Goal: Transaction & Acquisition: Obtain resource

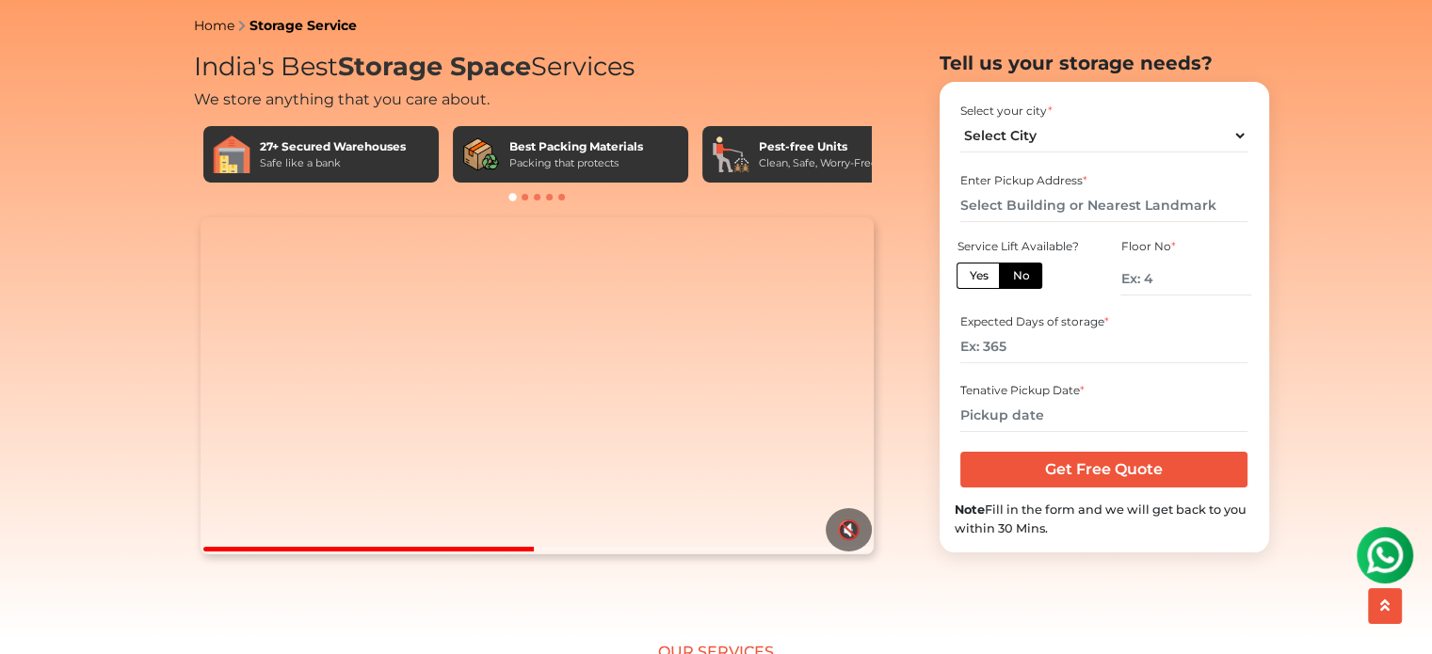
scroll to position [68, 0]
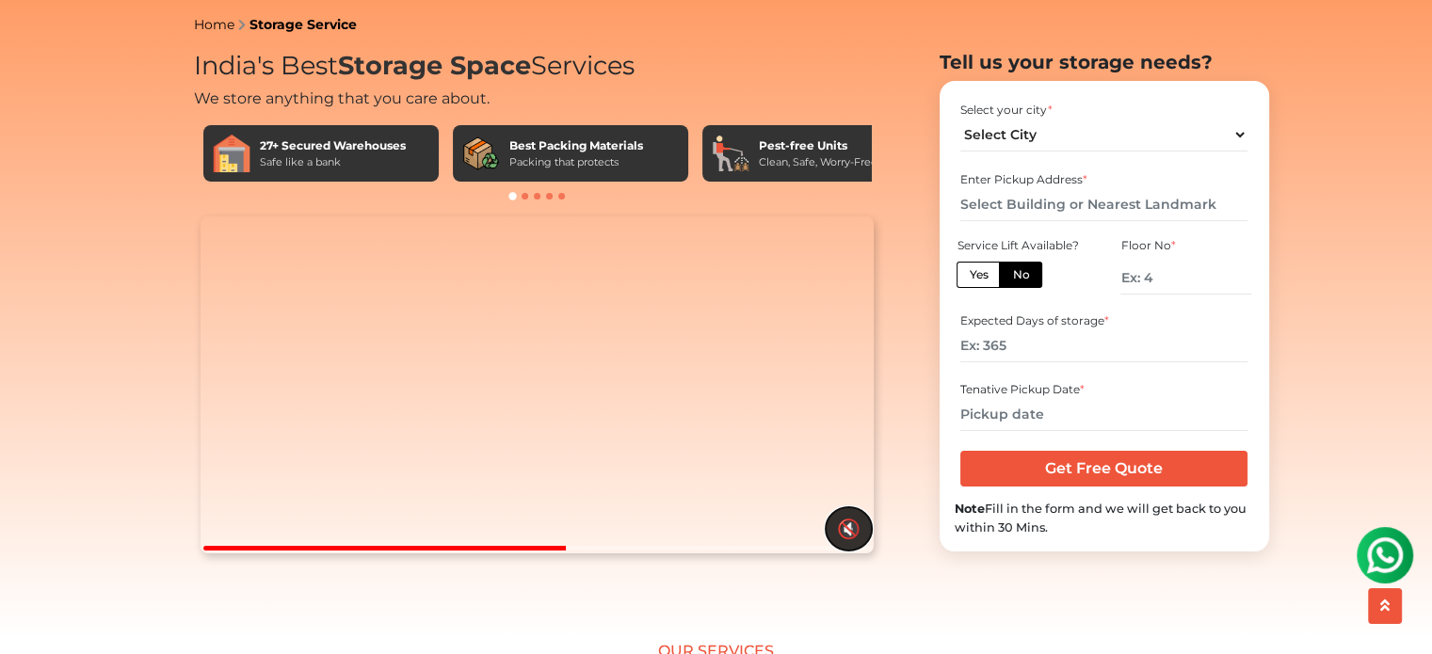
click at [849, 551] on button "🔇" at bounding box center [849, 528] width 46 height 43
click at [862, 551] on button "🔊" at bounding box center [849, 528] width 46 height 43
click at [862, 551] on button "🔇" at bounding box center [849, 528] width 46 height 43
click at [519, 399] on video "Your browser does not support the video tag." at bounding box center [537, 385] width 673 height 337
click at [1028, 152] on select "Select City Bangalore Bengaluru Bhopal Bhubaneswar Chennai Coimbatore Cuttack D…" at bounding box center [1103, 135] width 287 height 33
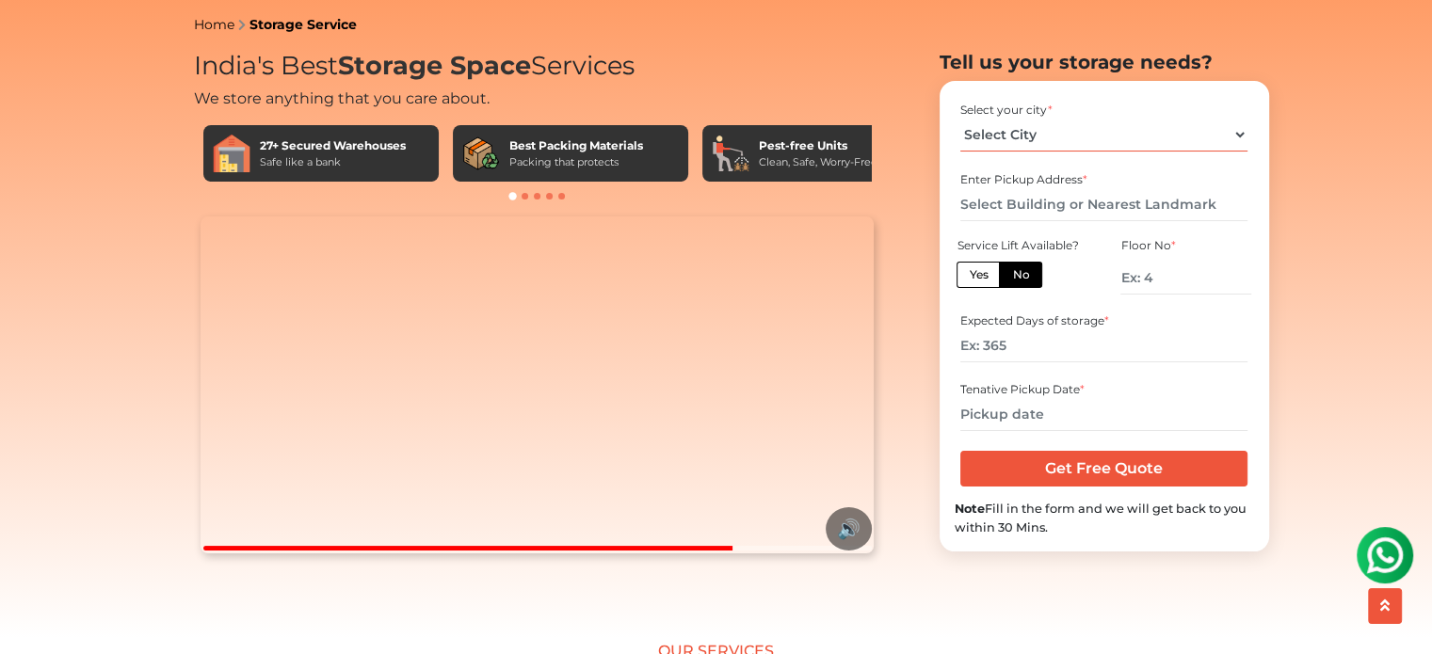
select select "[GEOGRAPHIC_DATA]"
click at [960, 149] on select "Select City Bangalore Bengaluru Bhopal Bhubaneswar Chennai Coimbatore Cuttack D…" at bounding box center [1103, 135] width 287 height 33
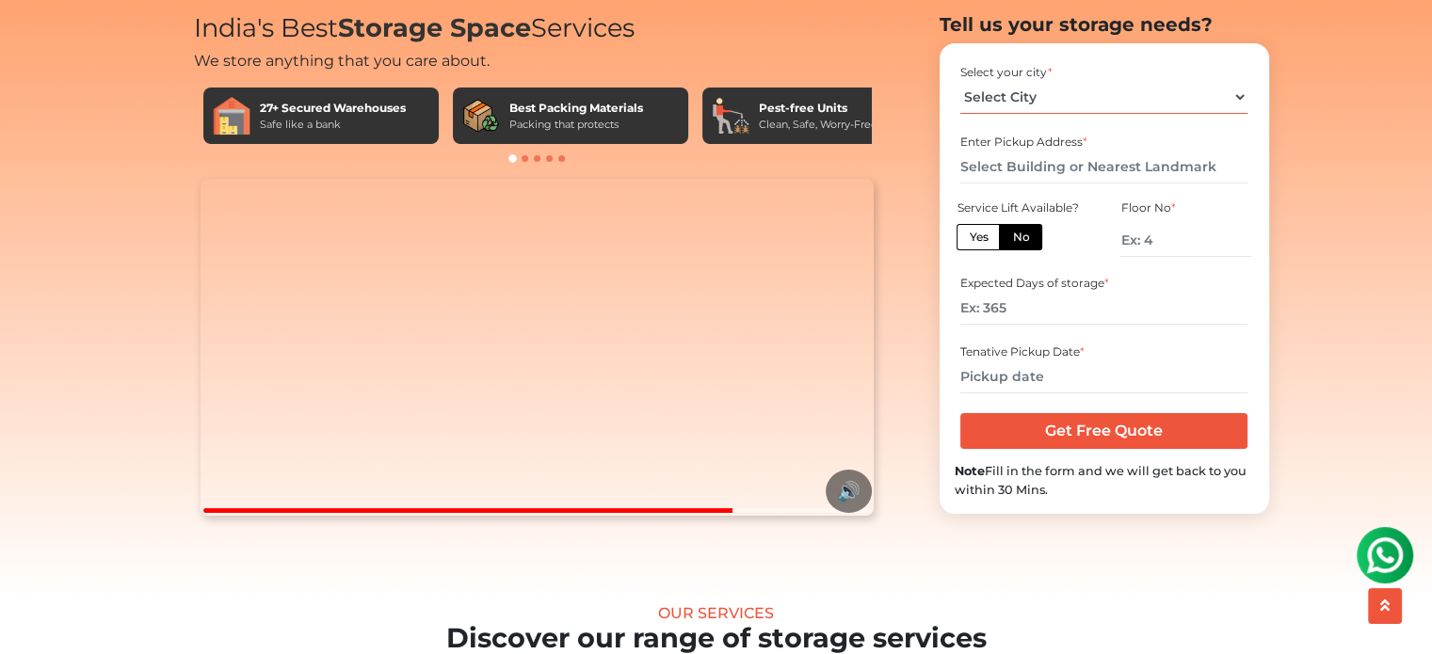
scroll to position [104, 0]
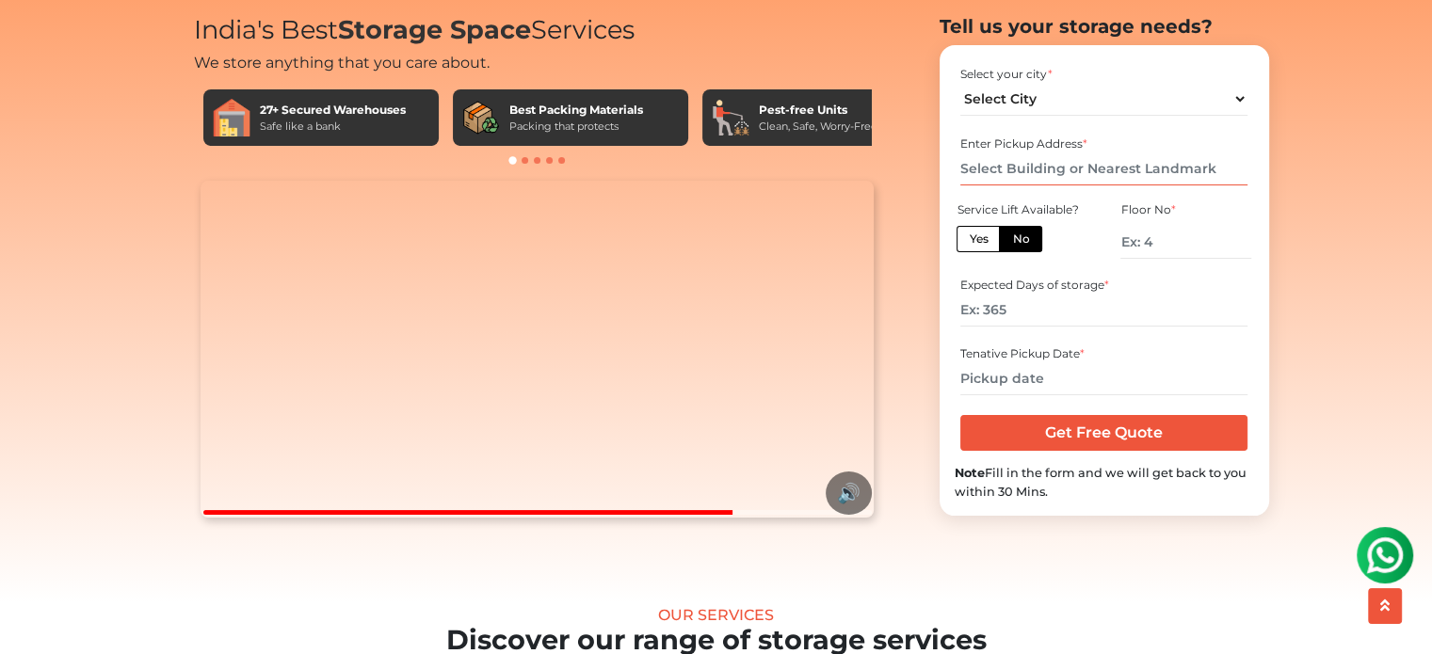
click at [1020, 185] on input "text" at bounding box center [1103, 168] width 287 height 33
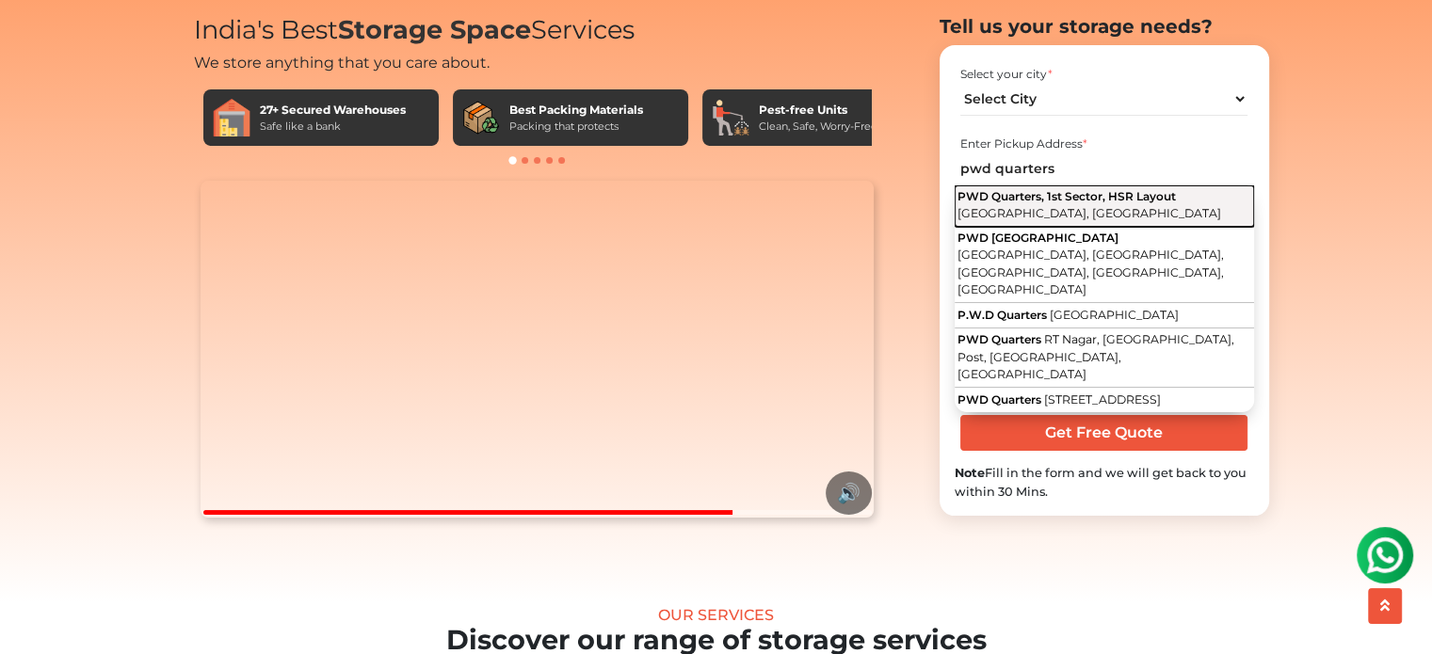
click at [1038, 203] on span "PWD Quarters, 1st Sector, HSR Layout" at bounding box center [1066, 196] width 218 height 14
type input "PWD Quarters, 1st Sector, HSR Layout, Bengaluru, Karnataka"
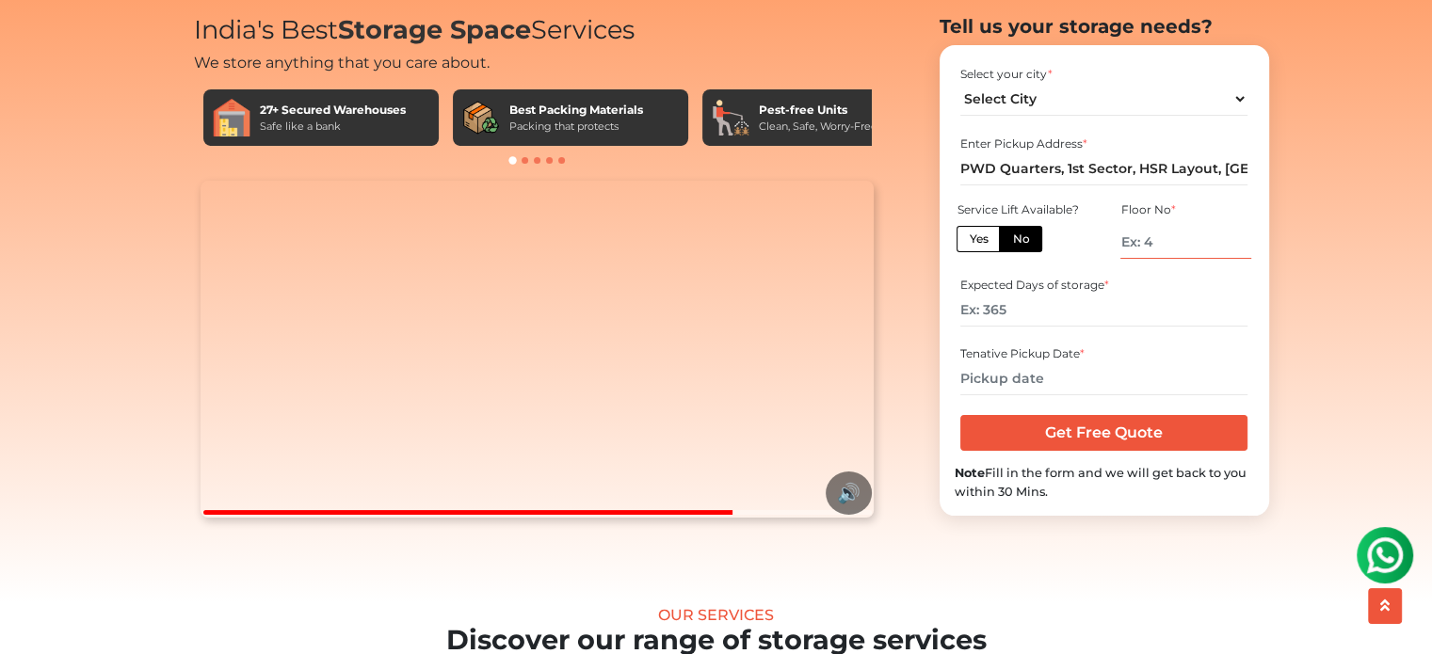
click at [1147, 259] on input "number" at bounding box center [1185, 242] width 130 height 33
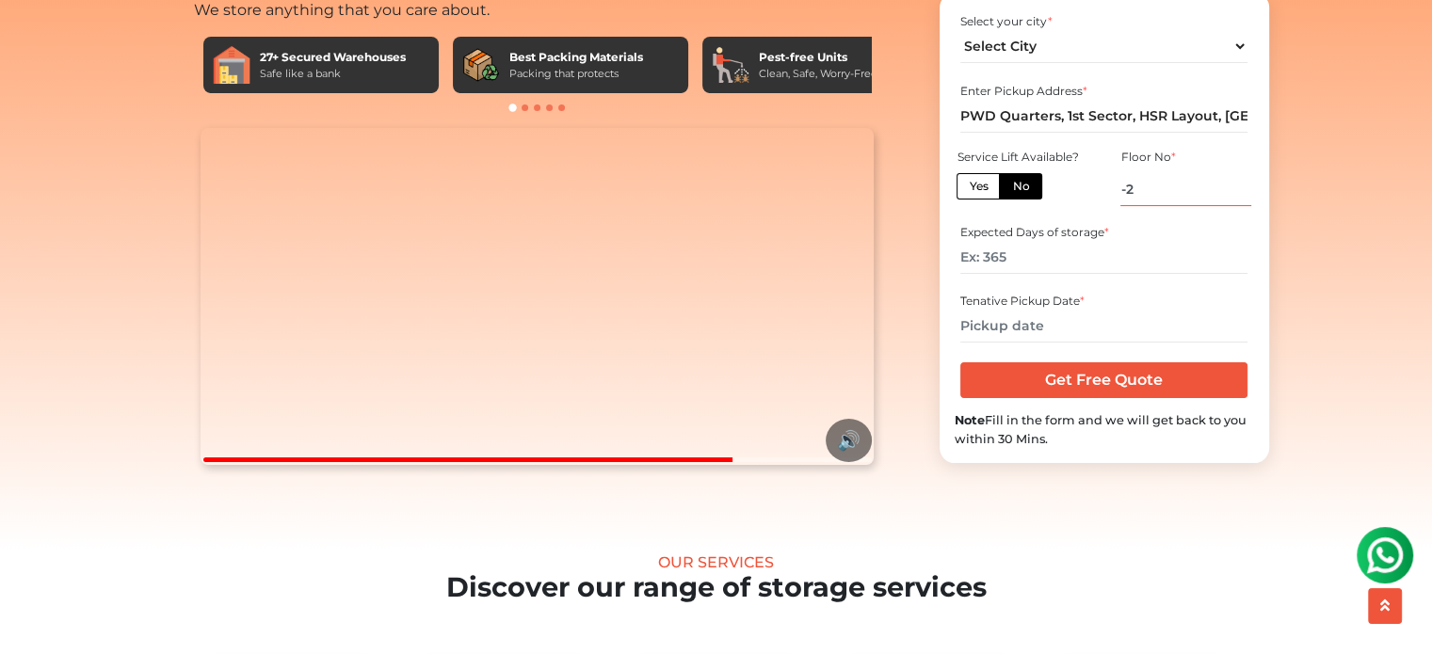
scroll to position [158, 0]
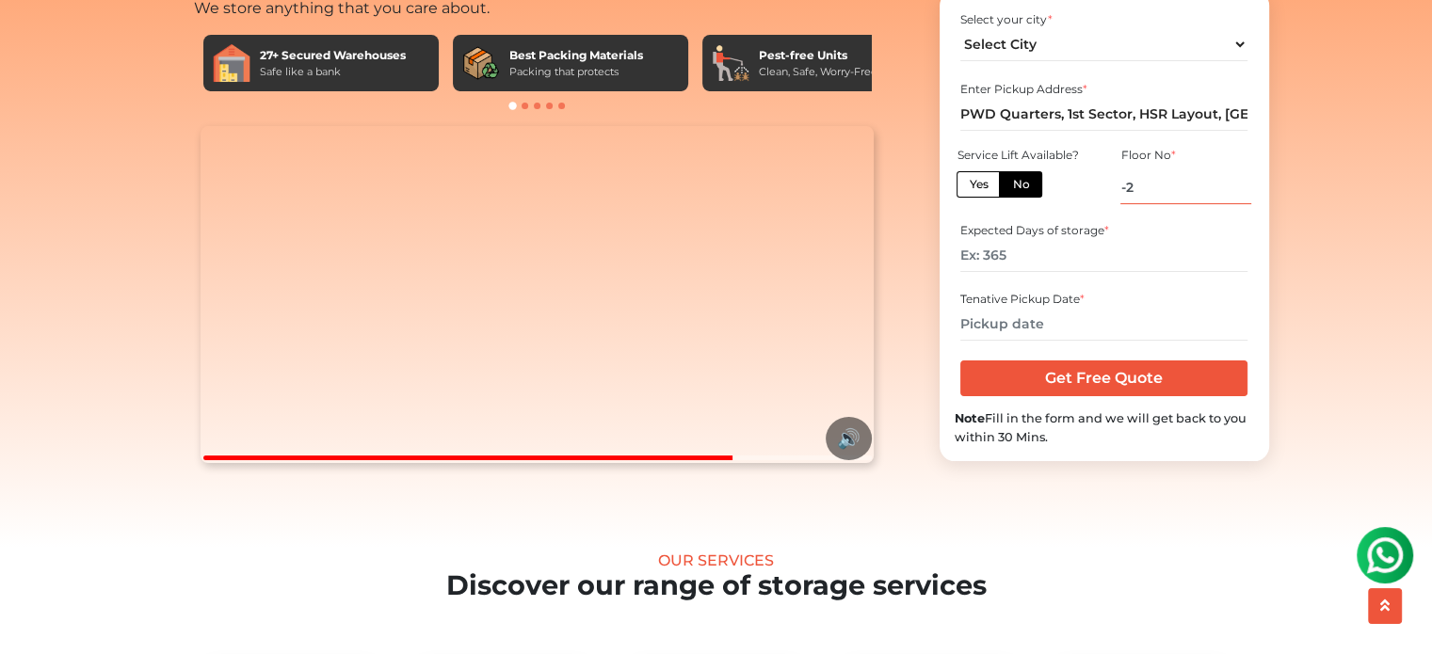
type input "-2"
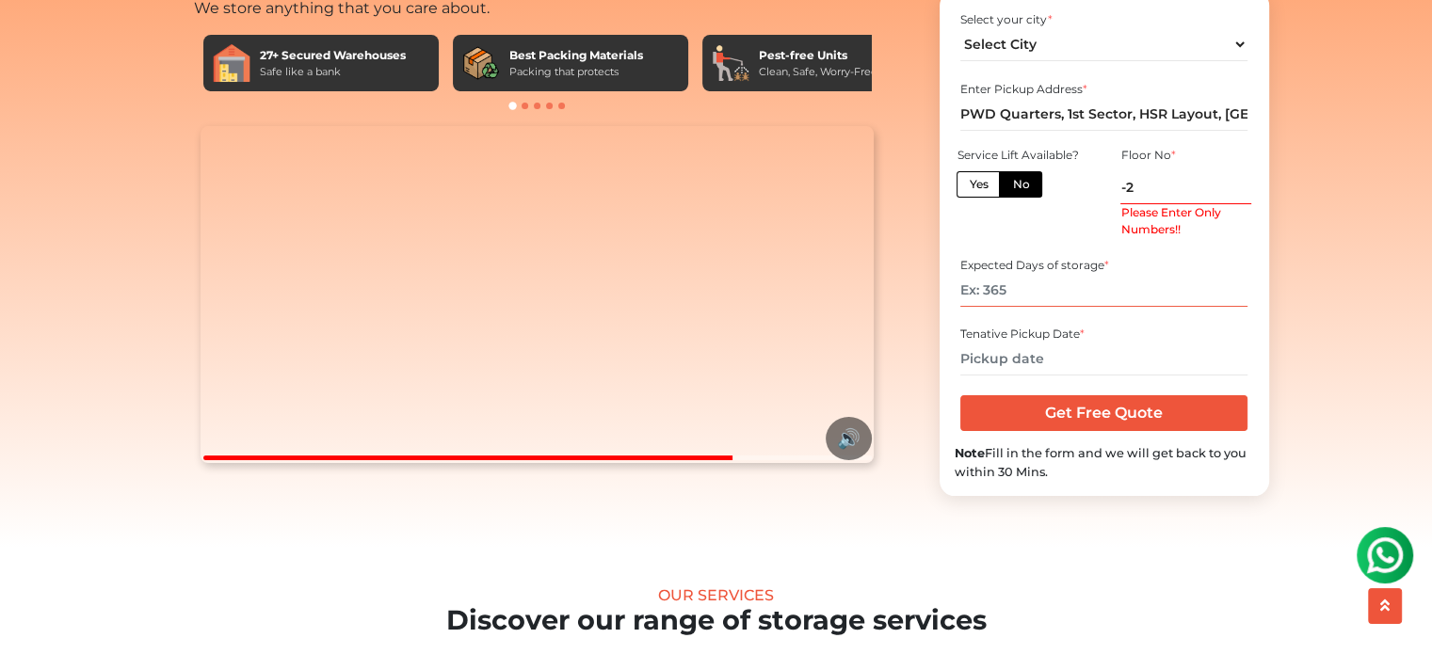
click at [1070, 286] on input "number" at bounding box center [1103, 290] width 287 height 33
click at [1159, 194] on input "-2" at bounding box center [1185, 187] width 130 height 33
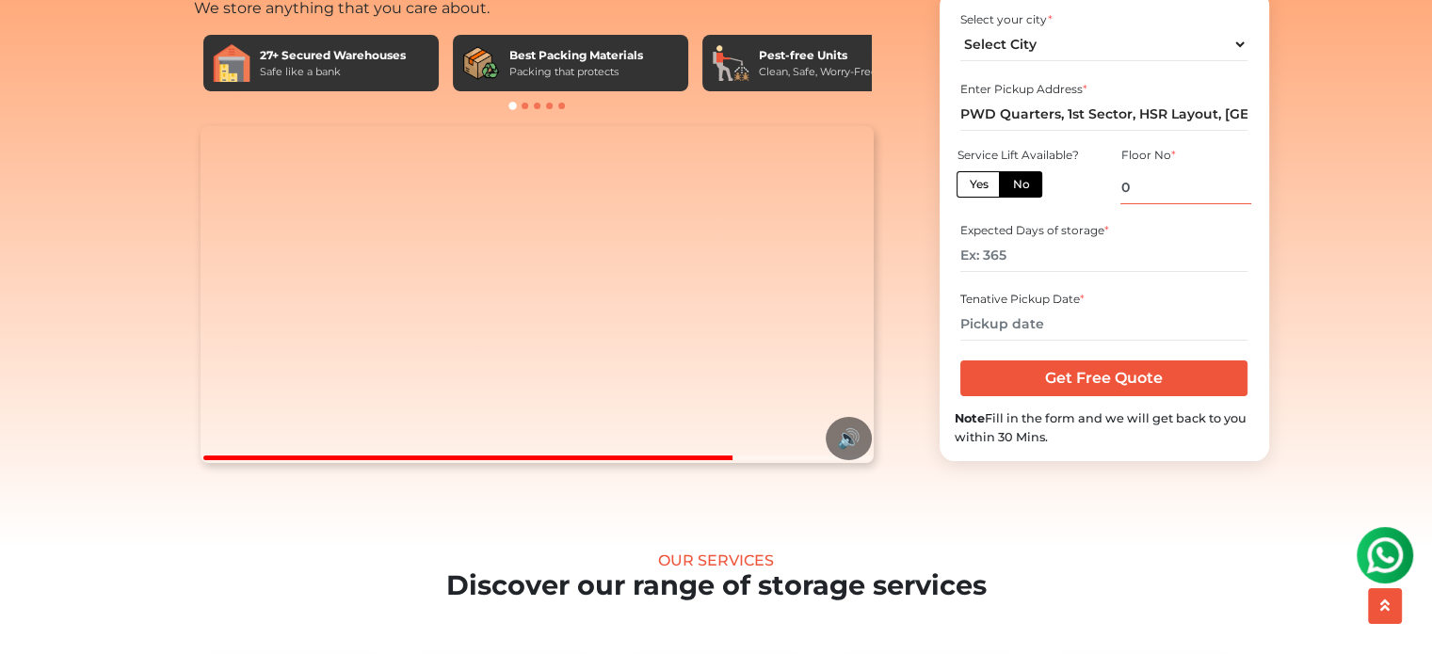
type input "0"
click at [1017, 272] on input "number" at bounding box center [1103, 255] width 287 height 33
type input "60"
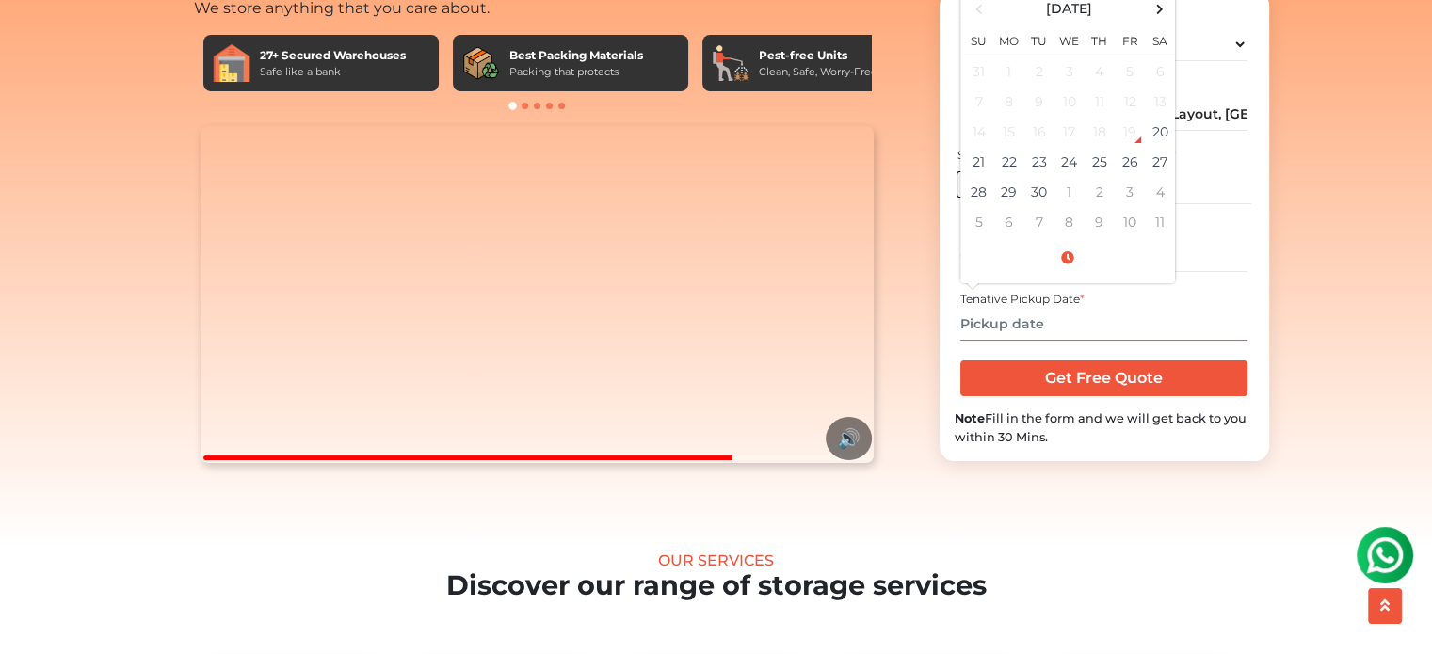
click at [1058, 341] on input "text" at bounding box center [1103, 324] width 287 height 33
click at [947, 295] on div "Select your city * Select City Bangalore Bengaluru Bhopal Bhubaneswar Chennai C…" at bounding box center [1103, 226] width 329 height 471
click at [1020, 341] on input "text" at bounding box center [1103, 324] width 287 height 33
click at [1002, 177] on td "22" at bounding box center [1009, 162] width 30 height 30
type input "09/22/2025 12:00 AM"
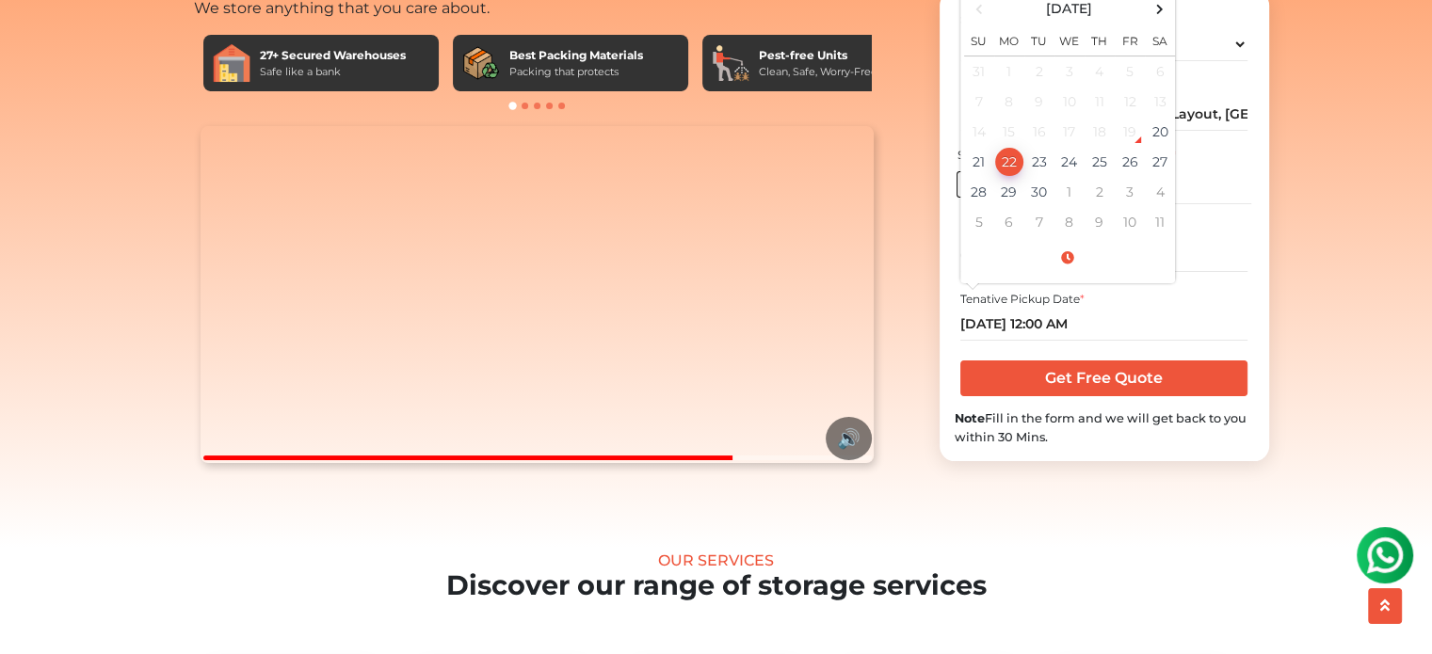
click at [934, 311] on section "Tell us your storage needs? Select your city * Select City Bangalore Bengaluru" at bounding box center [1073, 210] width 329 height 501
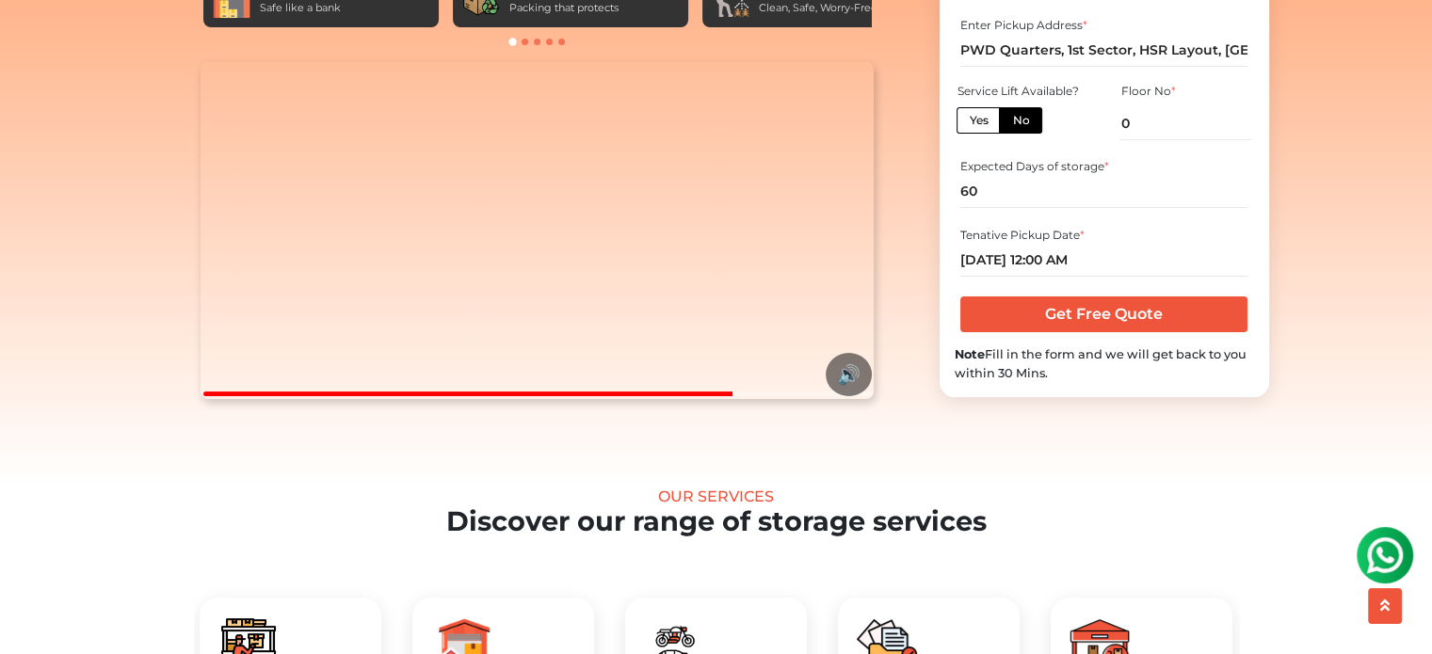
scroll to position [226, 0]
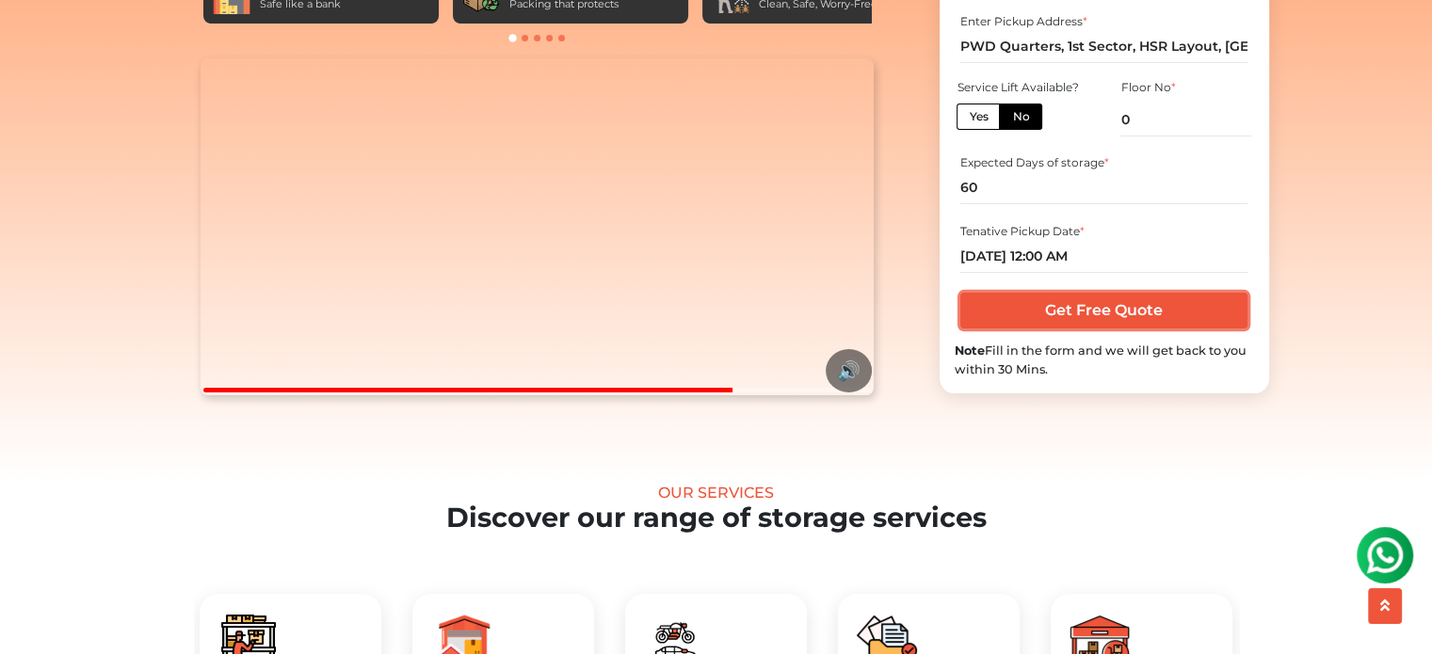
click at [1067, 326] on input "Get Free Quote" at bounding box center [1103, 311] width 287 height 36
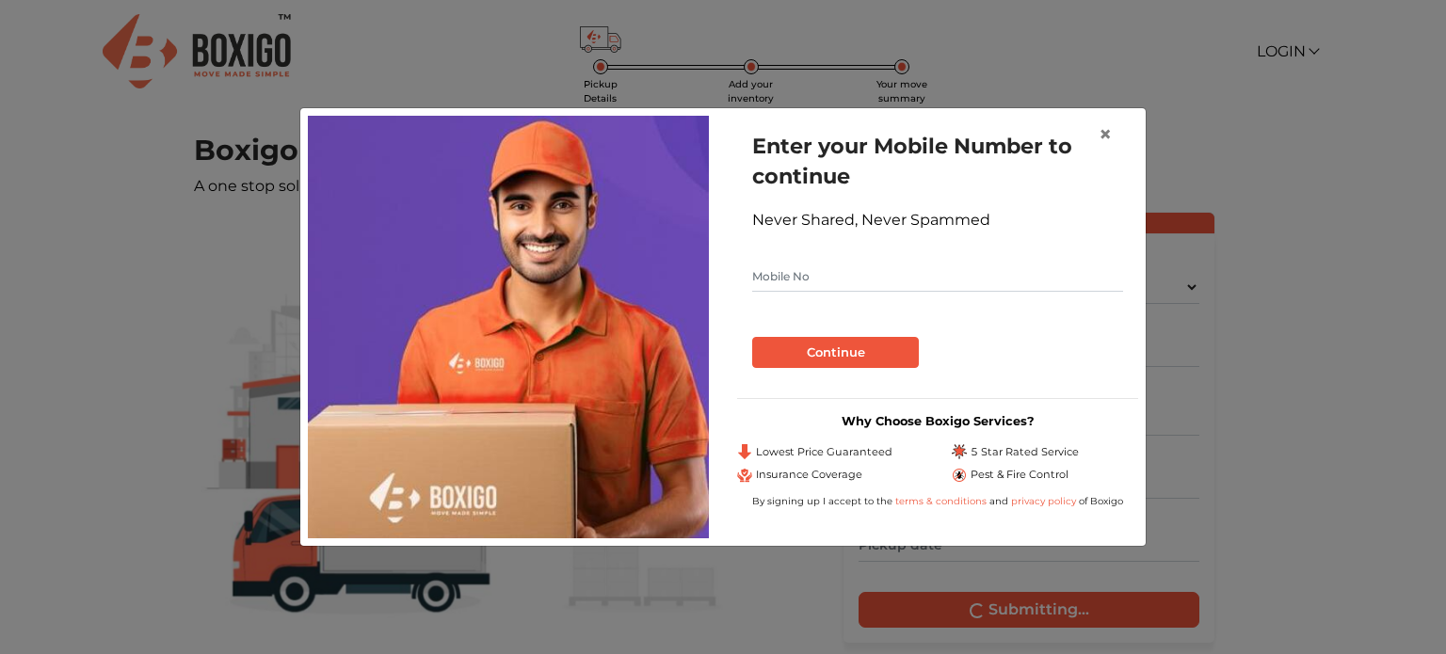
click at [861, 284] on input "text" at bounding box center [937, 277] width 371 height 30
type input "7093289957"
click at [875, 345] on button "Continue" at bounding box center [835, 353] width 167 height 32
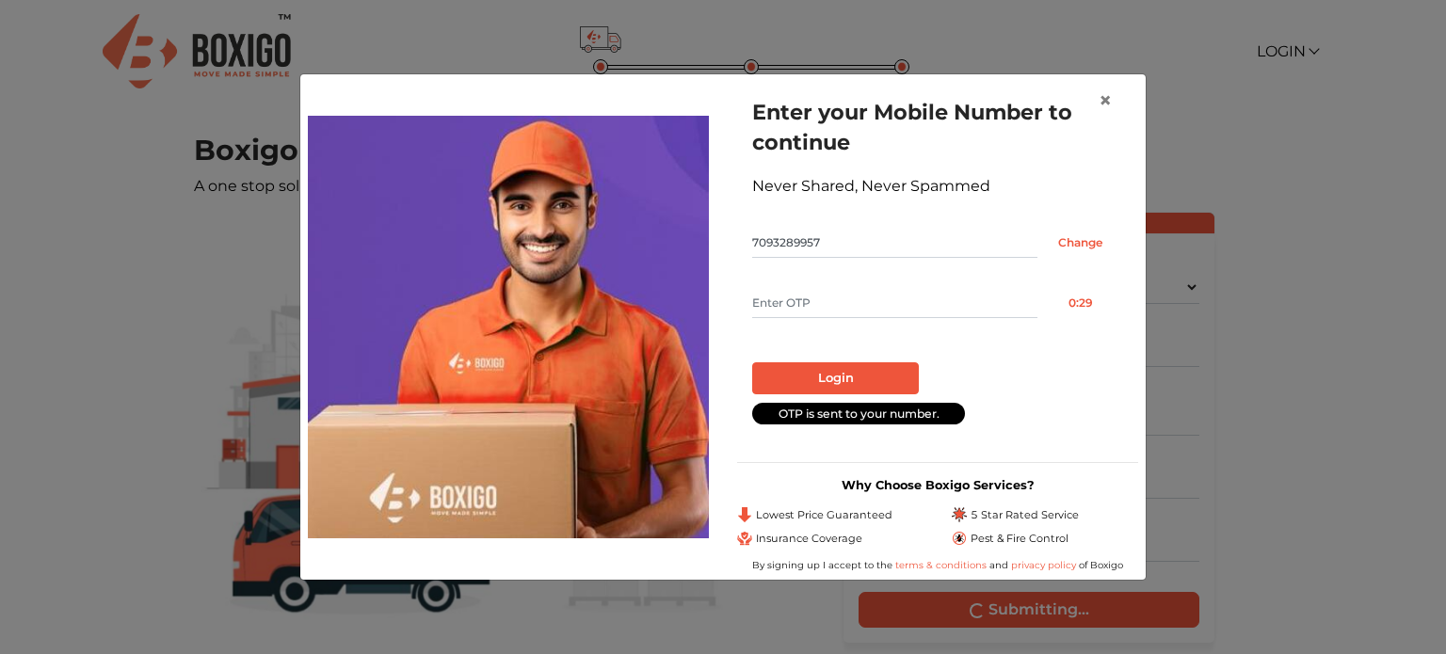
click at [850, 301] on input "text" at bounding box center [894, 303] width 285 height 30
type input "2982"
click at [823, 385] on button "Login" at bounding box center [835, 378] width 167 height 32
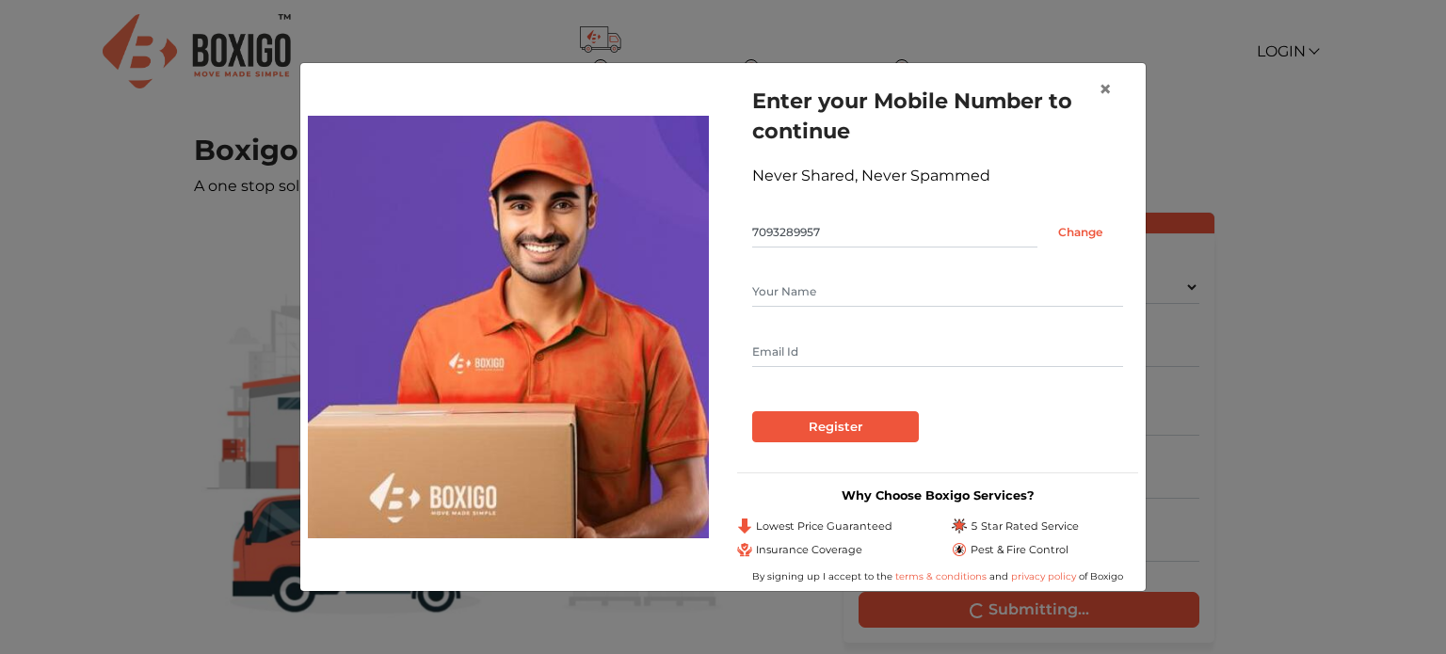
click at [805, 277] on input "text" at bounding box center [937, 292] width 371 height 30
type input "Vamsi"
click at [822, 346] on input "text" at bounding box center [937, 352] width 371 height 30
type input "forsignups0869@gmail.com"
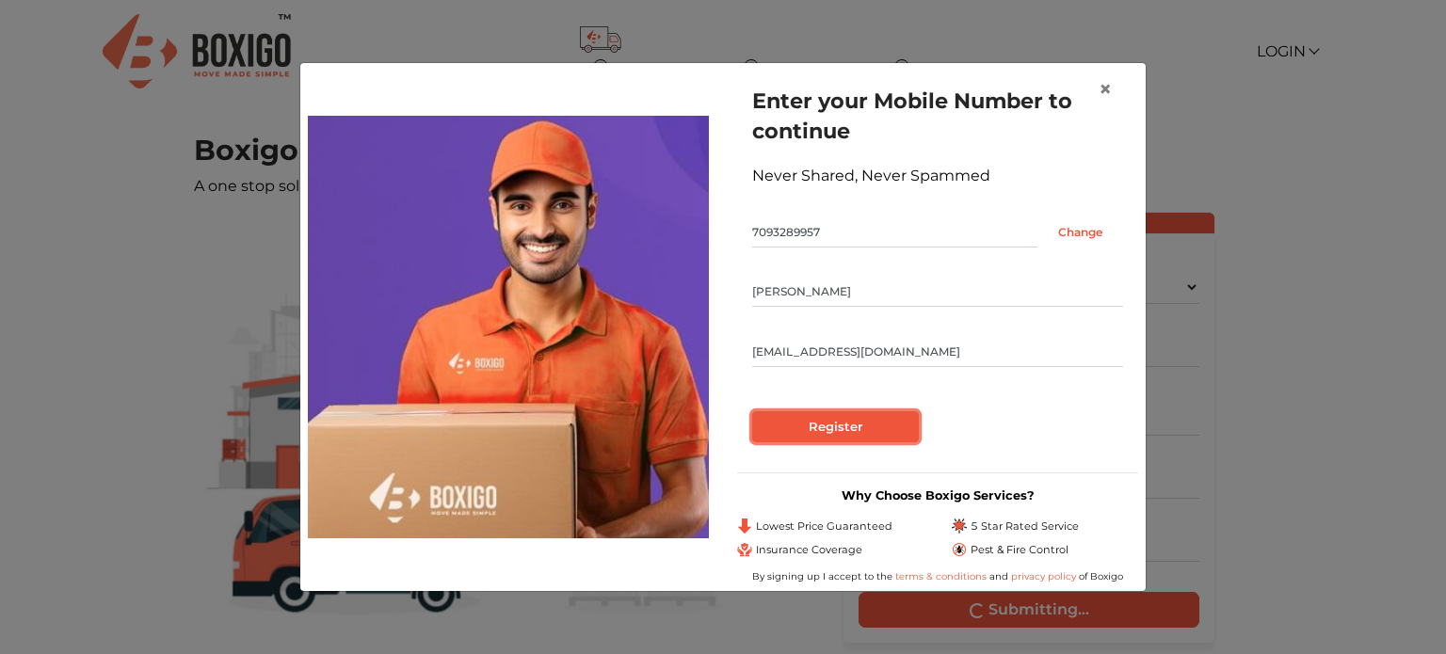
click at [825, 422] on input "Register" at bounding box center [835, 427] width 167 height 32
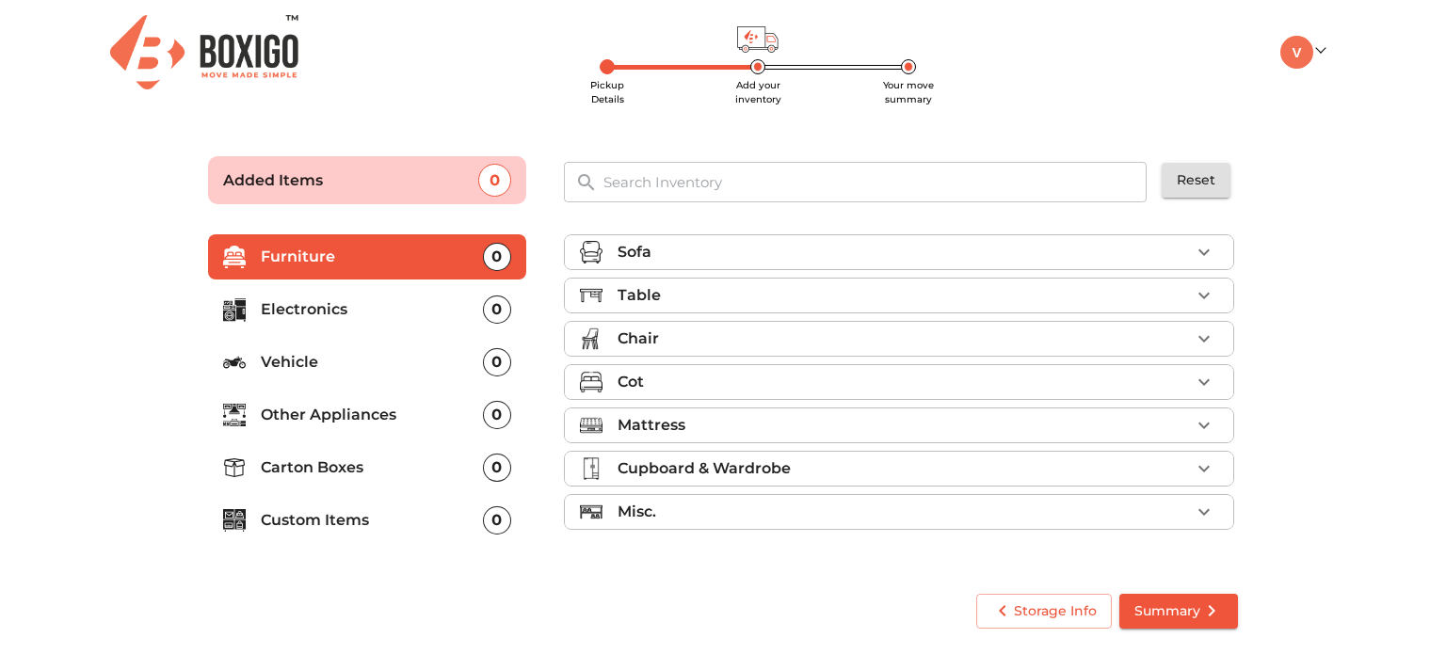
click at [946, 249] on div "Sofa" at bounding box center [904, 252] width 572 height 23
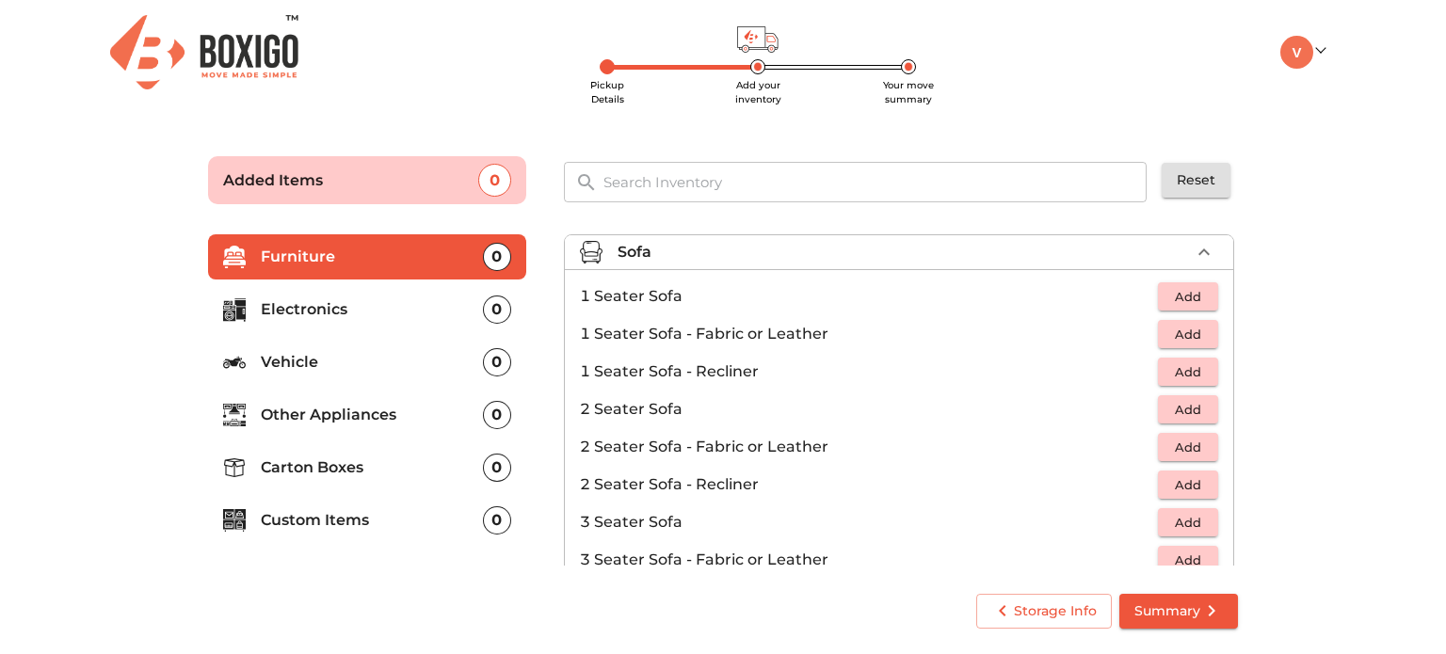
click at [946, 249] on div "Sofa" at bounding box center [904, 252] width 572 height 23
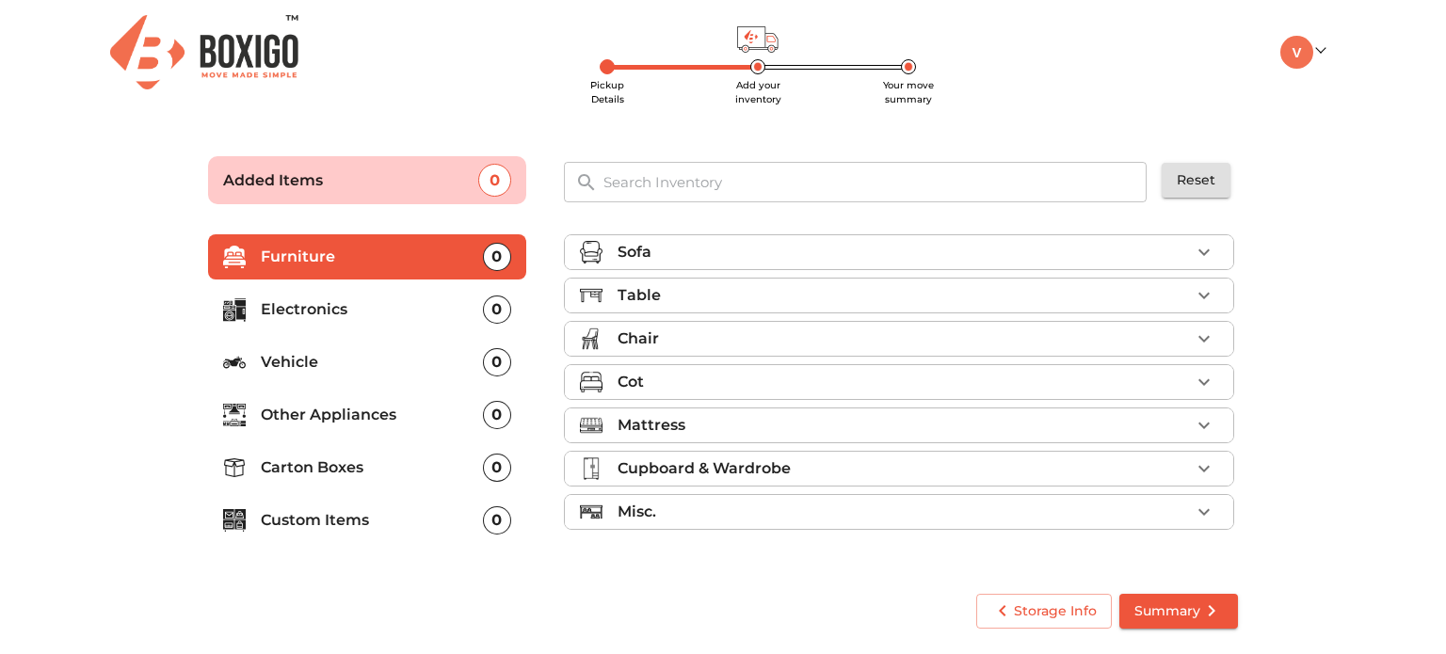
click at [967, 339] on div "Chair" at bounding box center [904, 339] width 572 height 23
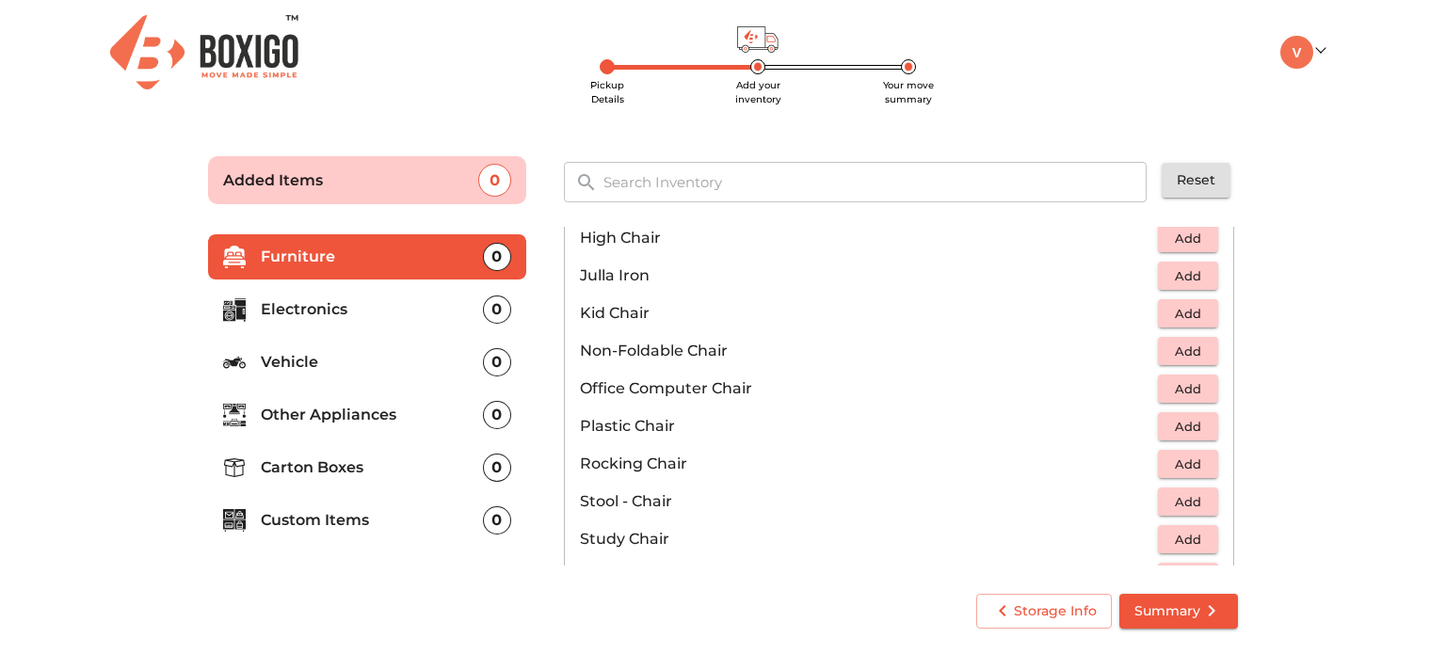
scroll to position [522, 0]
click at [1180, 385] on span "Add" at bounding box center [1187, 388] width 41 height 22
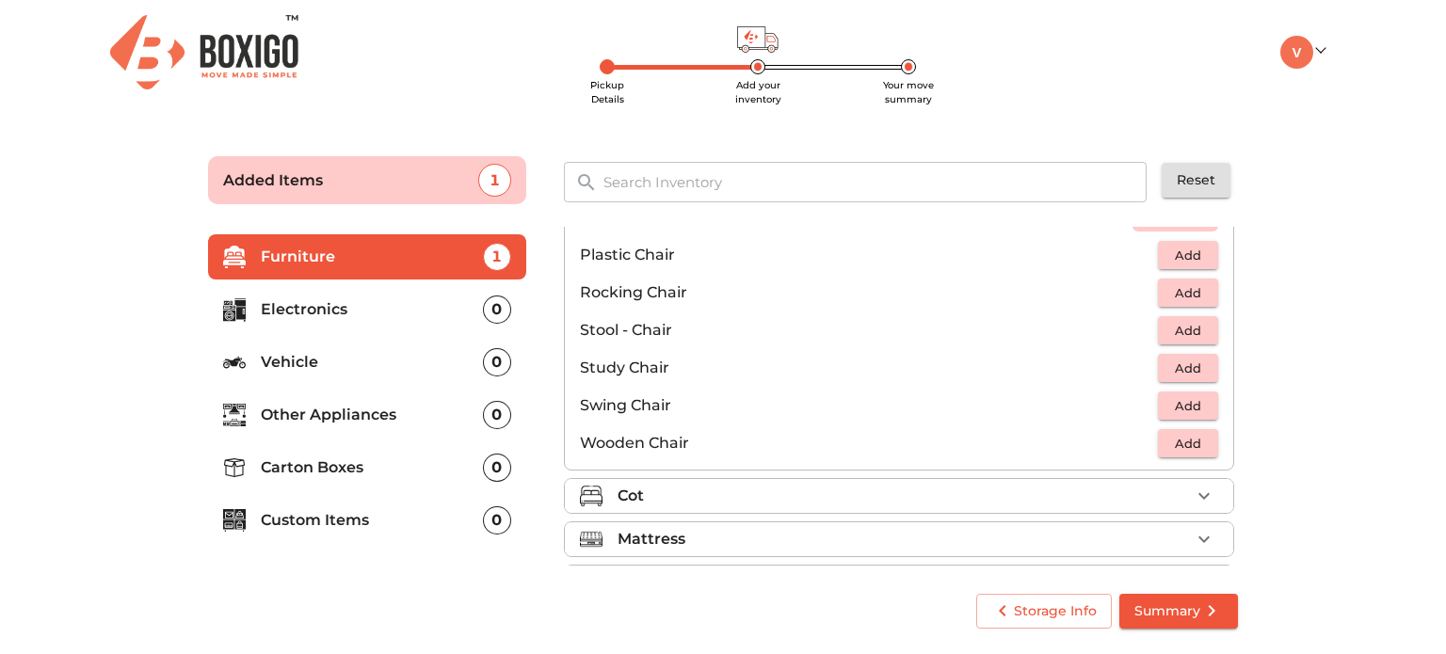
scroll to position [783, 0]
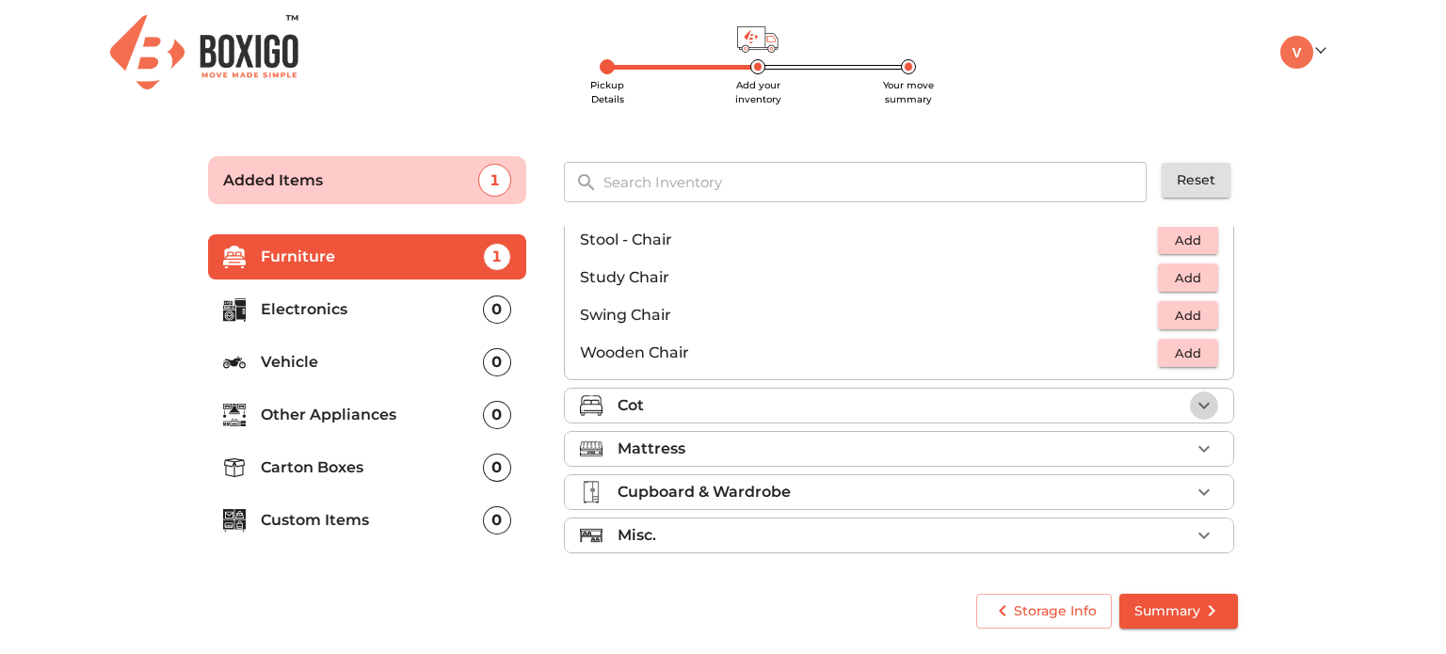
click at [1193, 403] on icon "button" at bounding box center [1204, 405] width 23 height 23
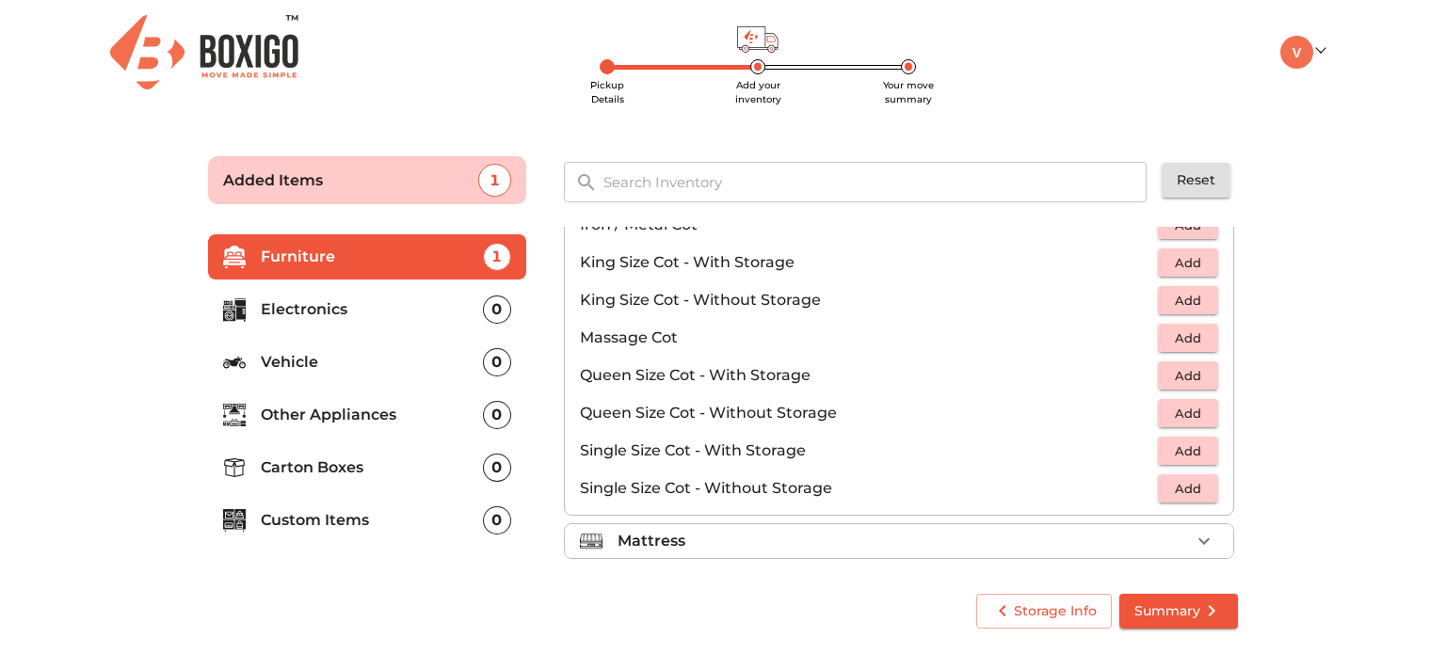
scroll to position [506, 0]
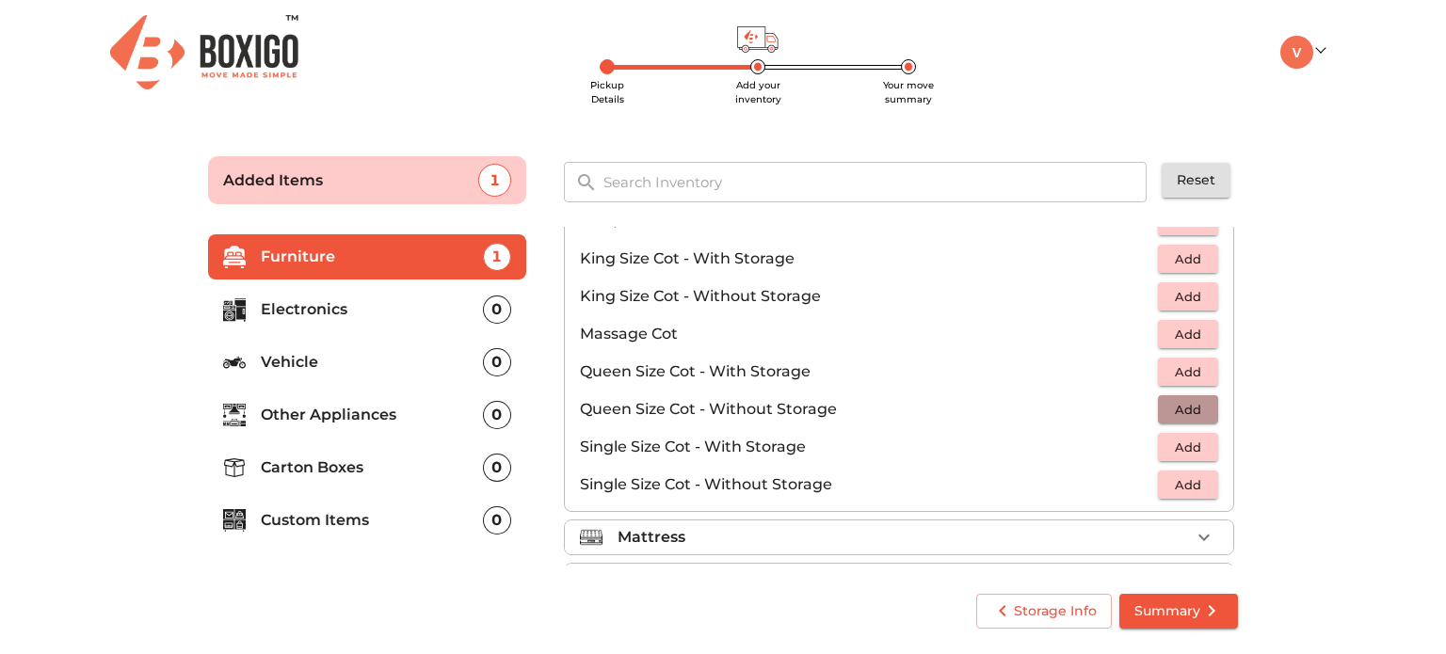
click at [1173, 399] on span "Add" at bounding box center [1187, 410] width 41 height 22
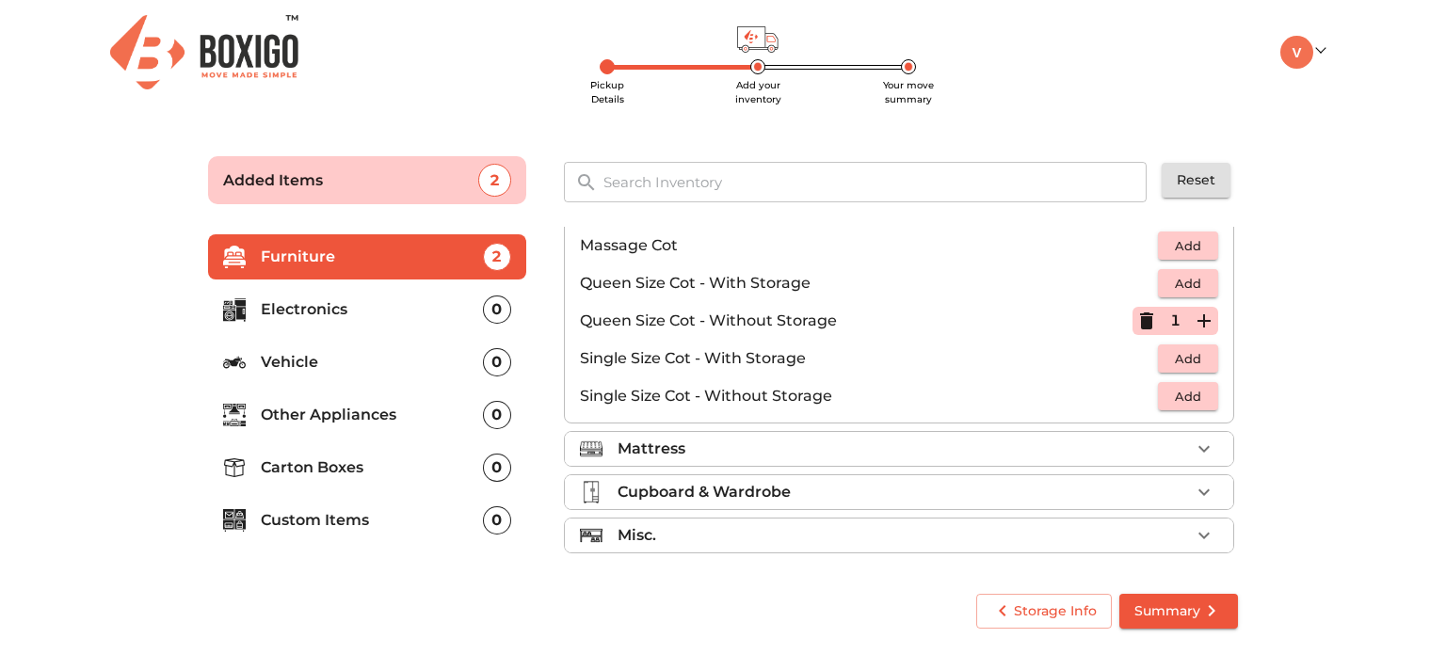
click at [1178, 447] on div "Mattress" at bounding box center [904, 449] width 572 height 23
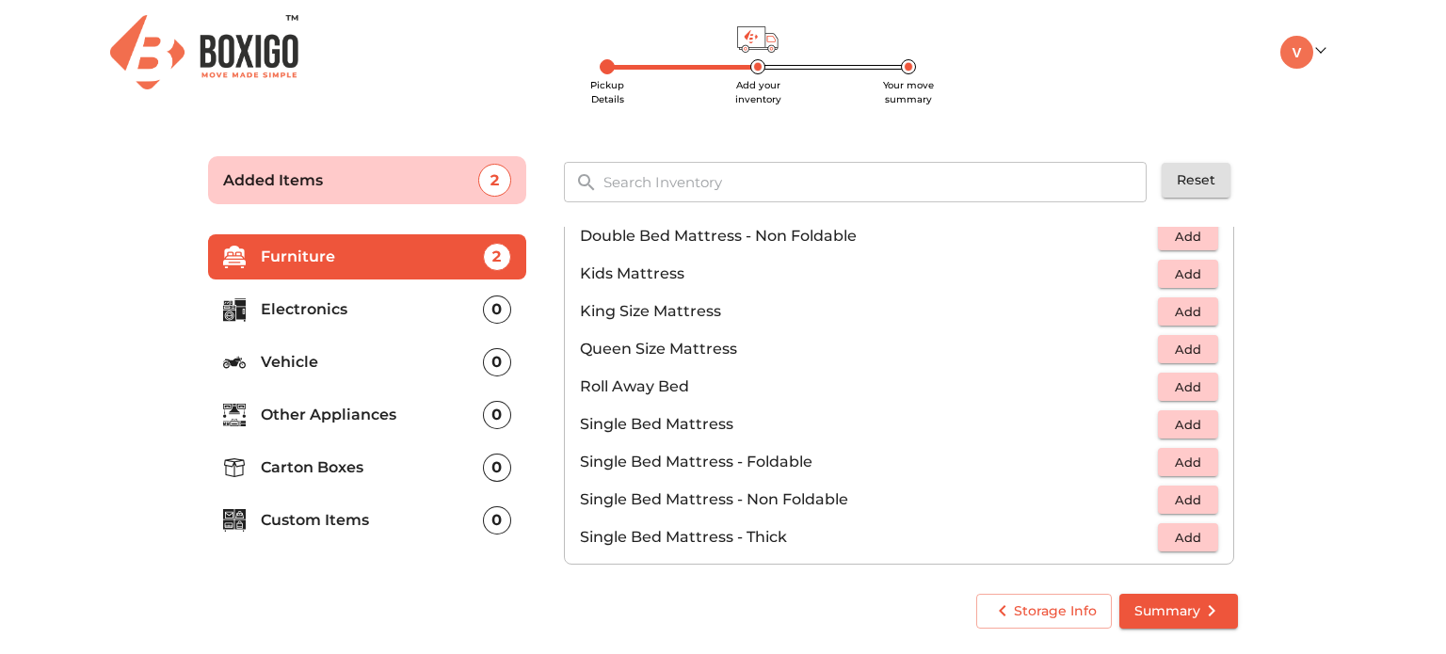
scroll to position [272, 0]
click at [1182, 351] on span "Add" at bounding box center [1187, 349] width 41 height 22
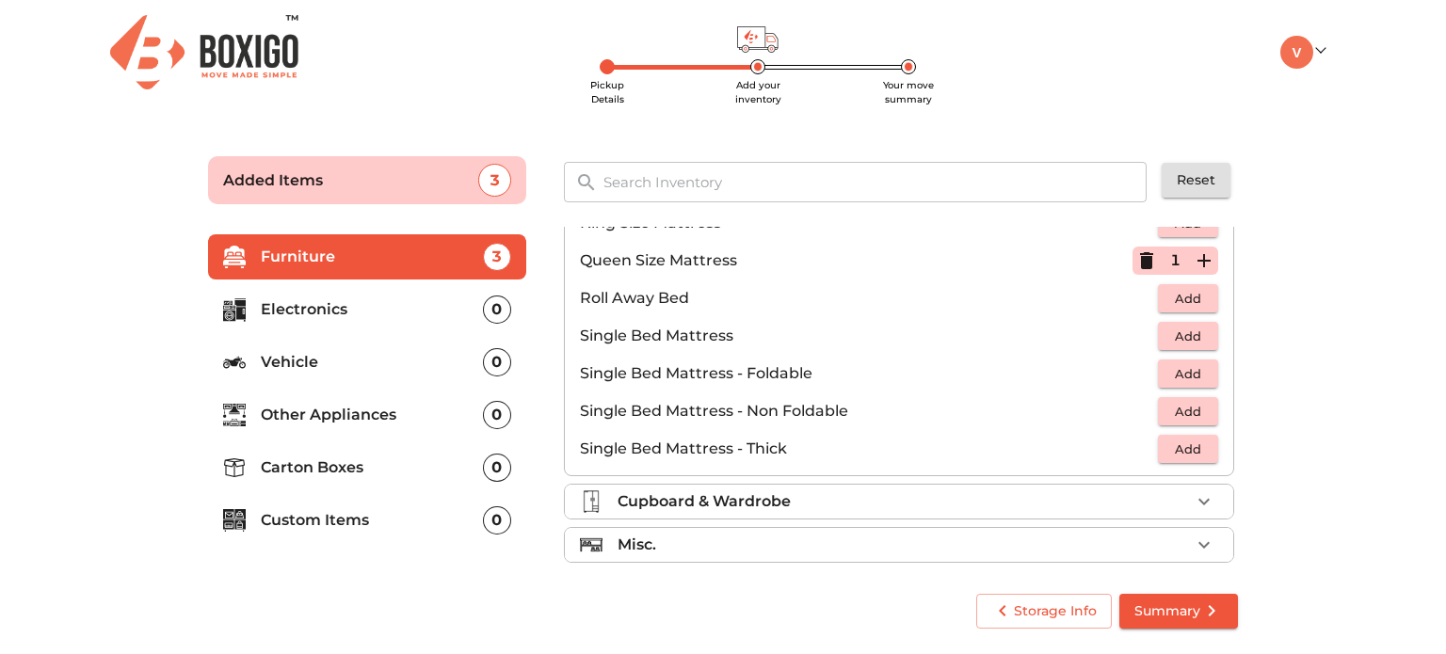
scroll to position [369, 0]
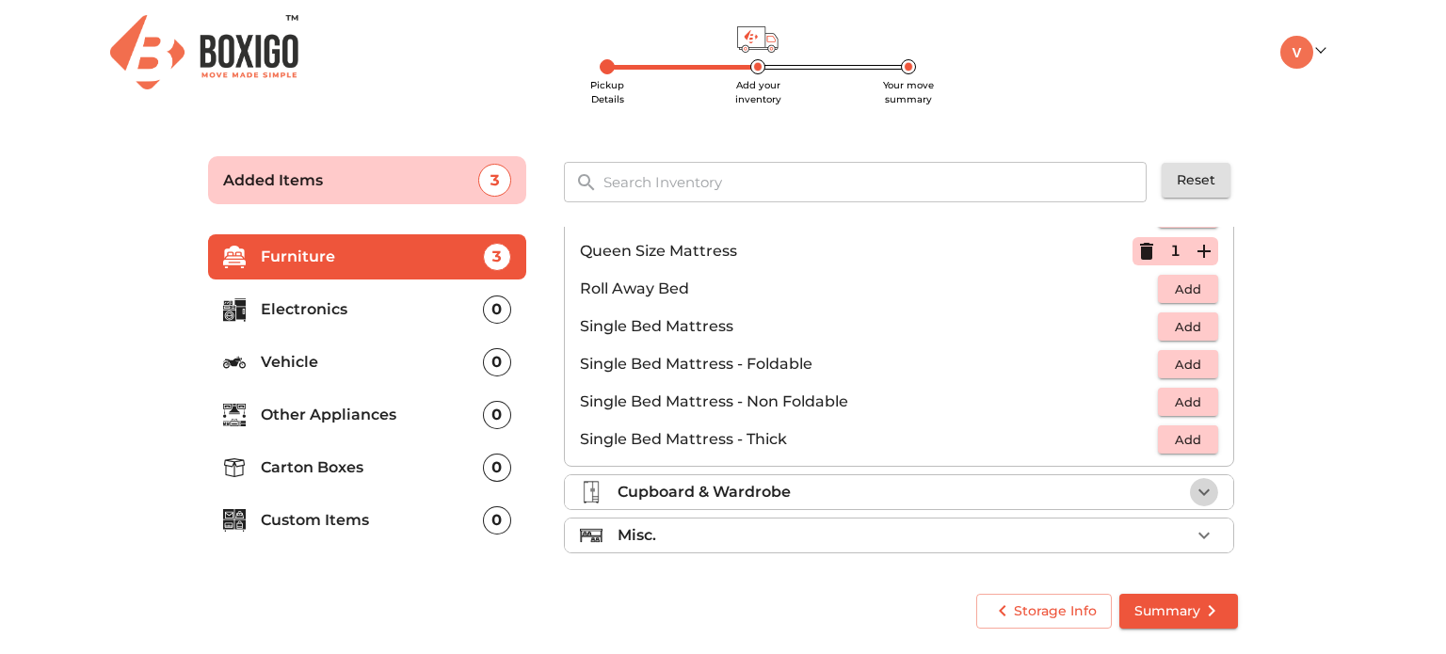
click at [1190, 496] on button "button" at bounding box center [1204, 492] width 28 height 28
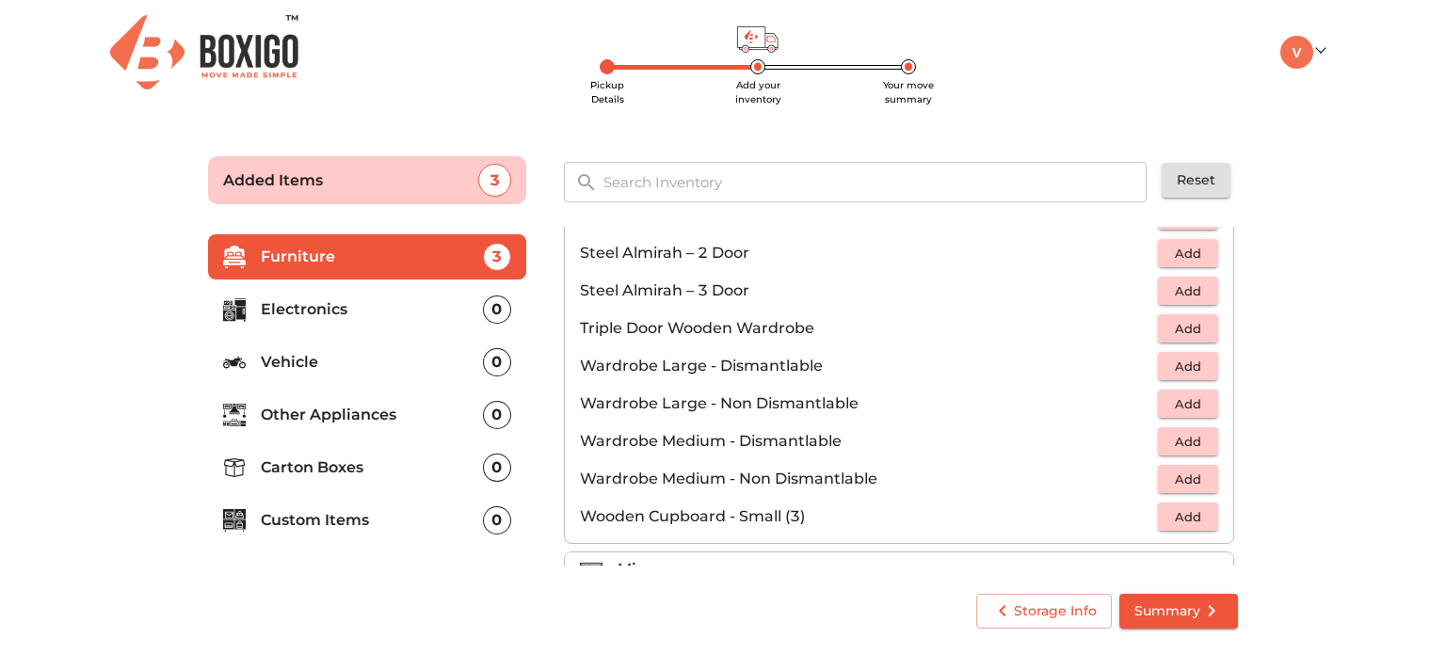
scroll to position [633, 0]
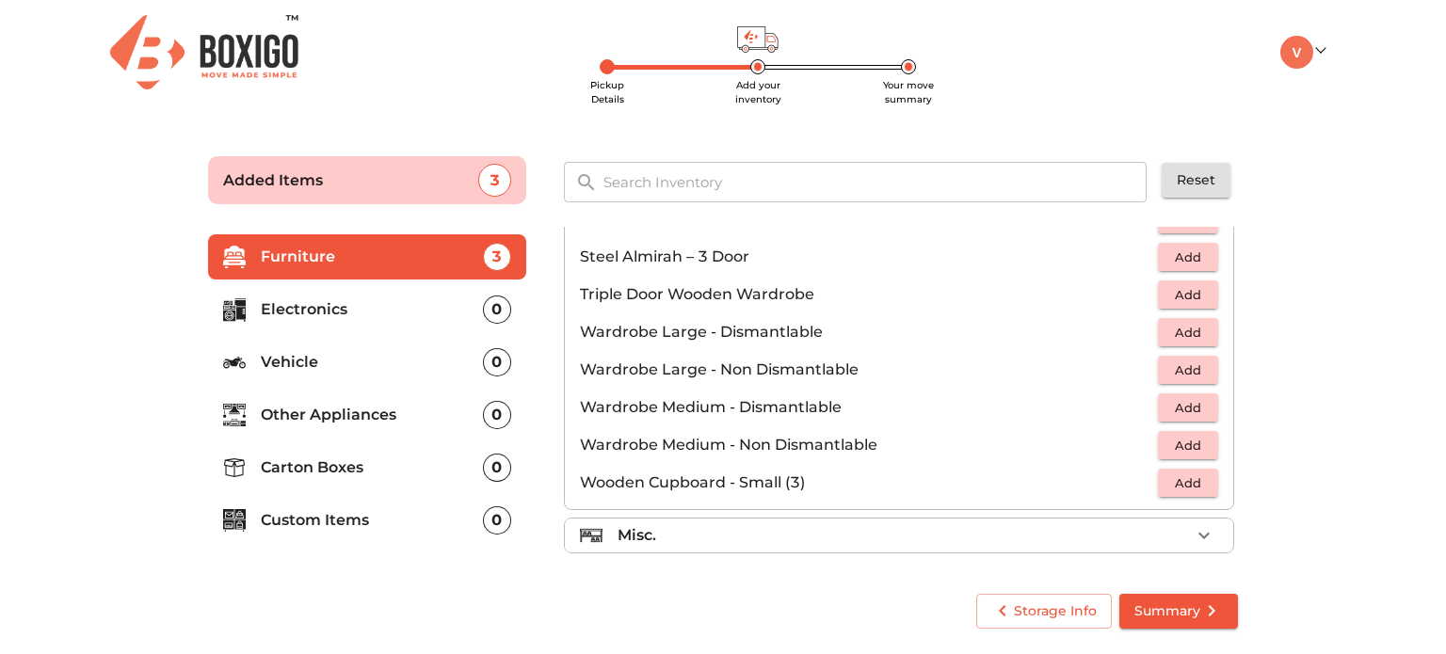
click at [1154, 537] on div "Misc." at bounding box center [904, 535] width 572 height 23
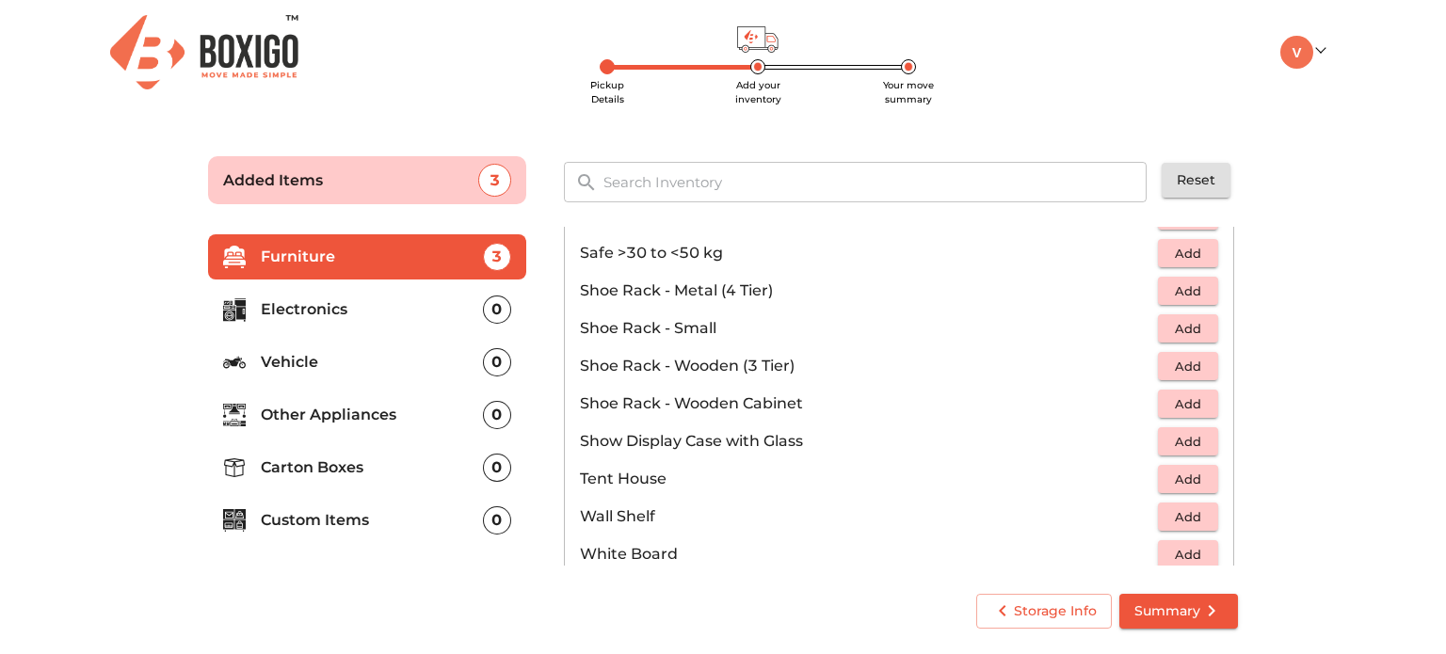
scroll to position [990, 0]
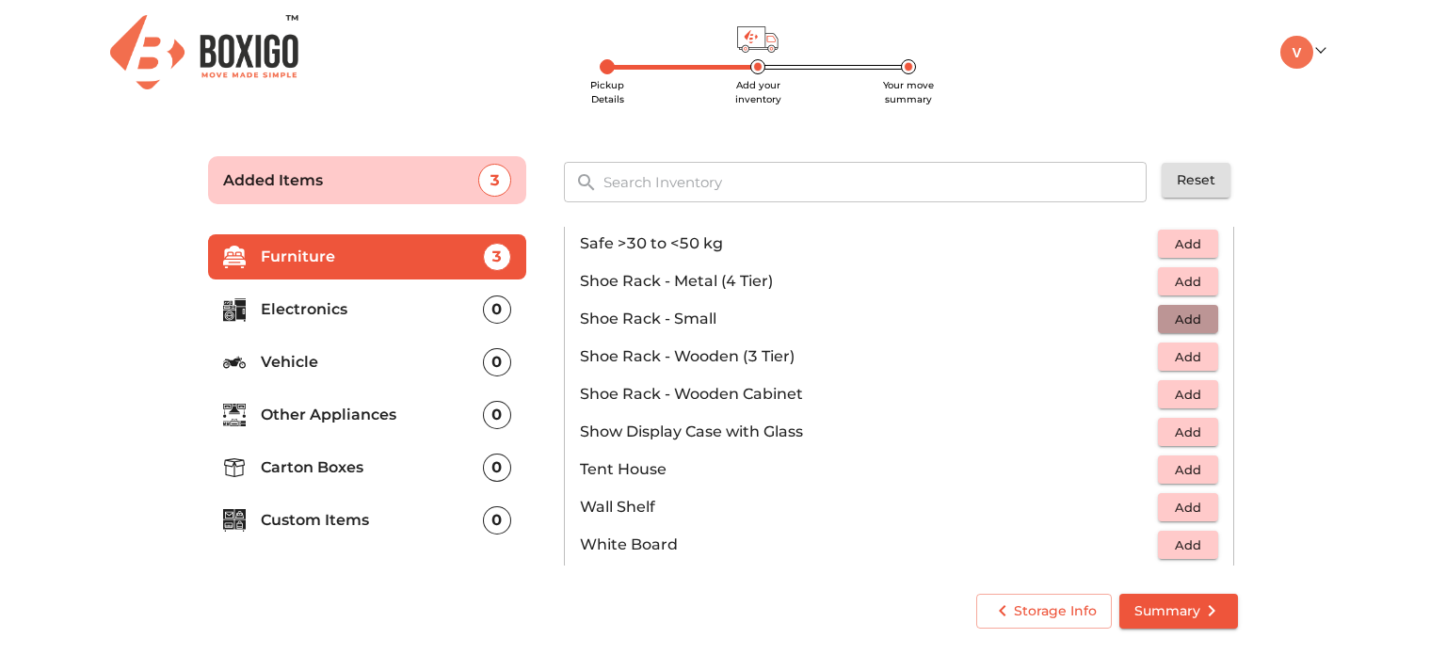
click at [1175, 313] on span "Add" at bounding box center [1187, 320] width 41 height 22
click at [1135, 317] on icon "button" at bounding box center [1146, 319] width 23 height 23
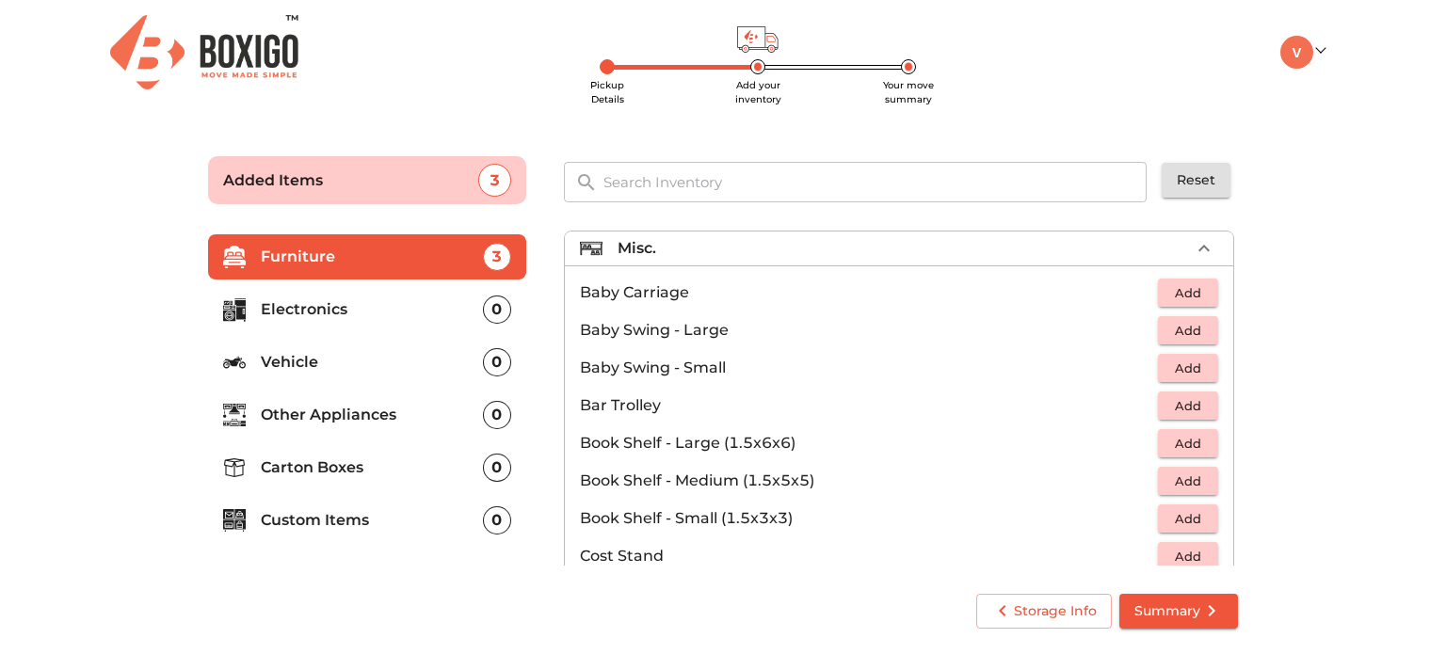
scroll to position [152, 0]
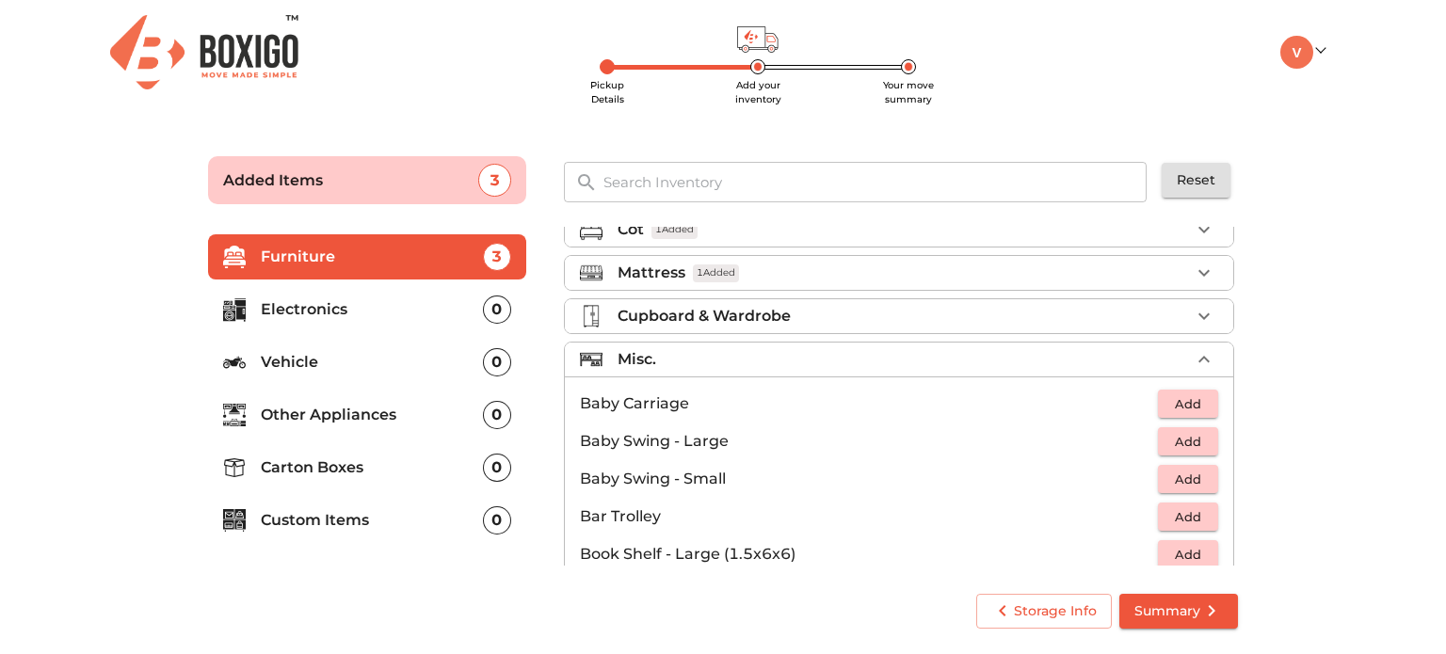
click at [373, 313] on p "Electronics" at bounding box center [372, 309] width 222 height 23
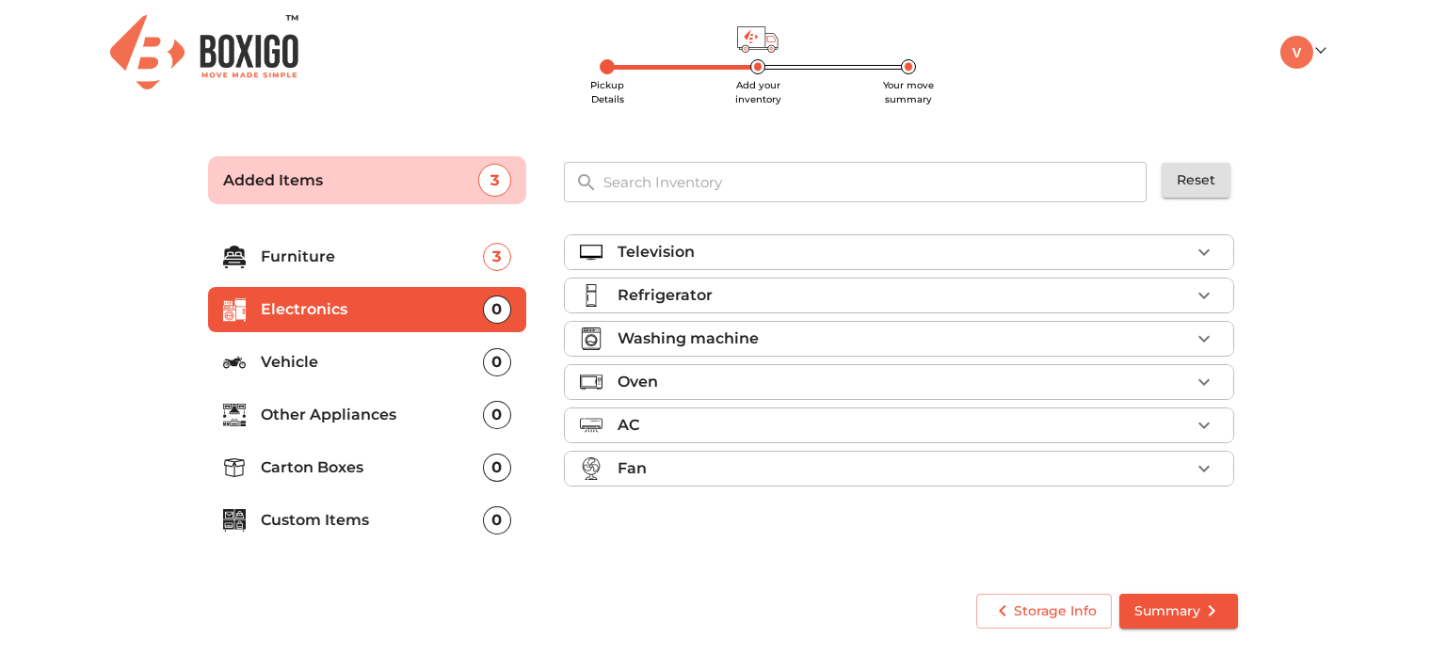
click at [773, 298] on div "Refrigerator" at bounding box center [904, 295] width 572 height 23
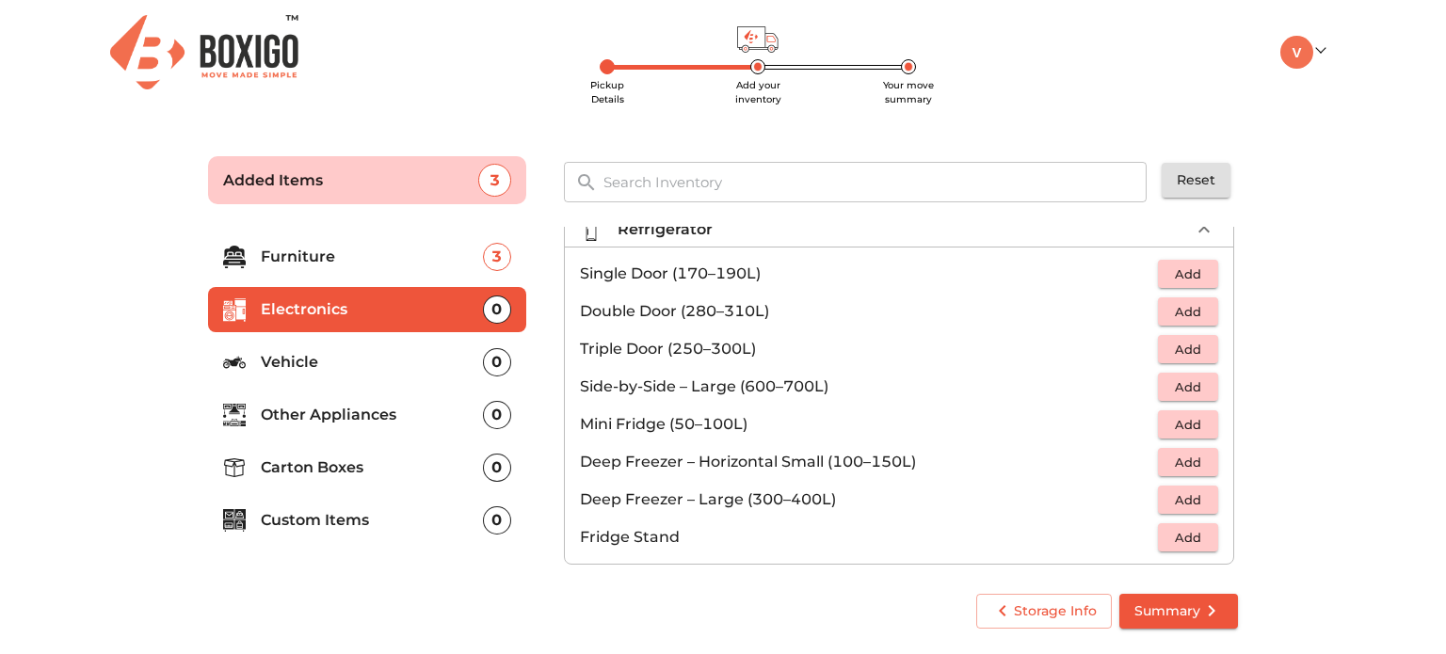
scroll to position [60, 0]
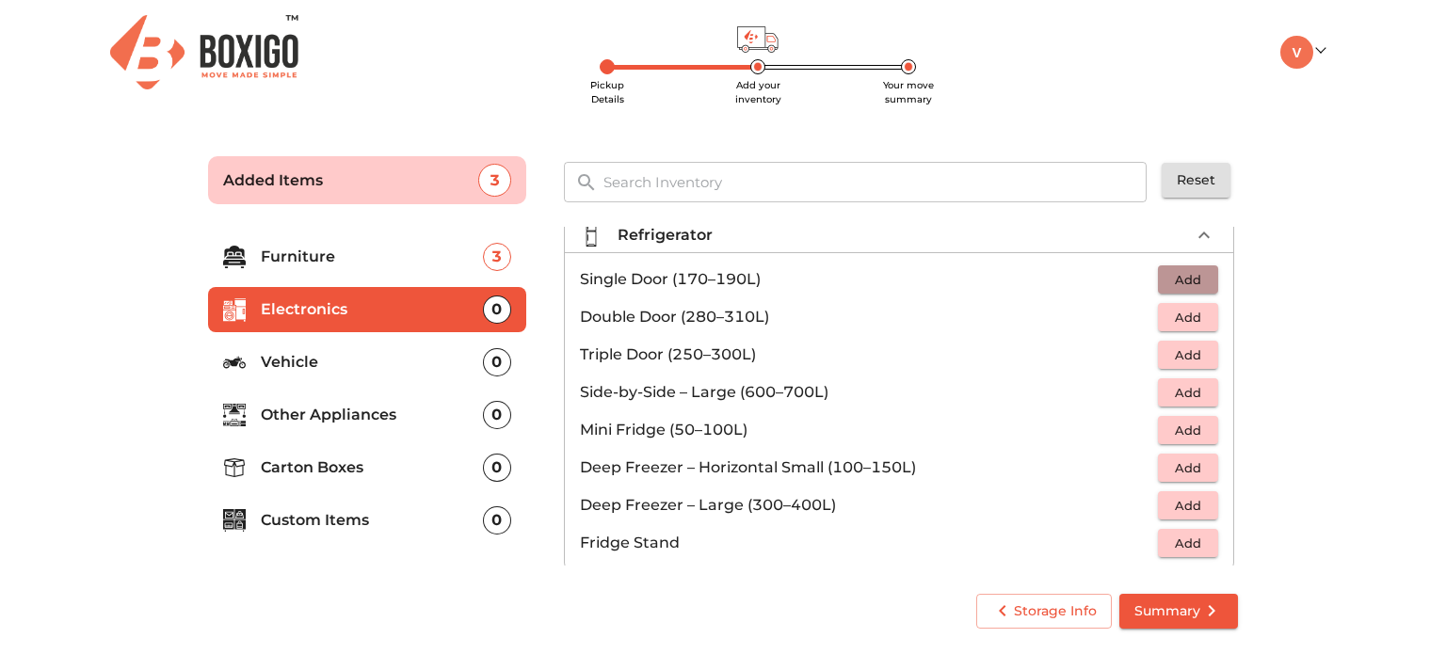
click at [1179, 278] on span "Add" at bounding box center [1187, 280] width 41 height 22
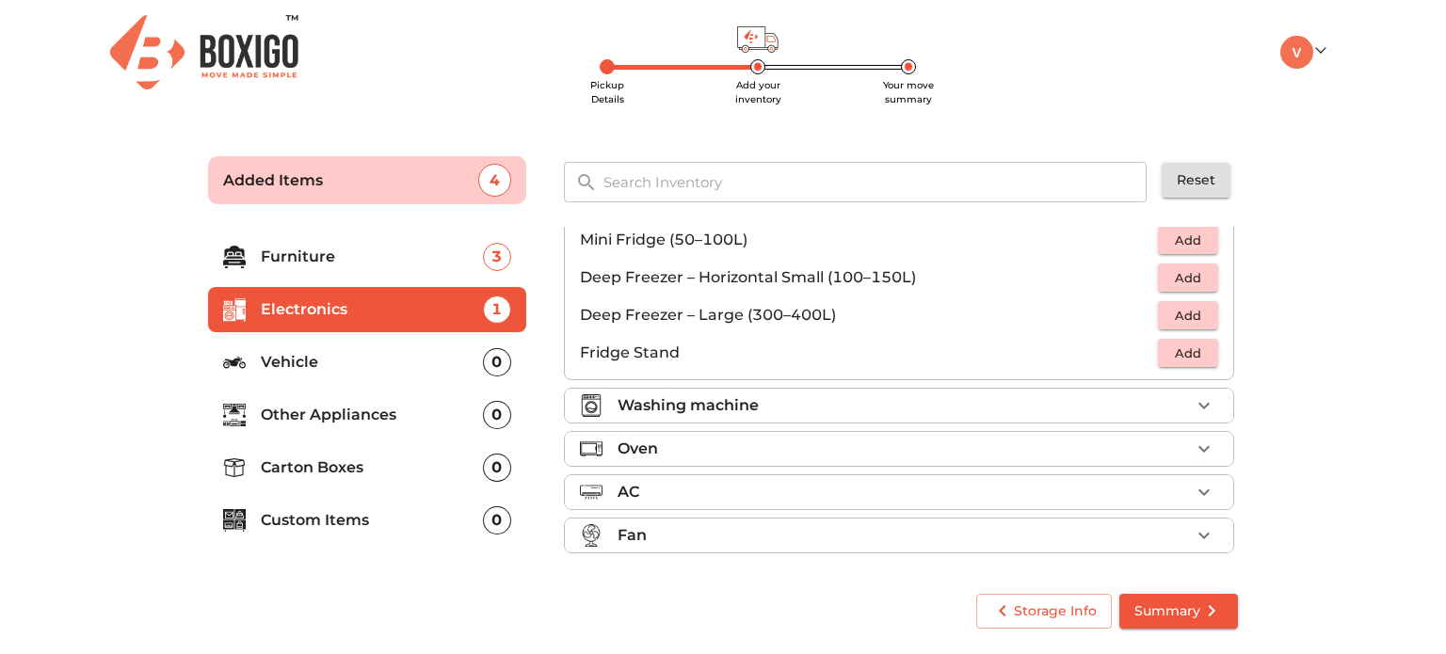
click at [794, 408] on div "Washing machine" at bounding box center [904, 405] width 572 height 23
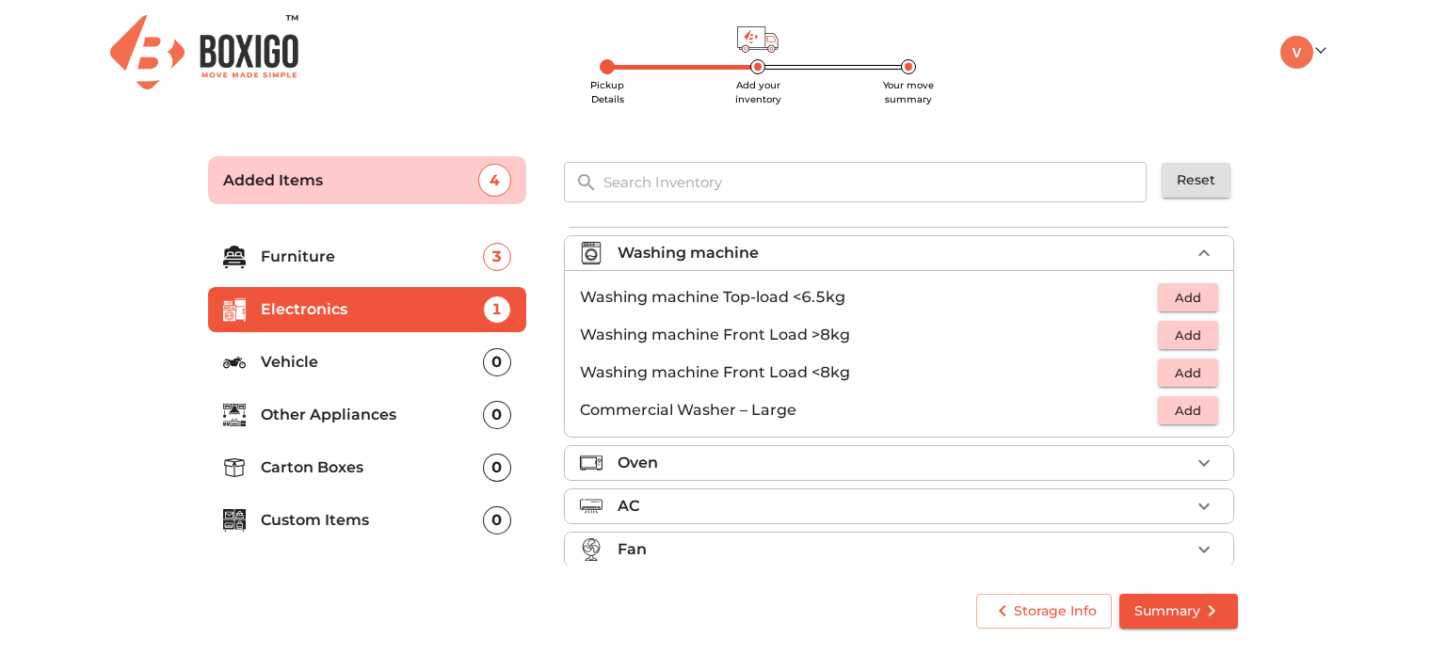
scroll to position [100, 0]
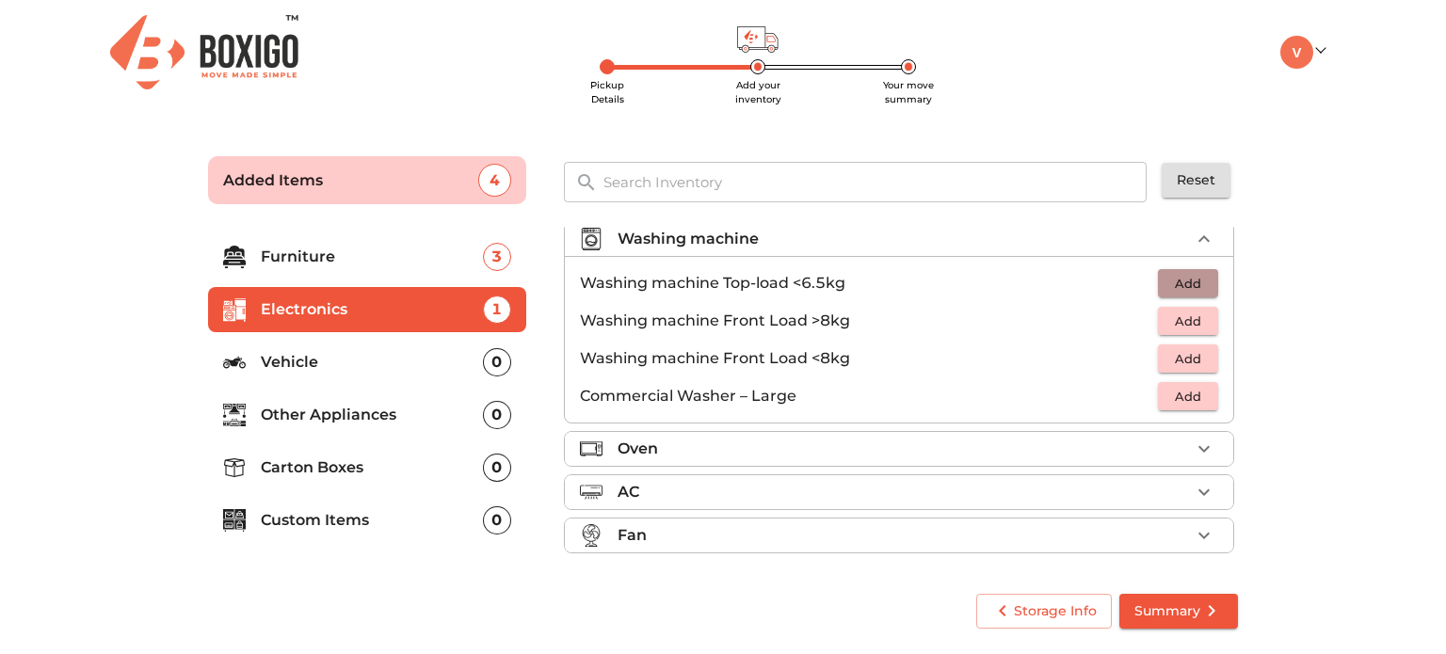
click at [1169, 285] on span "Add" at bounding box center [1187, 284] width 41 height 22
click at [453, 436] on li "Other Appliances 0" at bounding box center [367, 415] width 318 height 45
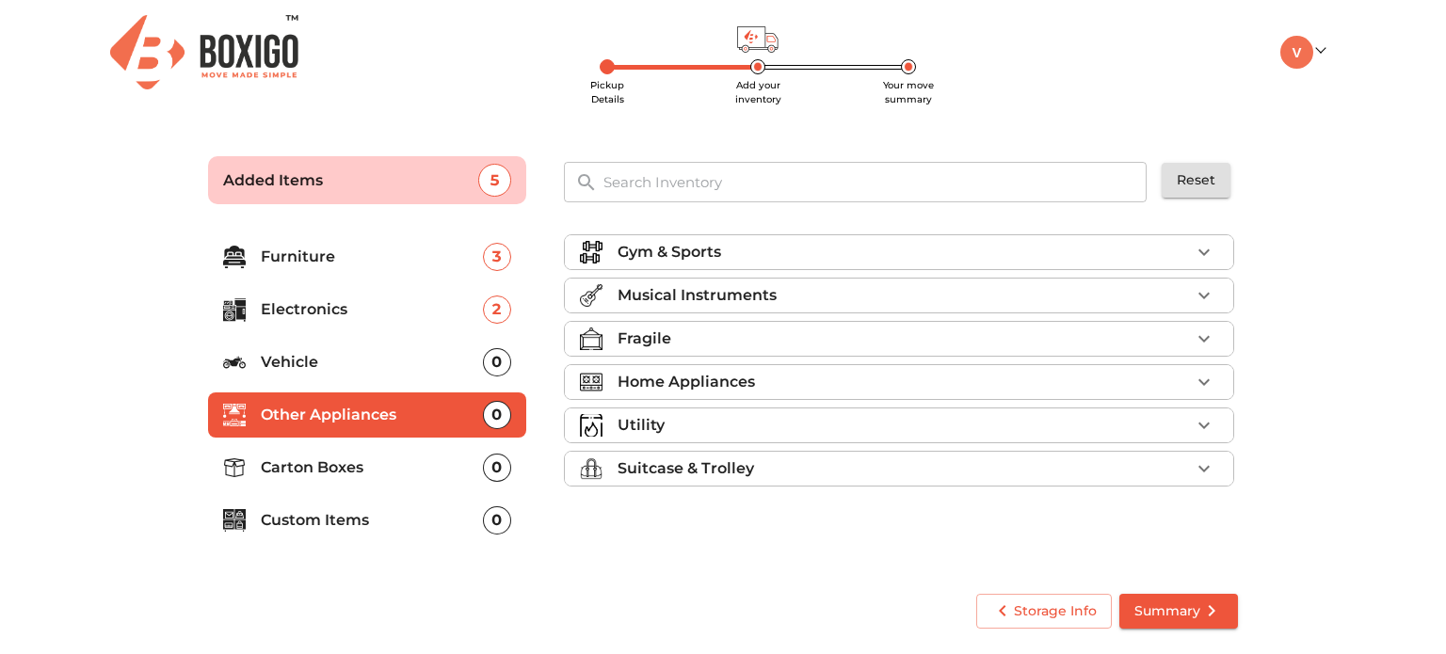
click at [965, 252] on div "Gym & Sports" at bounding box center [904, 252] width 572 height 23
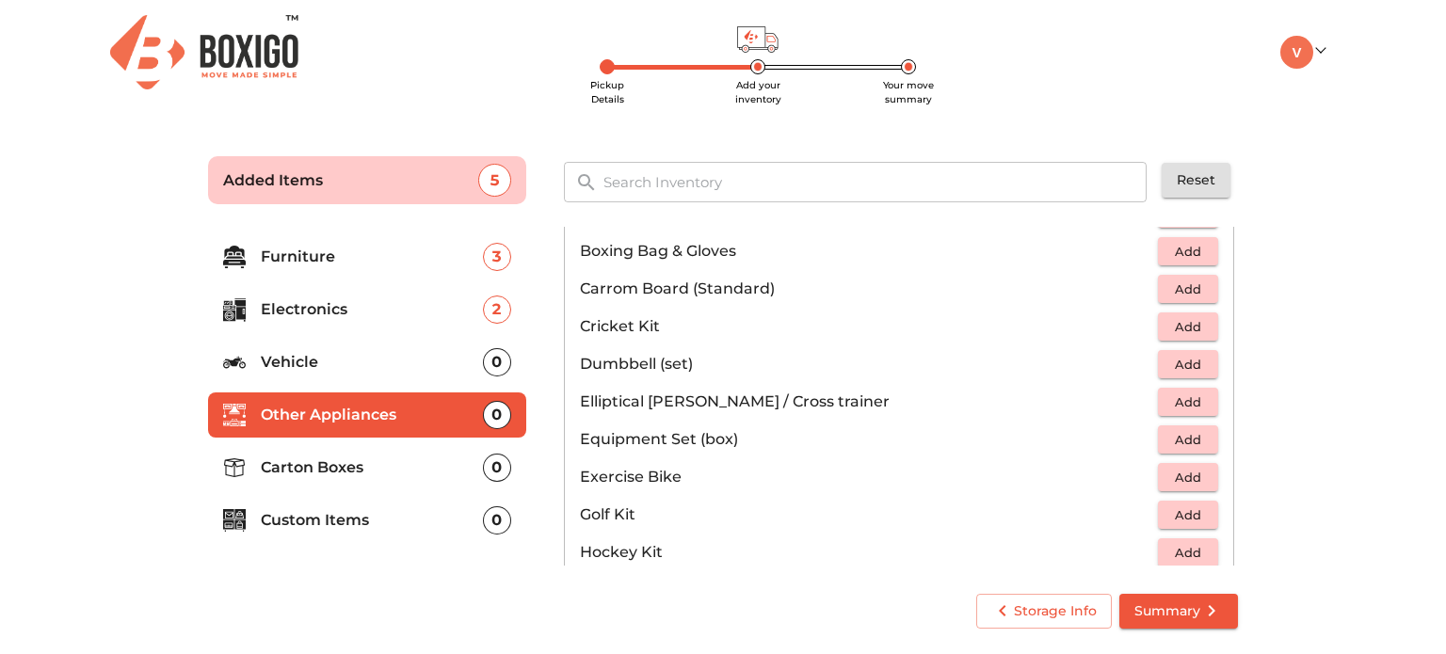
scroll to position [160, 0]
click at [1167, 362] on span "Add" at bounding box center [1187, 363] width 41 height 22
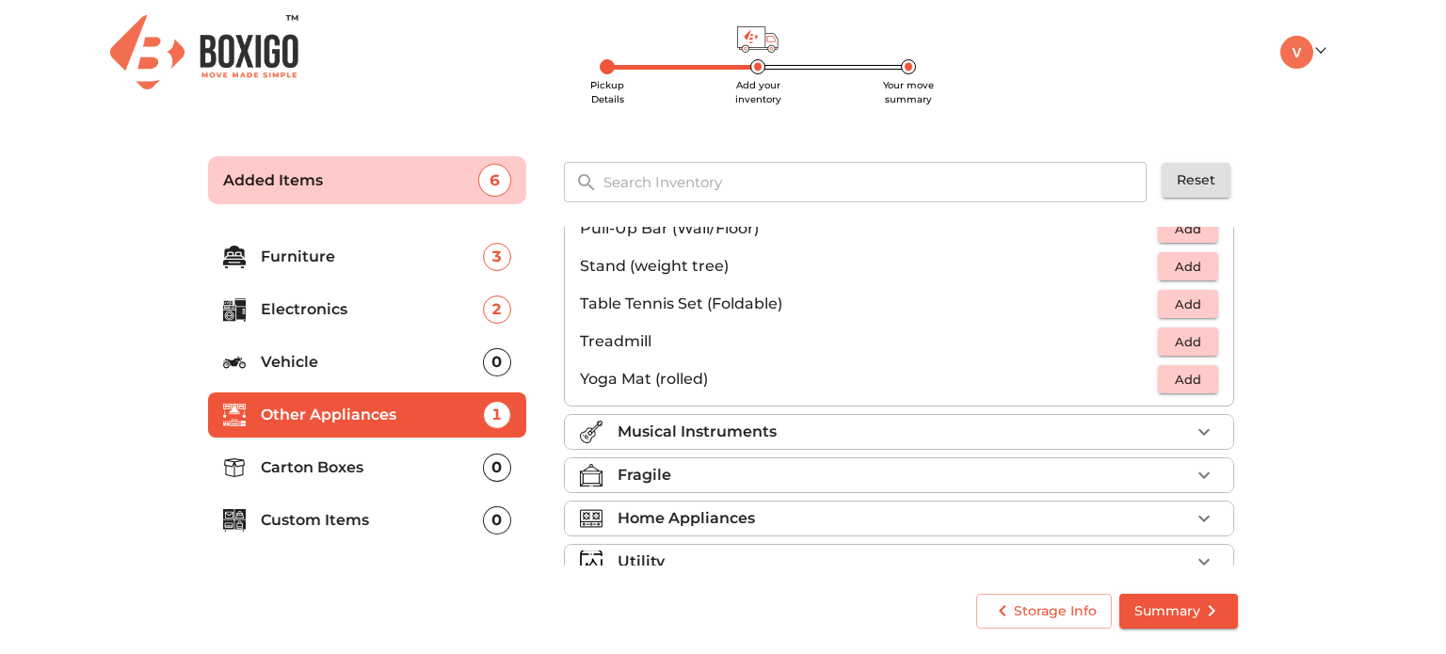
scroll to position [627, 0]
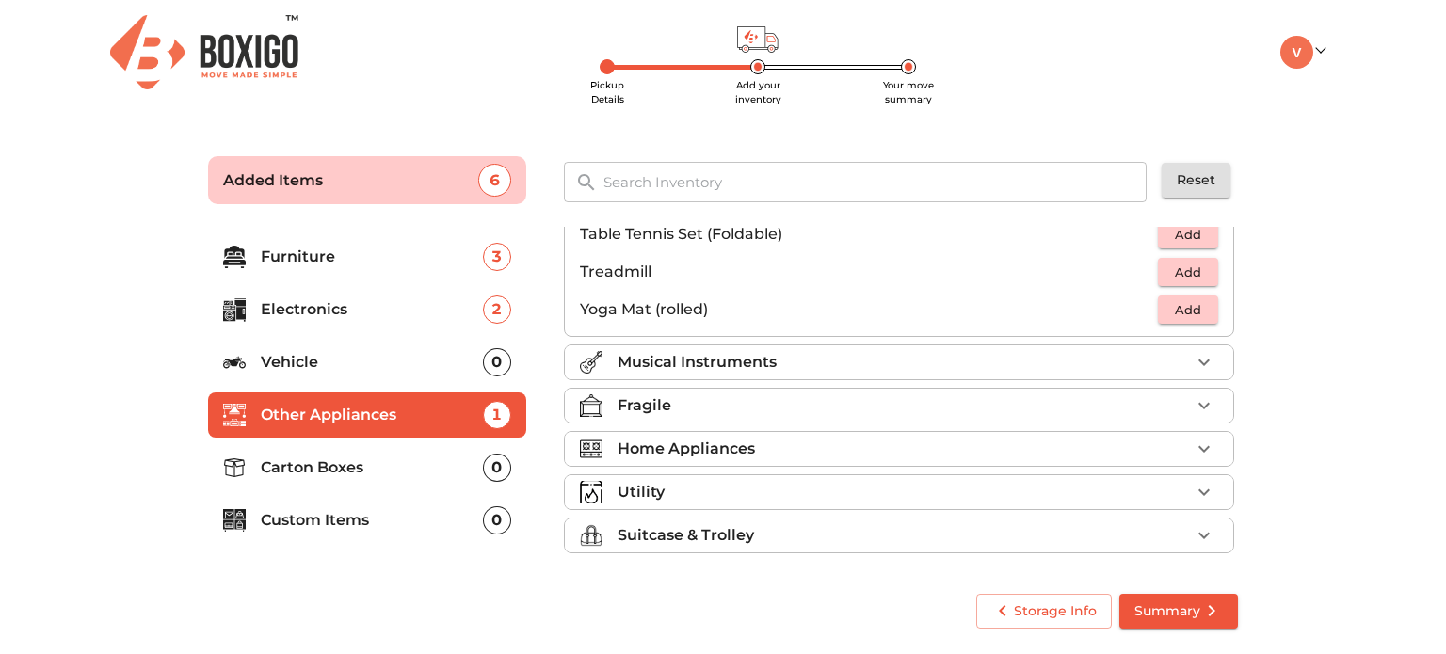
click at [923, 440] on div "Home Appliances" at bounding box center [904, 449] width 572 height 23
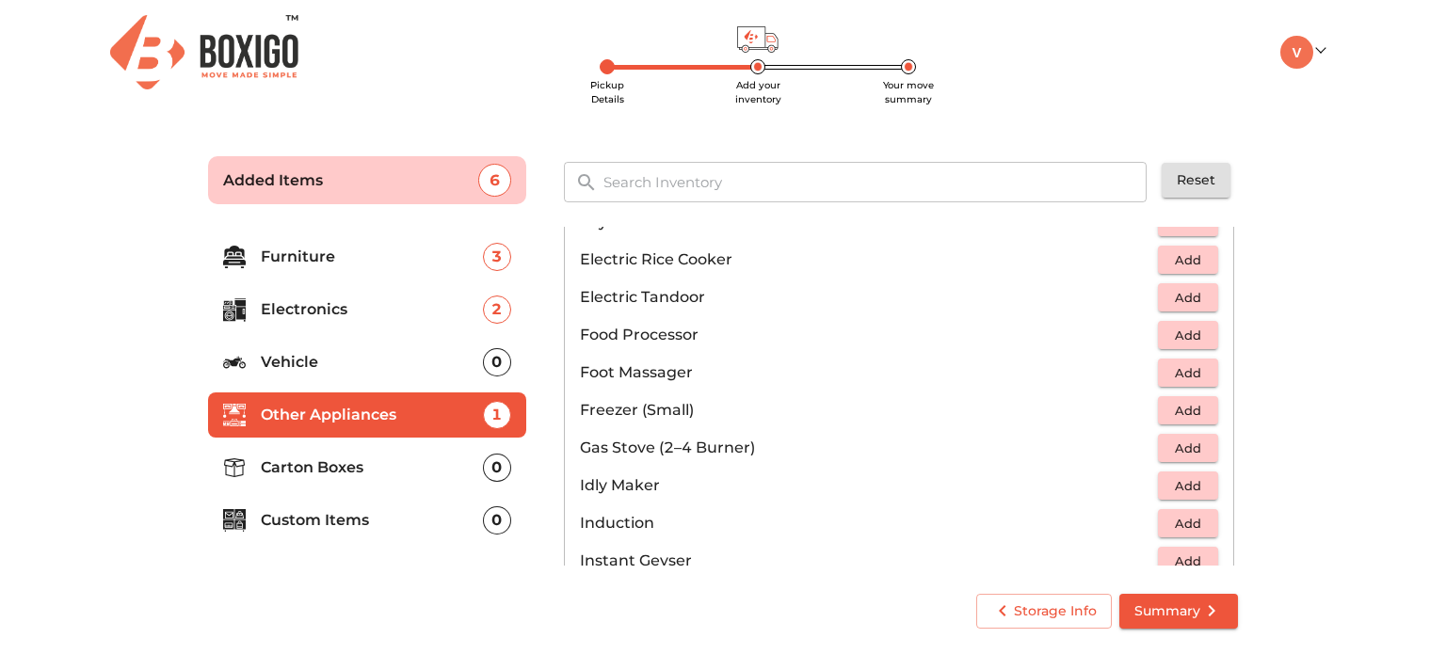
scroll to position [619, 0]
click at [1192, 251] on span "Add" at bounding box center [1187, 260] width 41 height 22
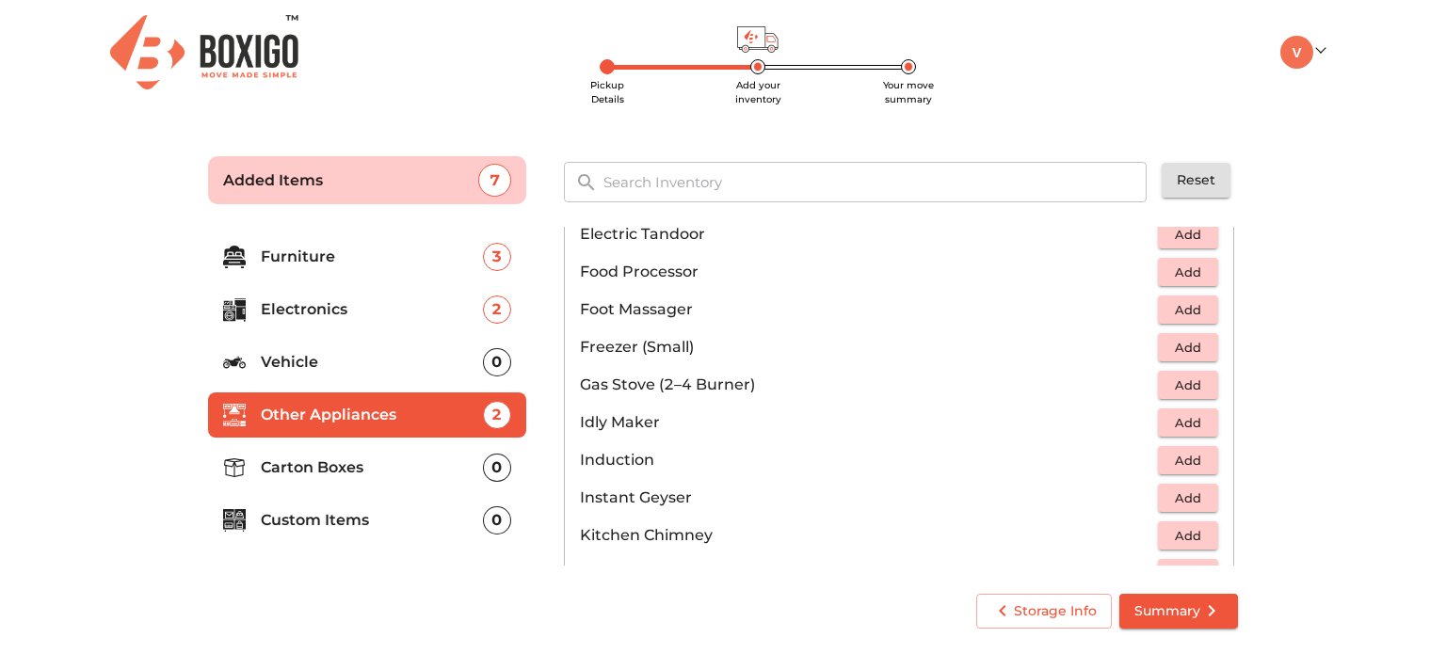
scroll to position [683, 0]
click at [1195, 376] on span "Add" at bounding box center [1187, 384] width 41 height 22
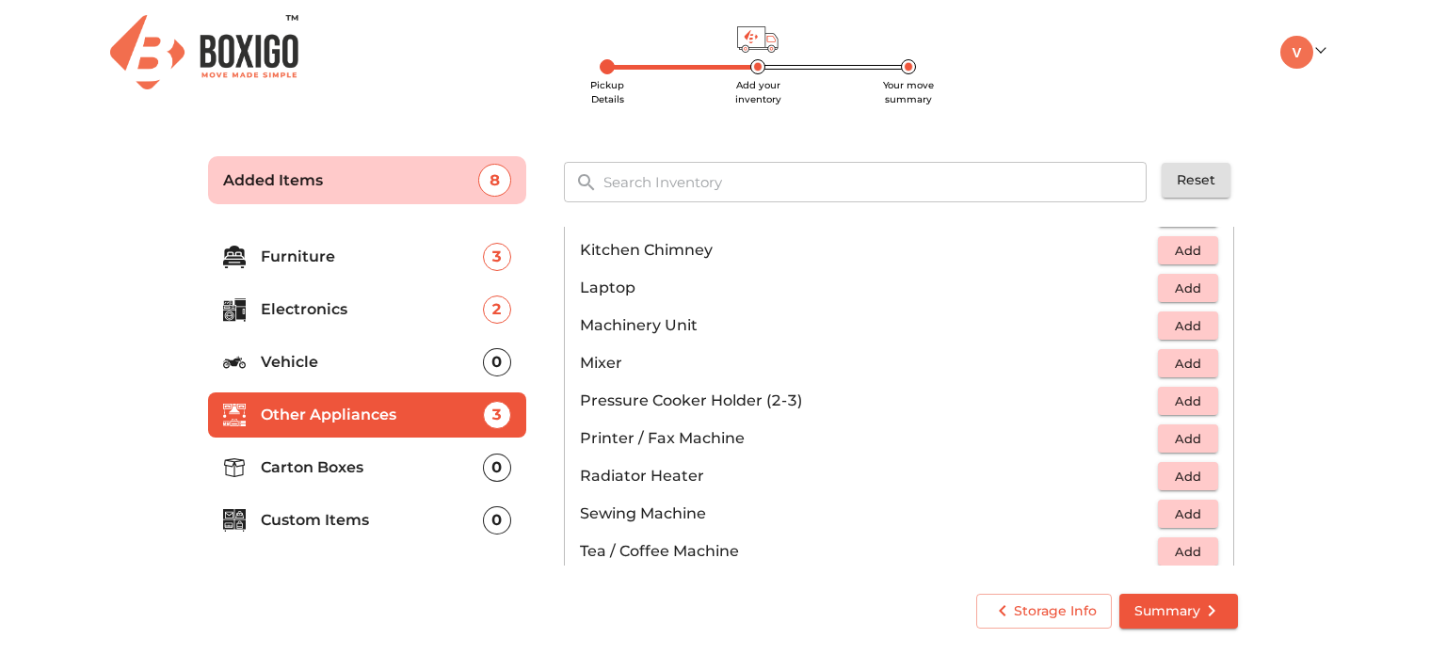
scroll to position [968, 0]
click at [1179, 353] on span "Add" at bounding box center [1187, 363] width 41 height 22
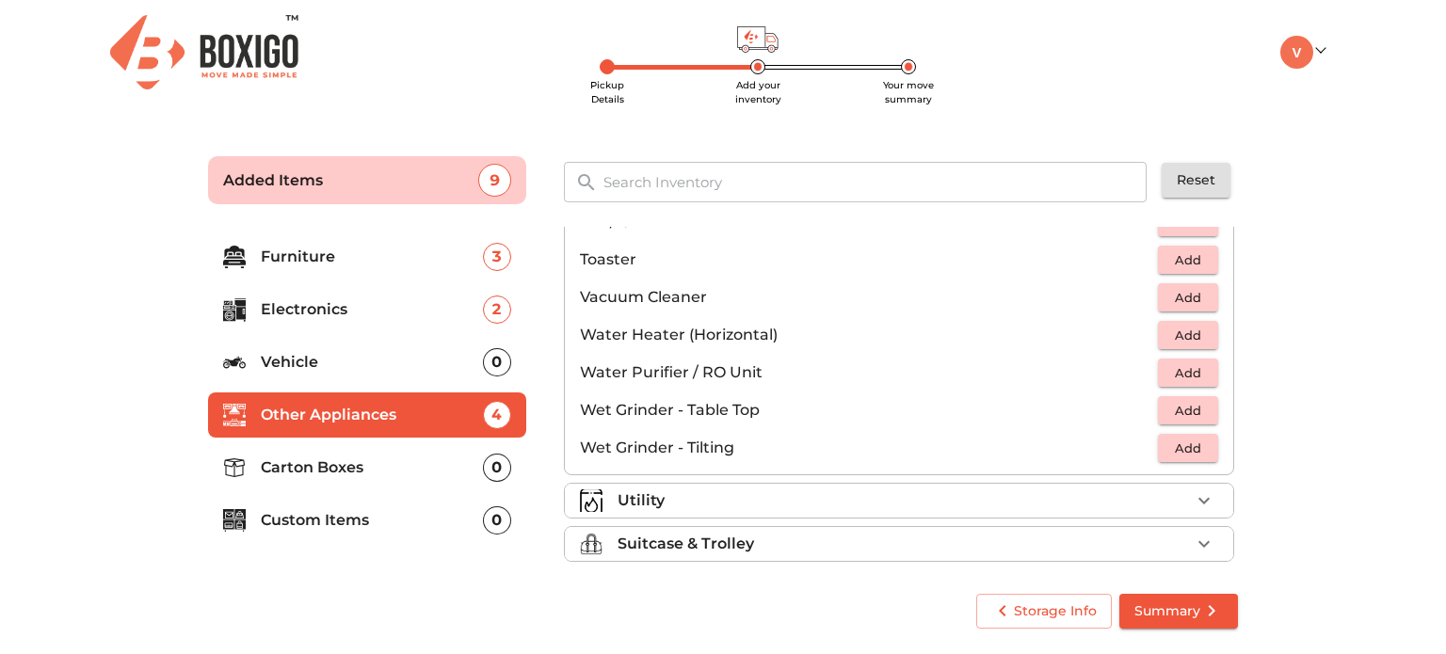
scroll to position [1305, 0]
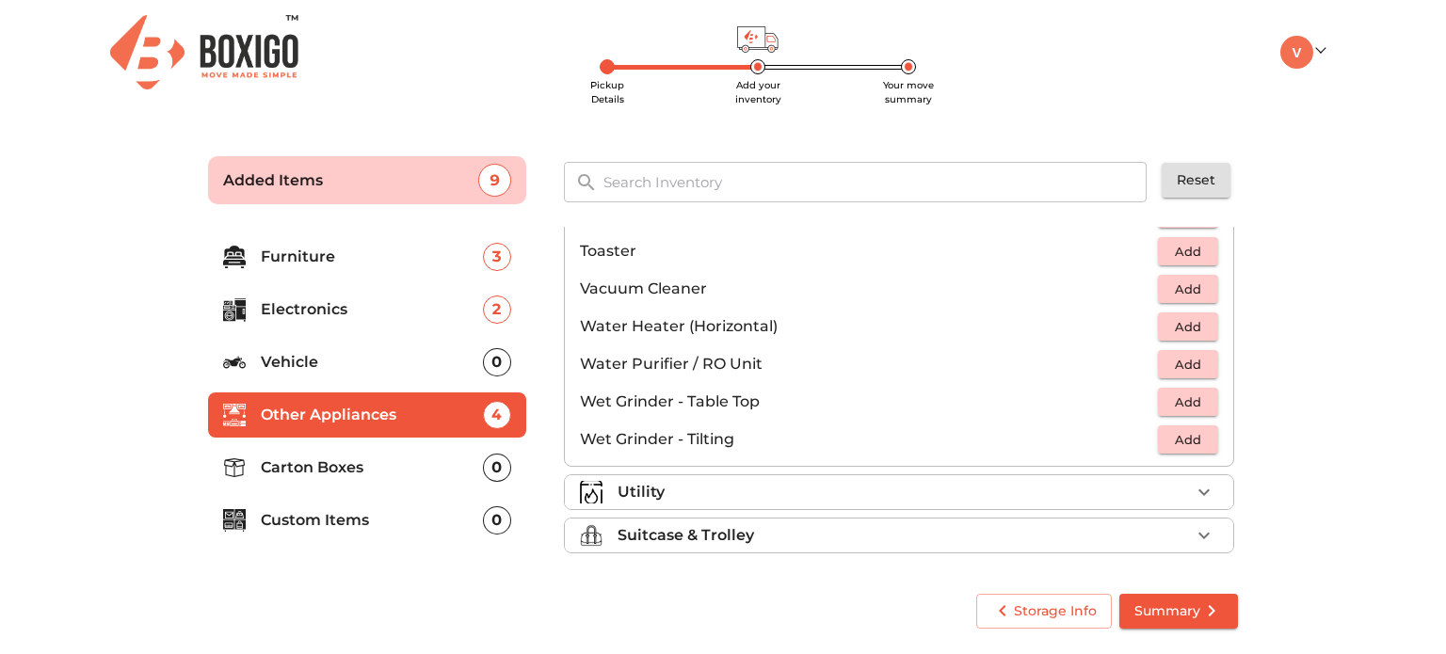
click at [1112, 496] on div "Utility" at bounding box center [904, 492] width 572 height 23
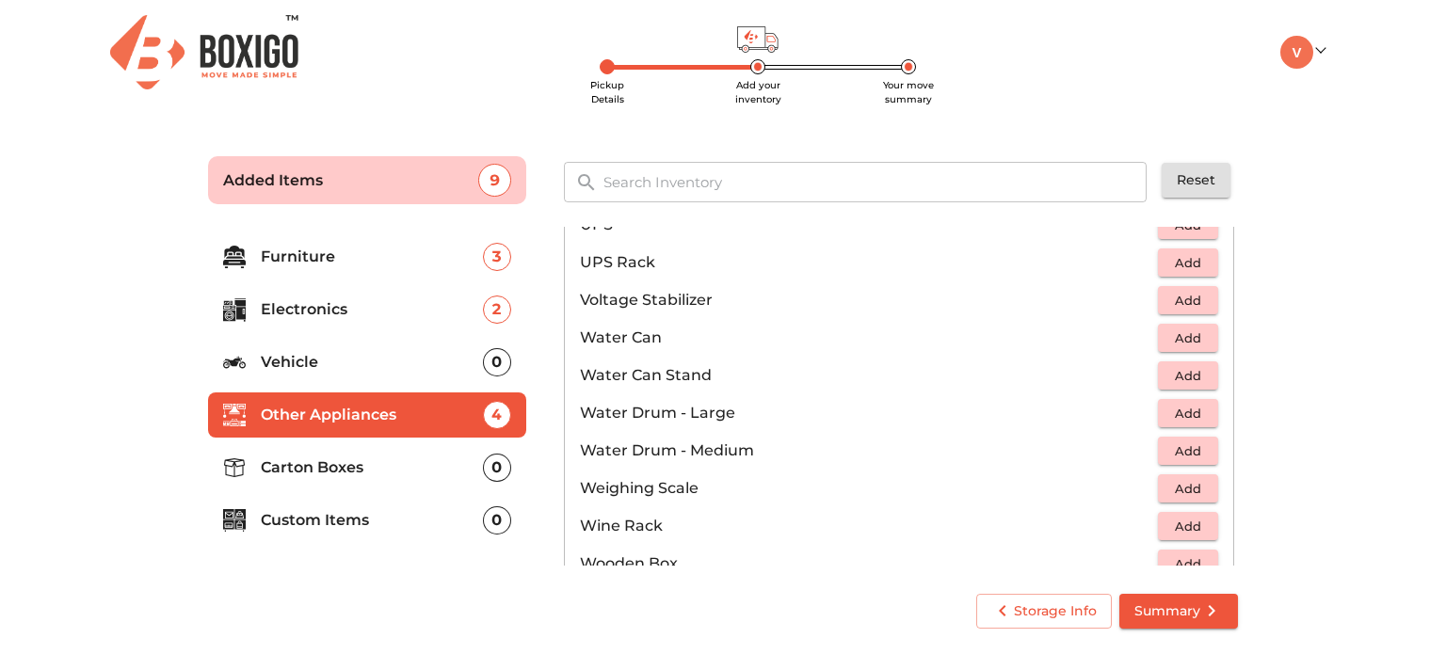
scroll to position [1418, 0]
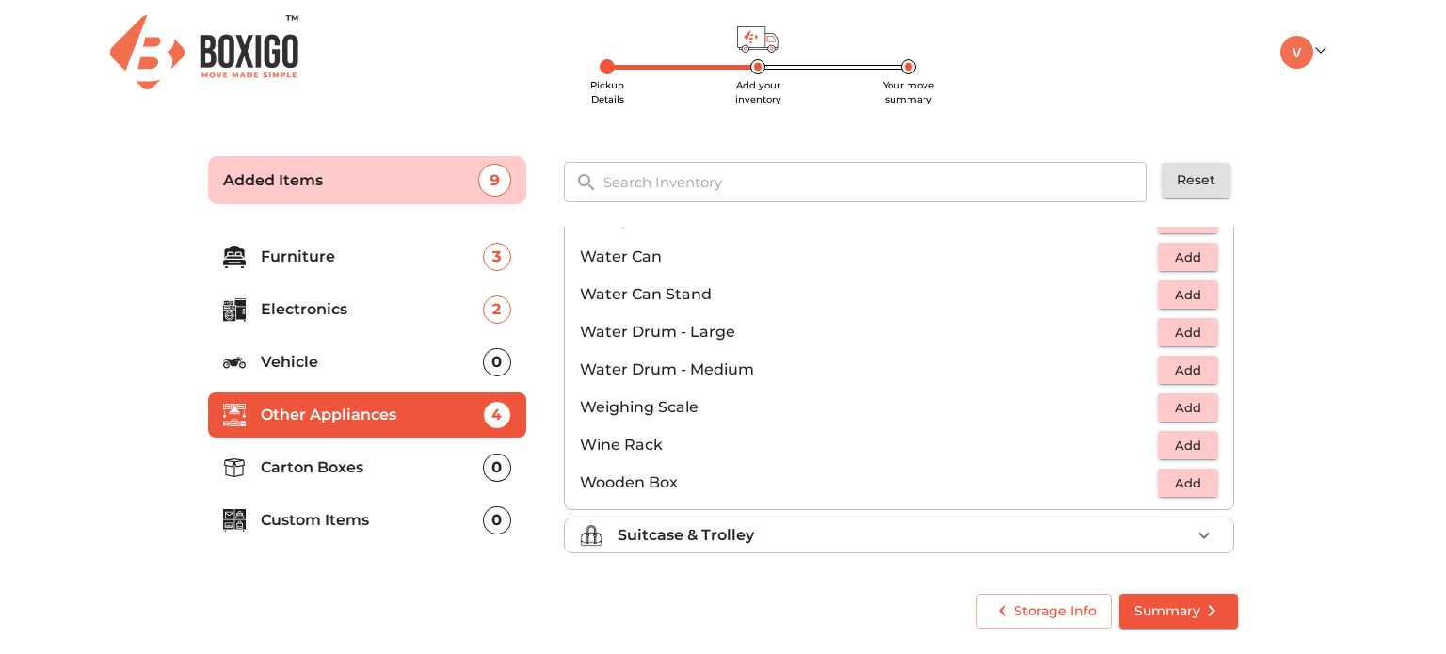
click at [1132, 537] on div "Suitcase & Trolley" at bounding box center [904, 535] width 572 height 23
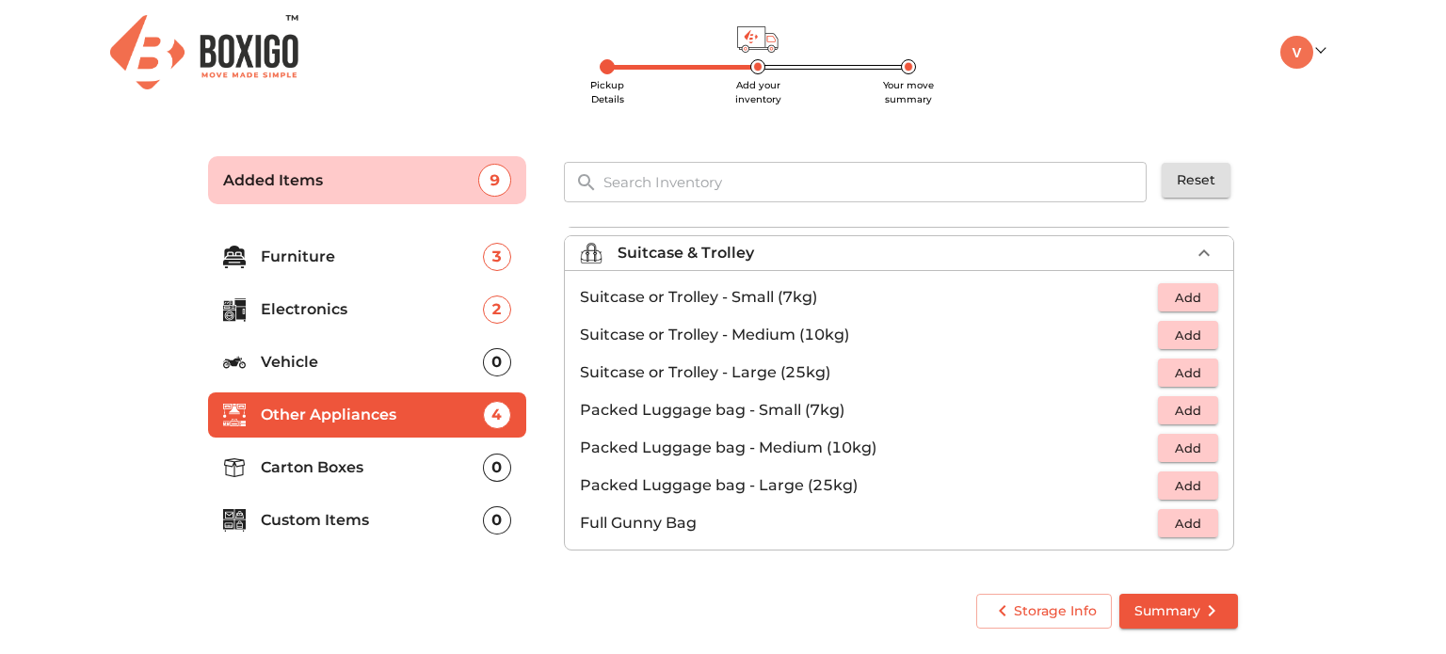
scroll to position [213, 0]
click at [397, 476] on p "Carton Boxes" at bounding box center [372, 468] width 222 height 23
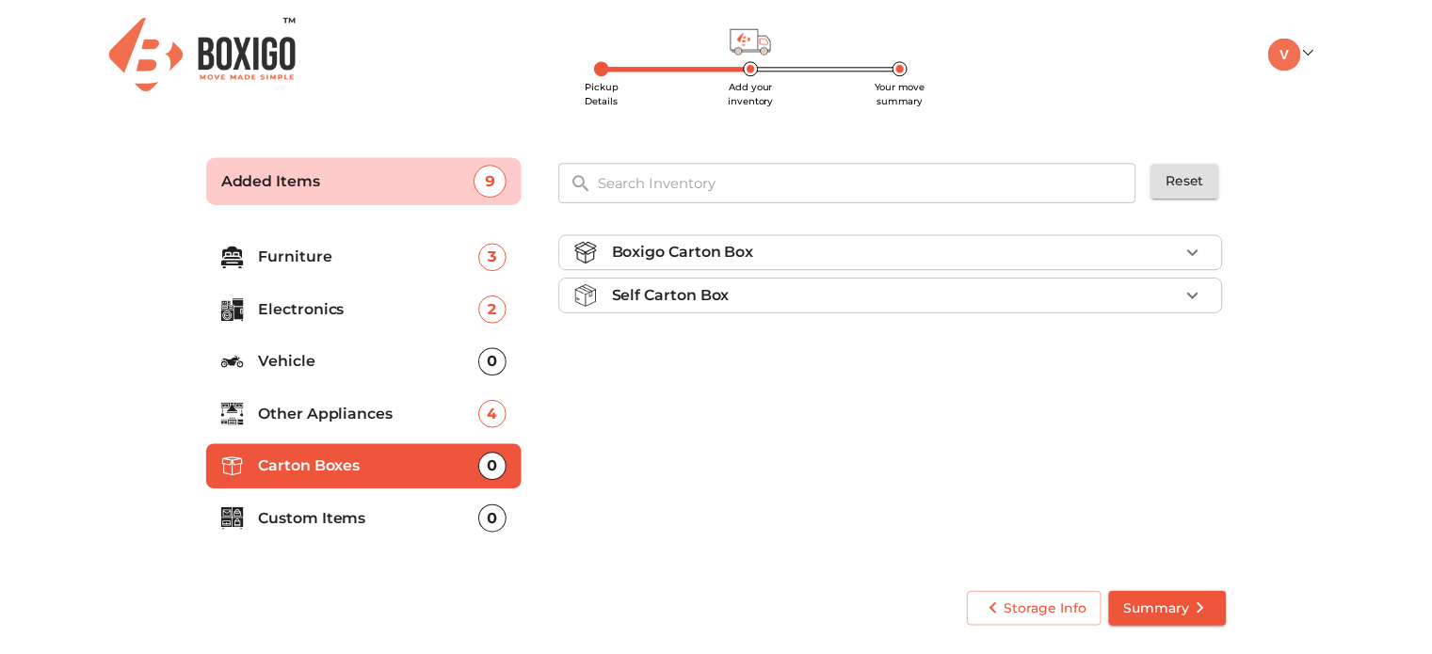
scroll to position [0, 0]
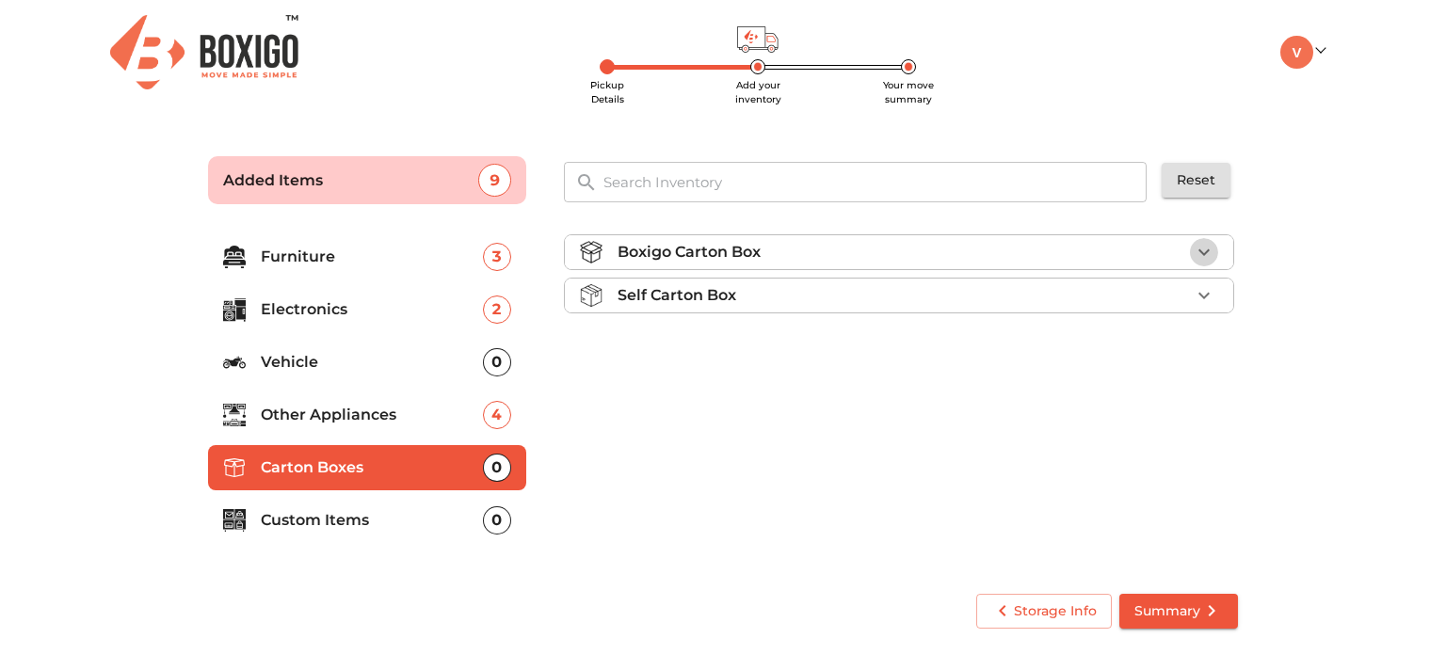
click at [1206, 259] on icon "button" at bounding box center [1204, 252] width 23 height 23
click at [1189, 304] on span "Add" at bounding box center [1187, 297] width 41 height 22
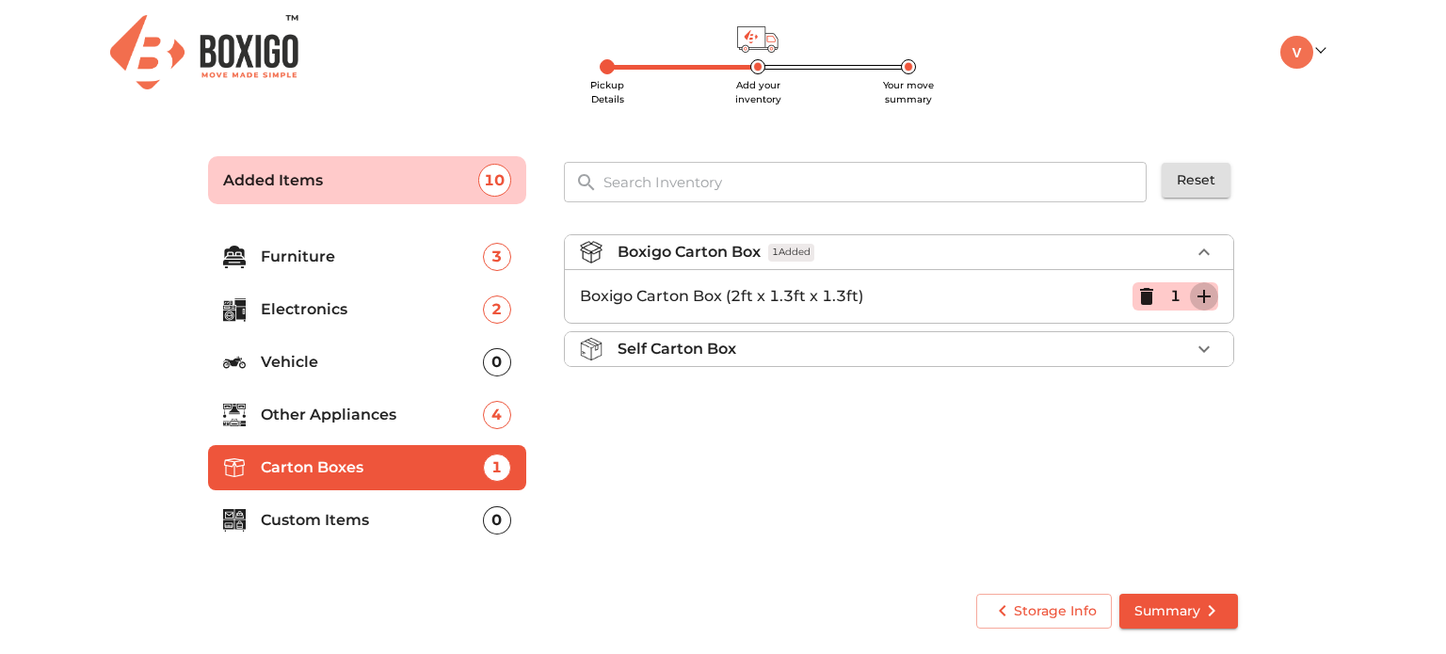
click at [1209, 297] on icon "button" at bounding box center [1204, 296] width 23 height 23
click at [1145, 295] on icon "button" at bounding box center [1146, 296] width 23 height 23
click at [389, 511] on p "Custom Items" at bounding box center [372, 520] width 222 height 23
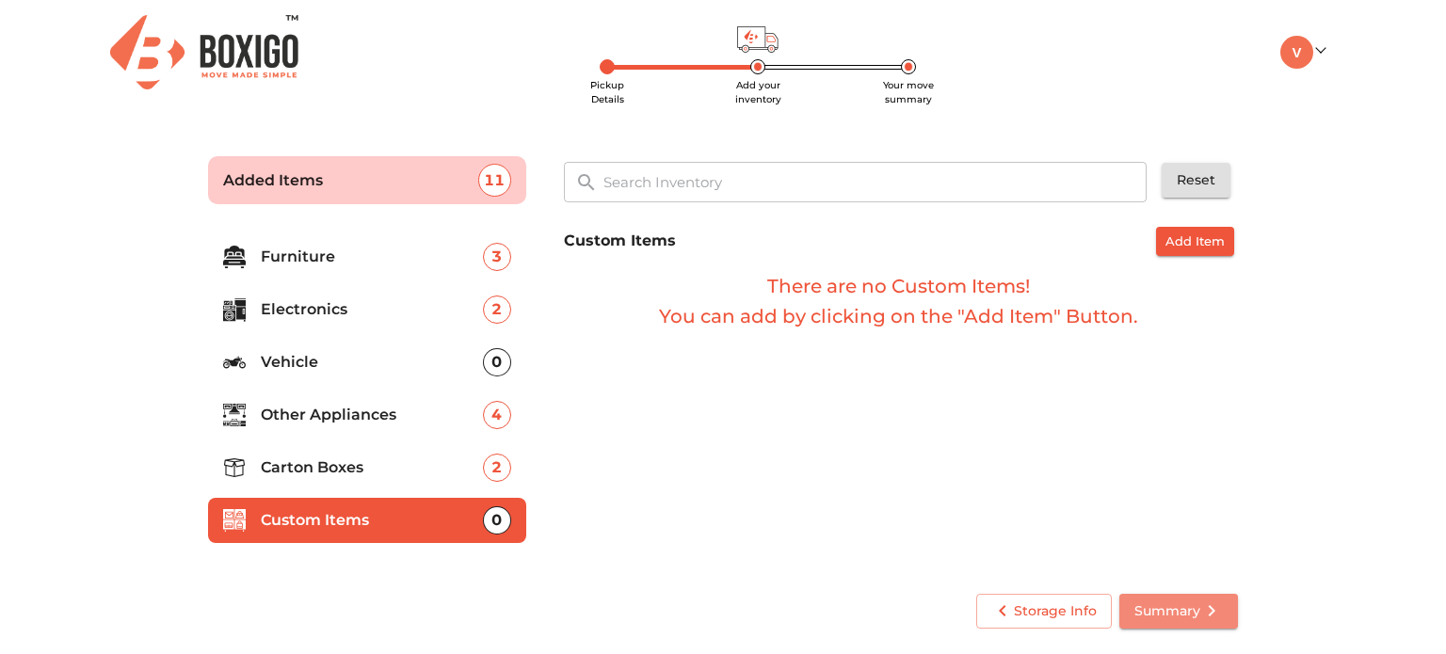
click at [1174, 602] on span "Summary" at bounding box center [1178, 612] width 88 height 24
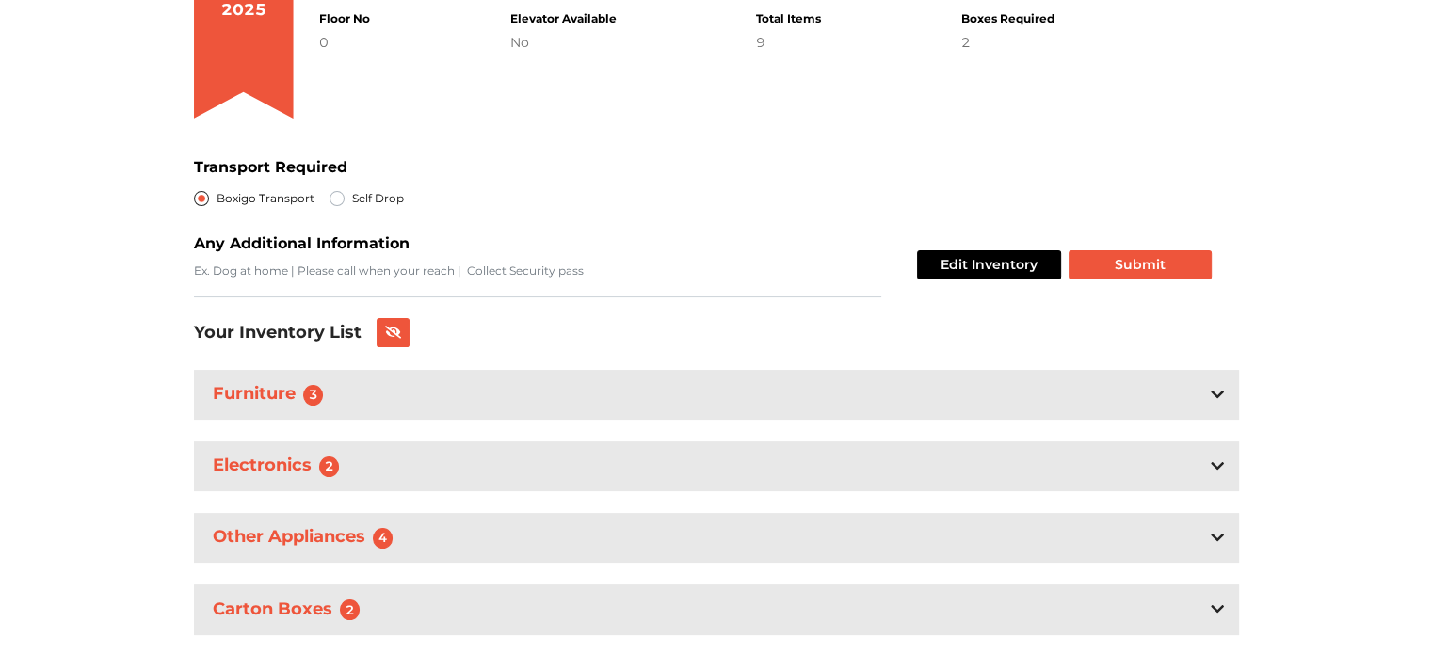
scroll to position [282, 0]
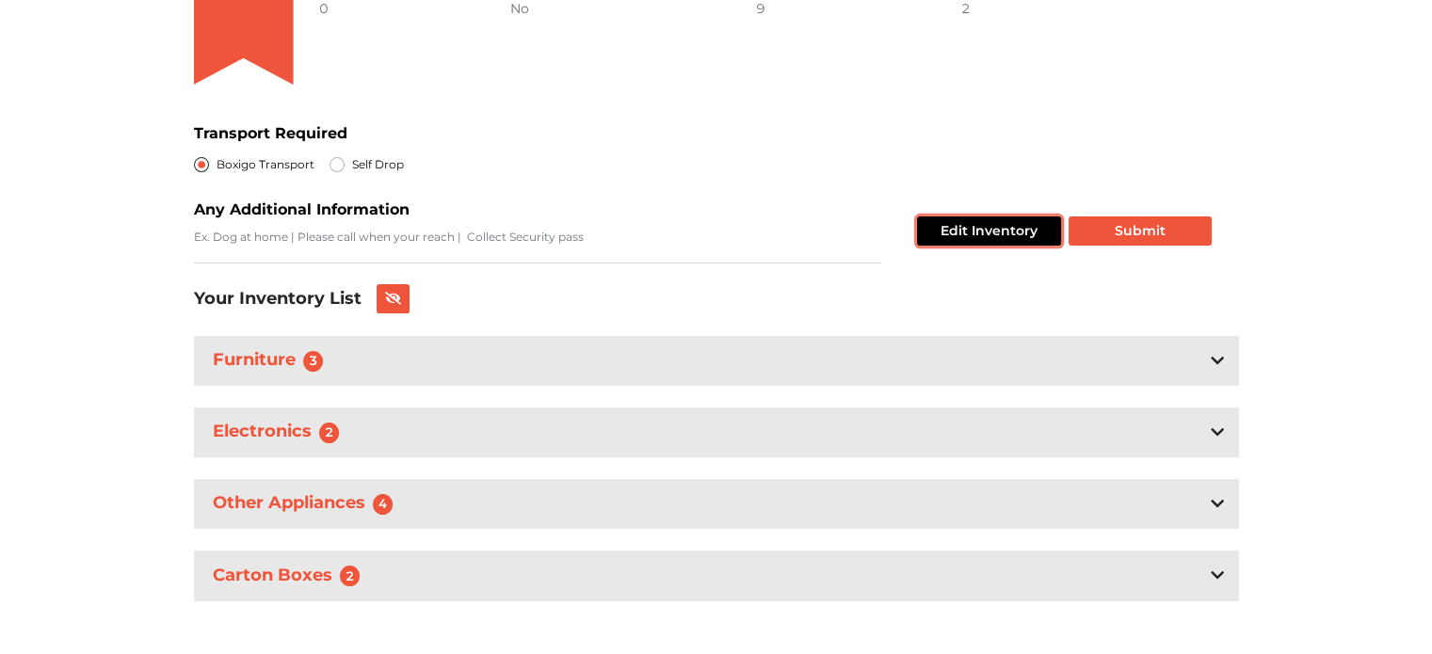
click at [996, 220] on button "Edit Inventory" at bounding box center [989, 231] width 144 height 29
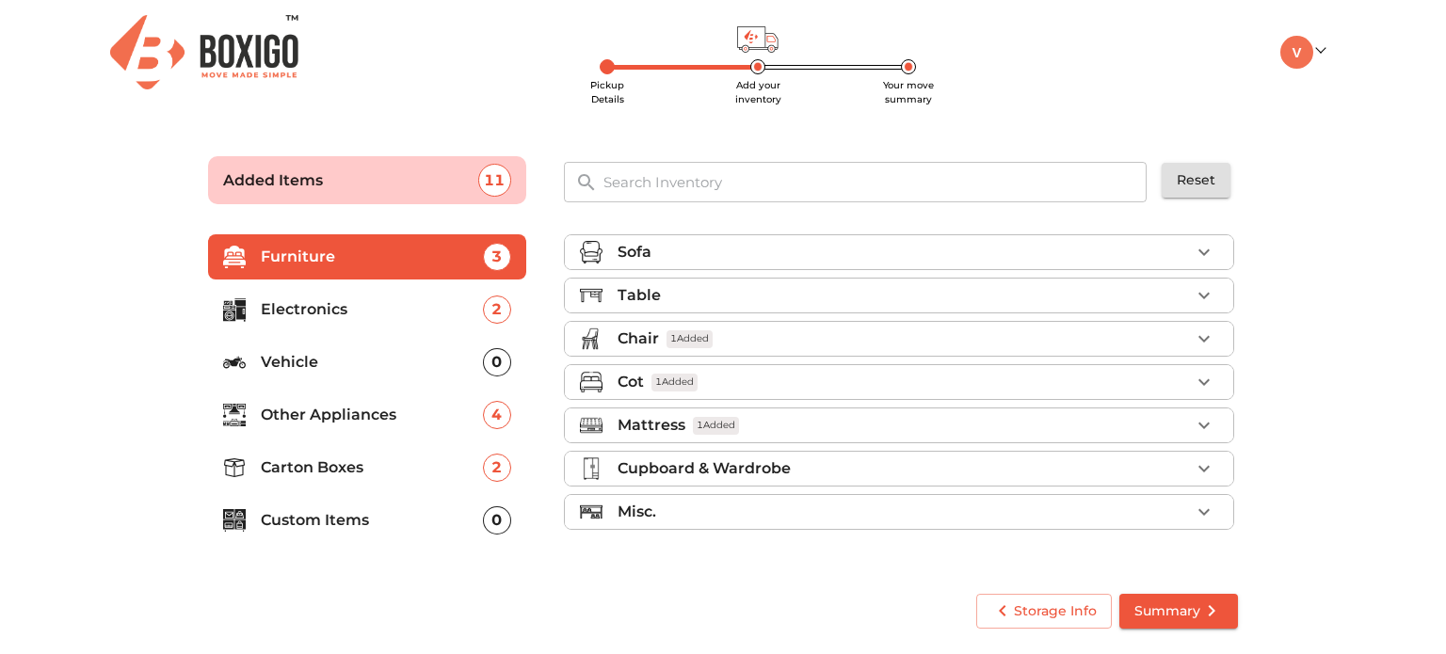
click at [382, 513] on p "Custom Items" at bounding box center [372, 520] width 222 height 23
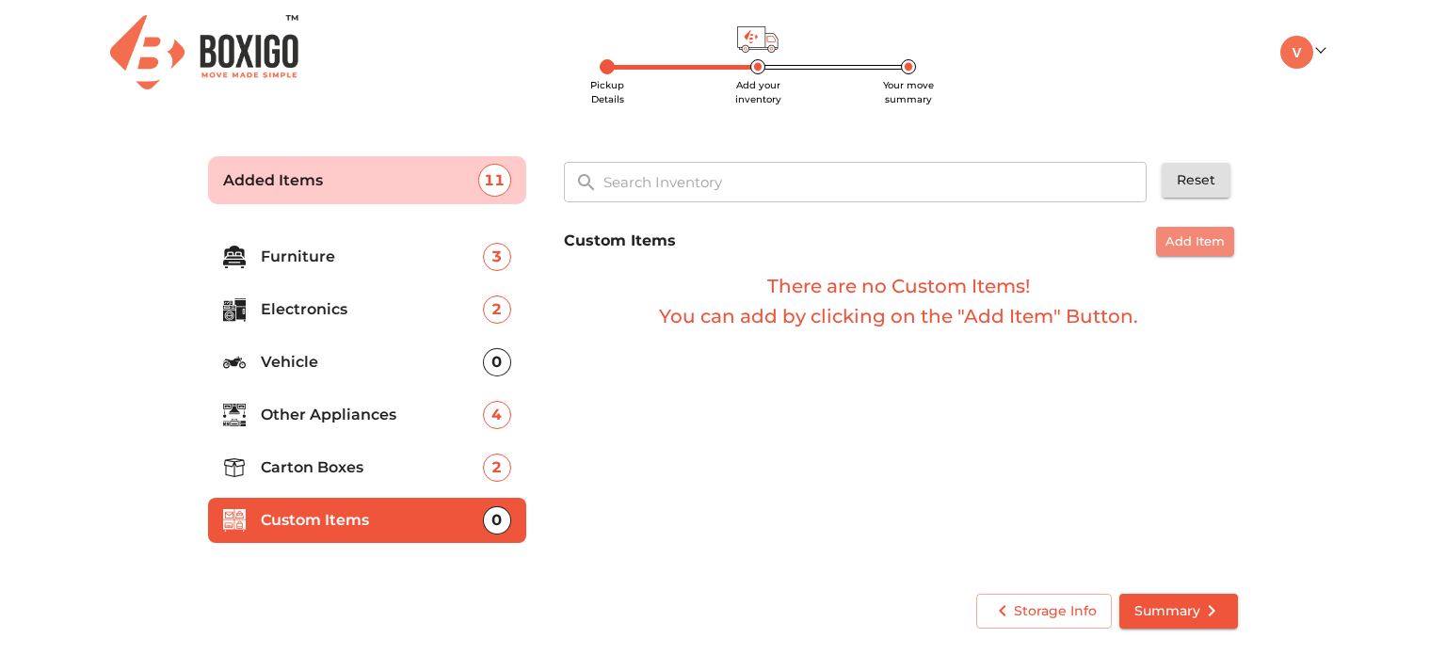
click at [1189, 241] on span "Add Item" at bounding box center [1194, 242] width 59 height 22
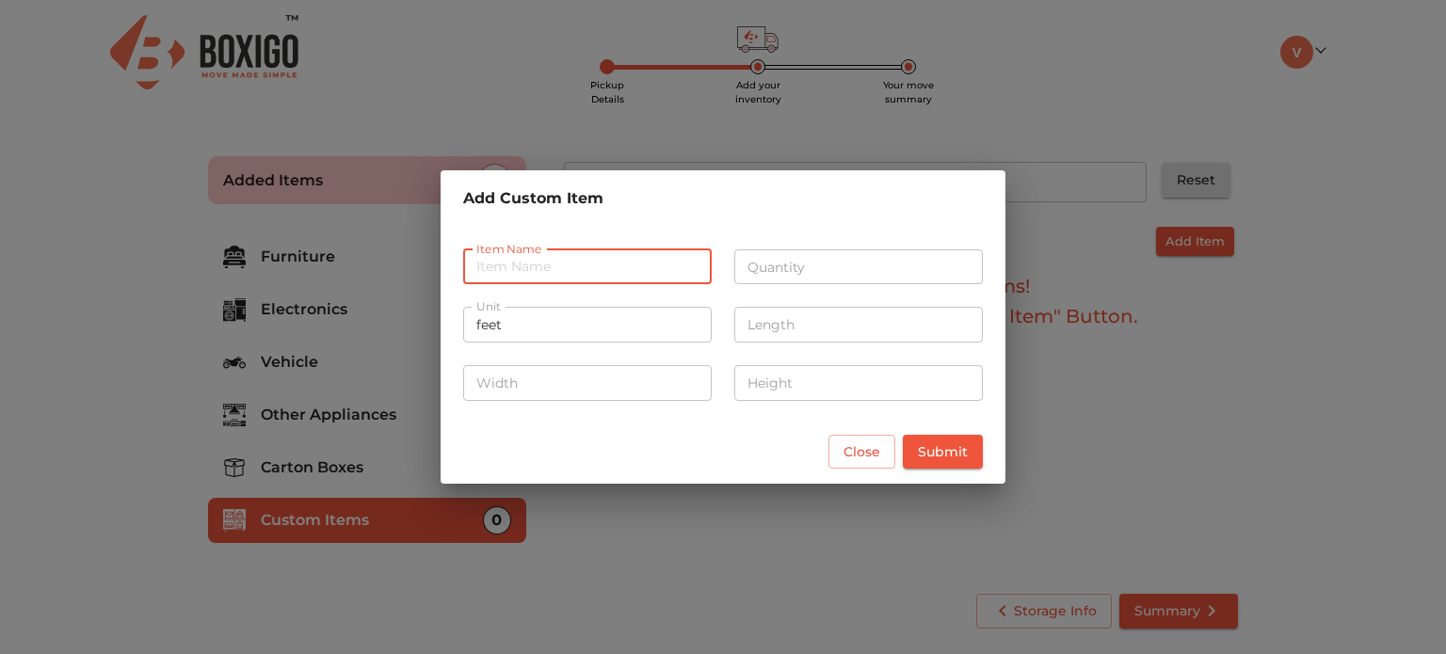
click at [542, 263] on input "text" at bounding box center [587, 267] width 249 height 36
type input "white board"
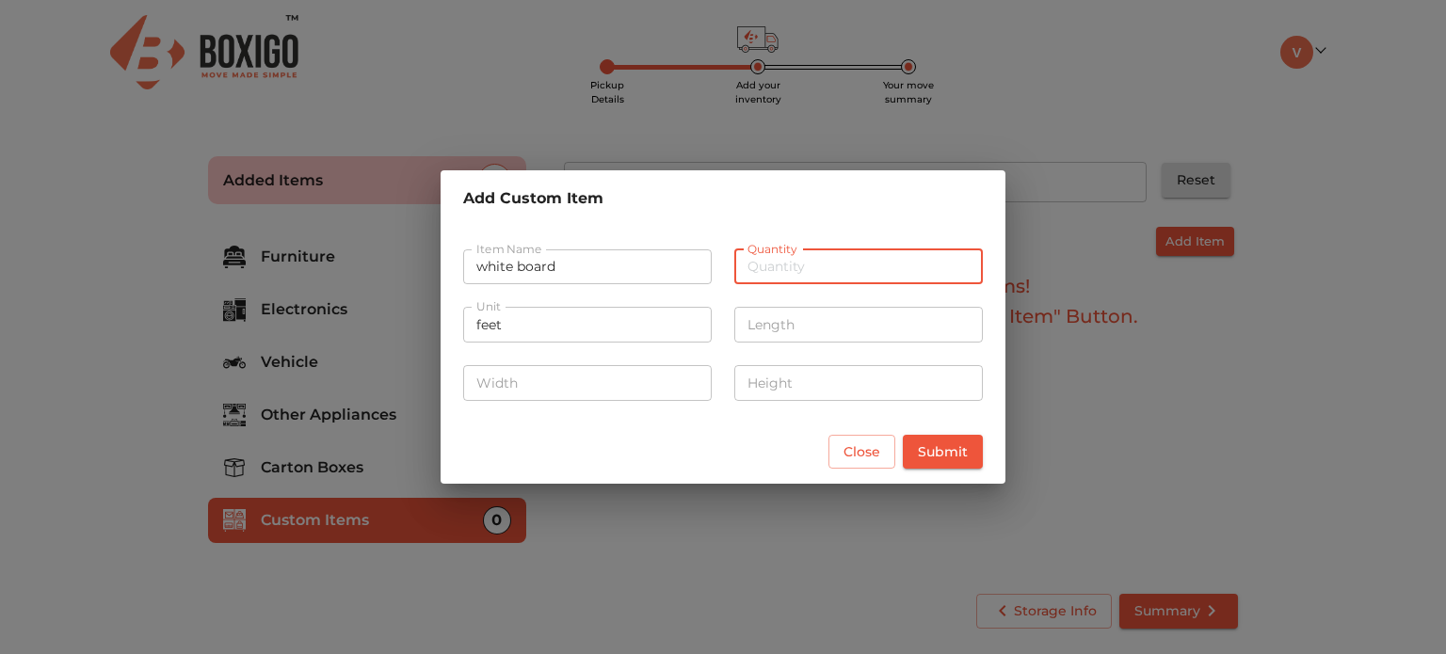
click at [746, 265] on input "number" at bounding box center [858, 267] width 249 height 36
type input "1"
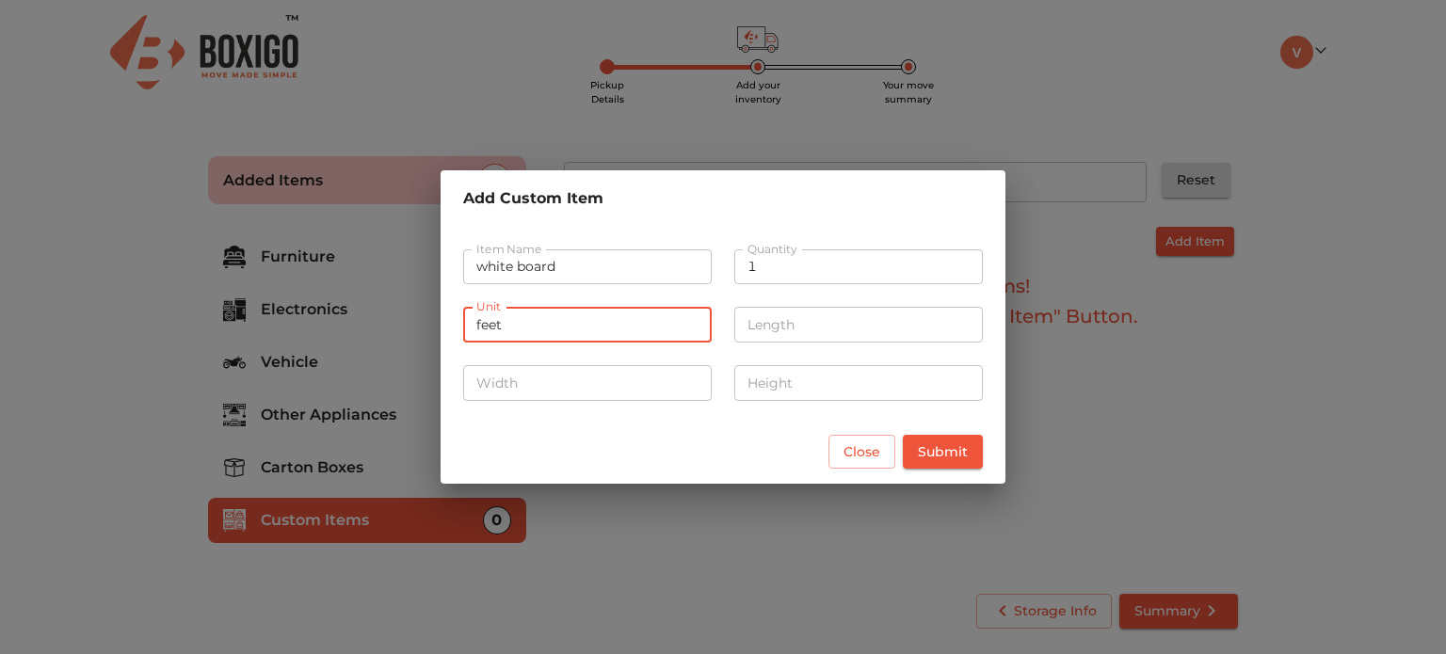
click at [590, 334] on input "feet" at bounding box center [587, 325] width 249 height 36
click at [751, 338] on input "number" at bounding box center [858, 325] width 249 height 36
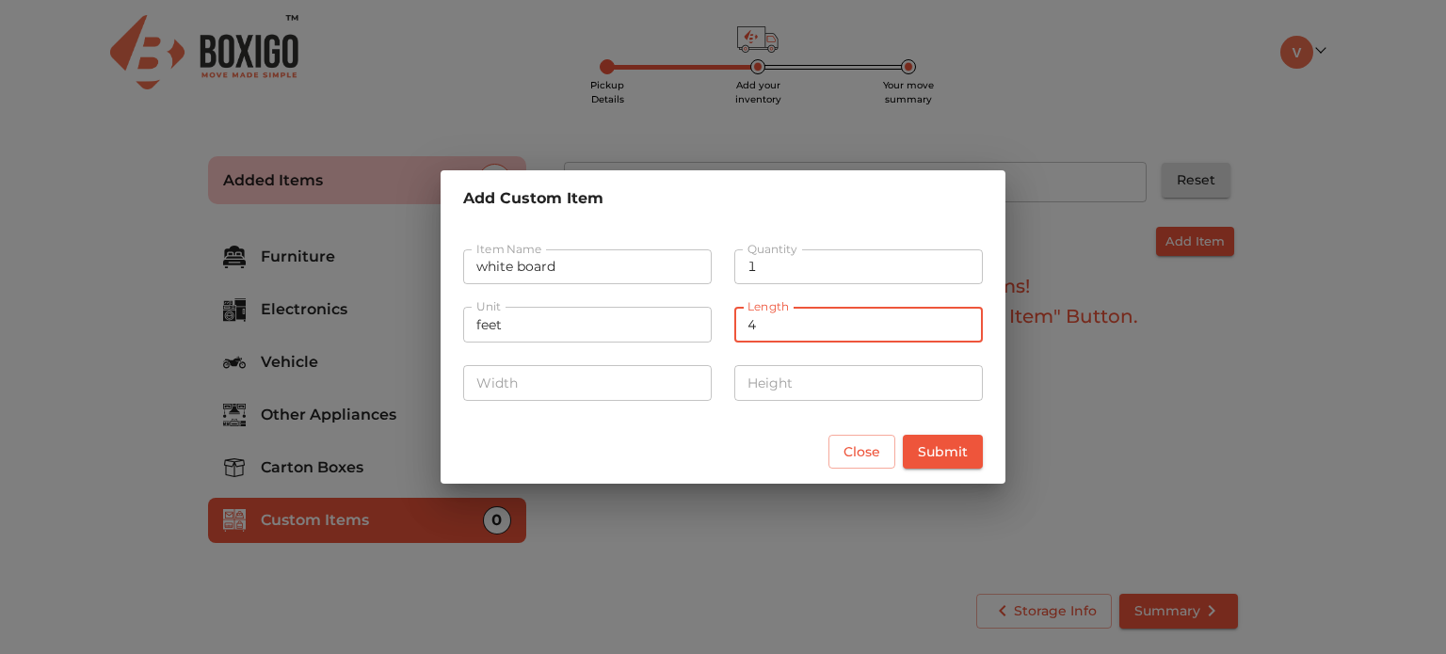
type input "4"
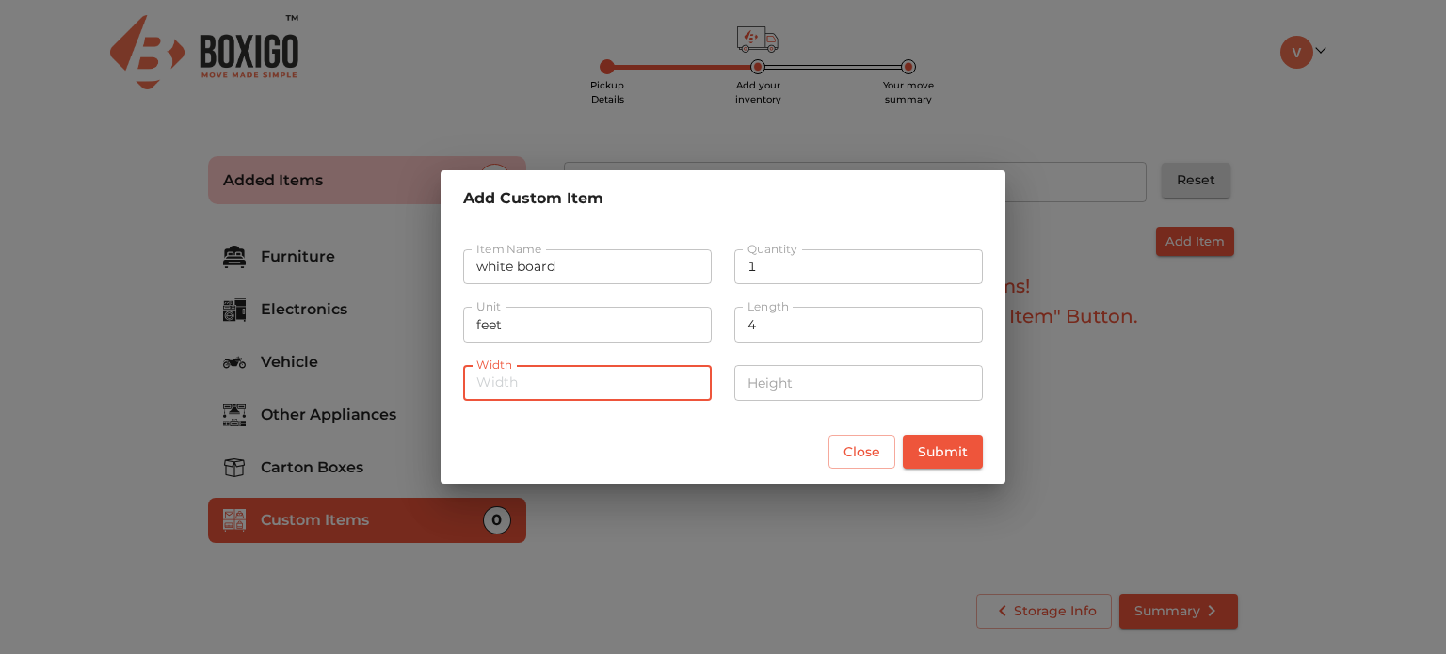
click at [656, 391] on input "number" at bounding box center [587, 383] width 249 height 36
type input "3"
click at [772, 392] on input "number" at bounding box center [858, 383] width 249 height 36
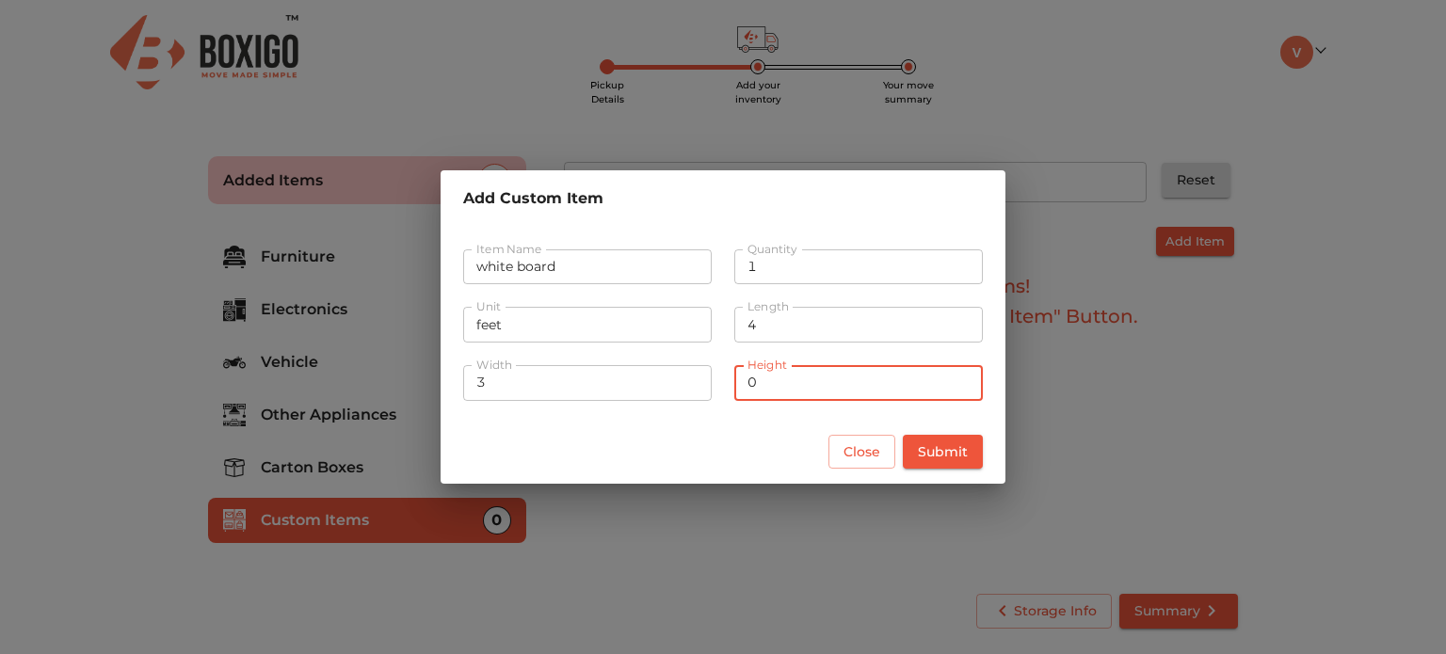
type input "0"
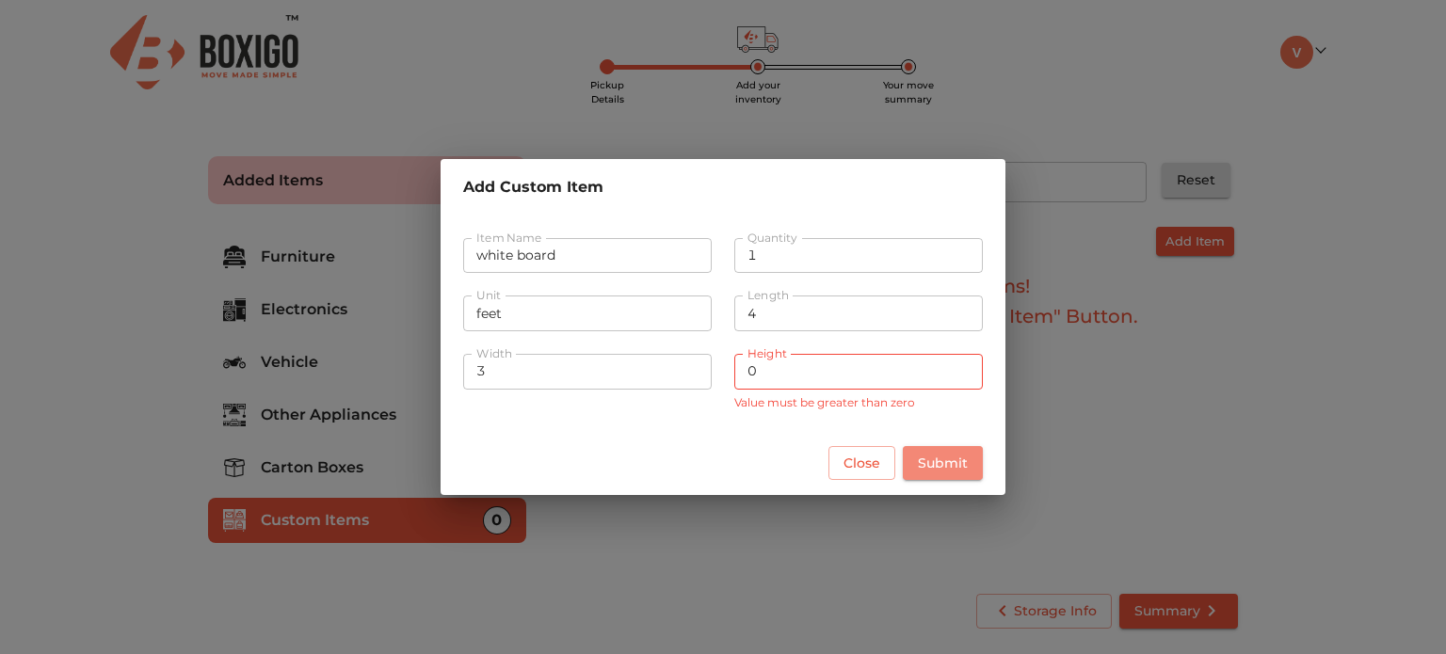
click at [937, 449] on button "Submit" at bounding box center [943, 463] width 80 height 35
click at [843, 381] on input "0" at bounding box center [858, 372] width 249 height 36
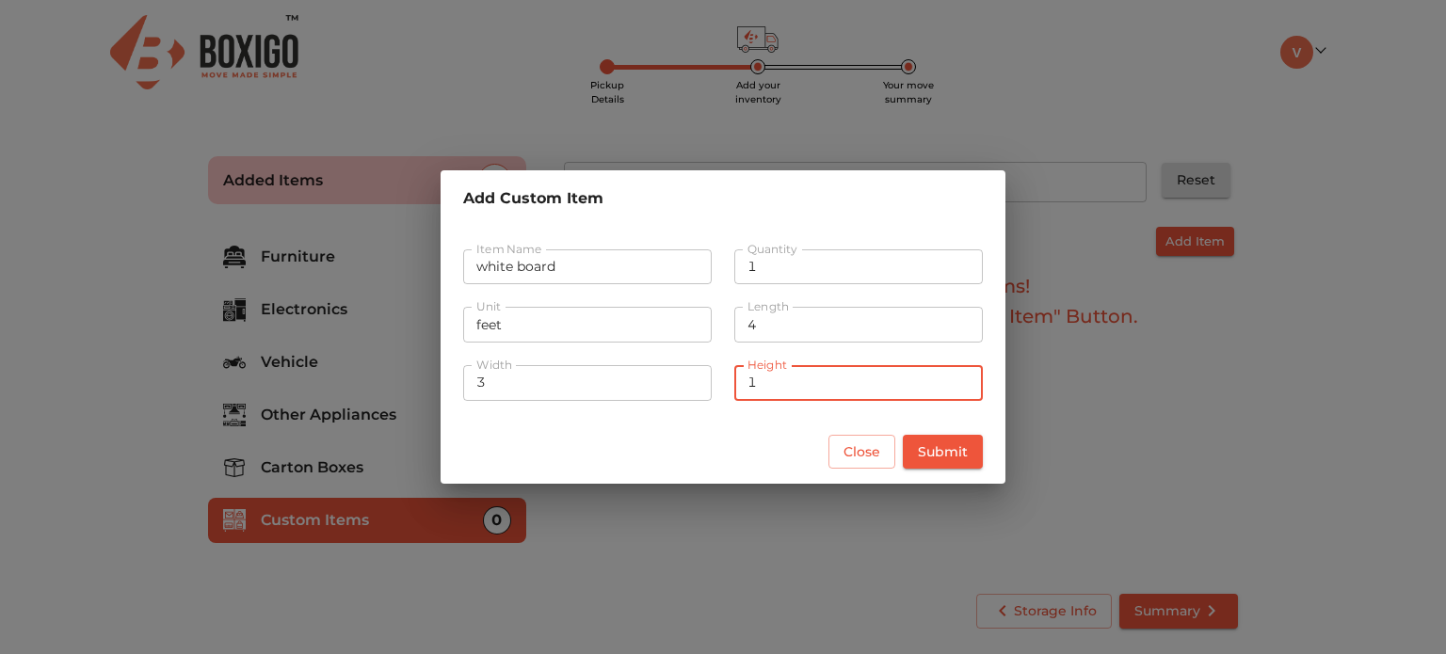
type input "1"
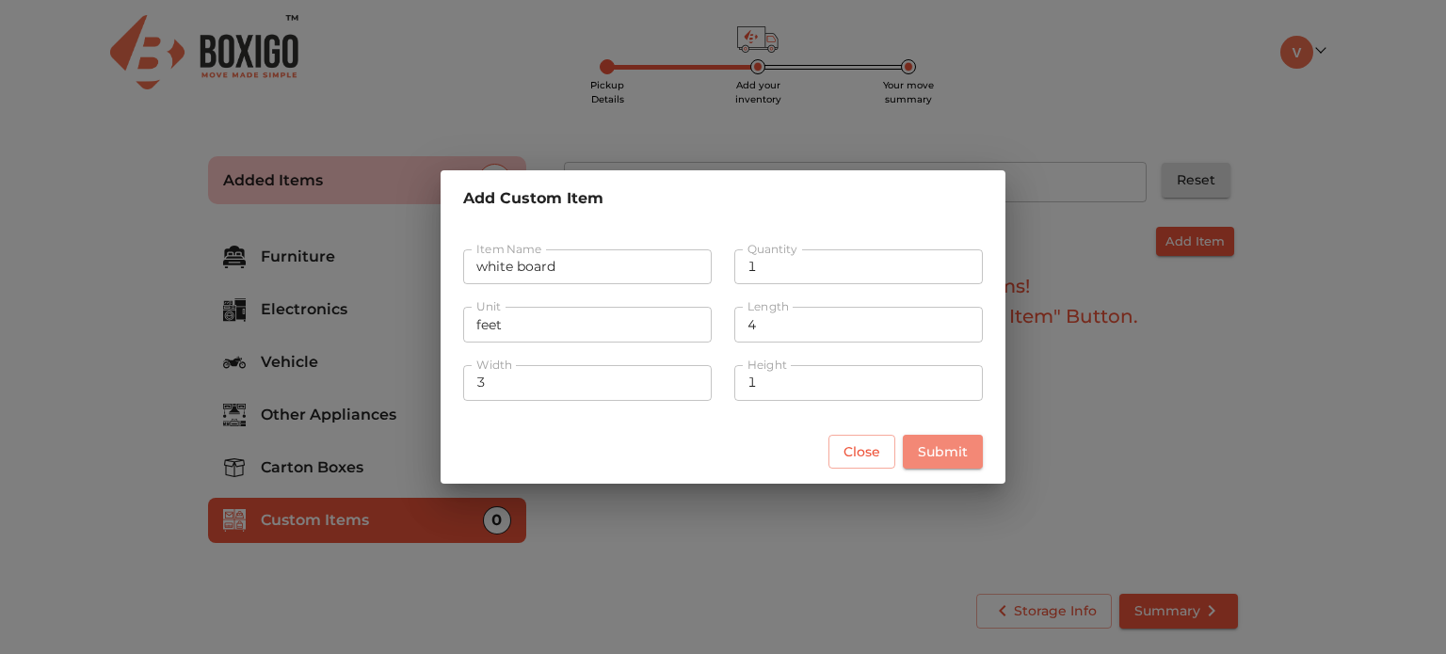
click at [947, 461] on span "Submit" at bounding box center [943, 453] width 50 height 24
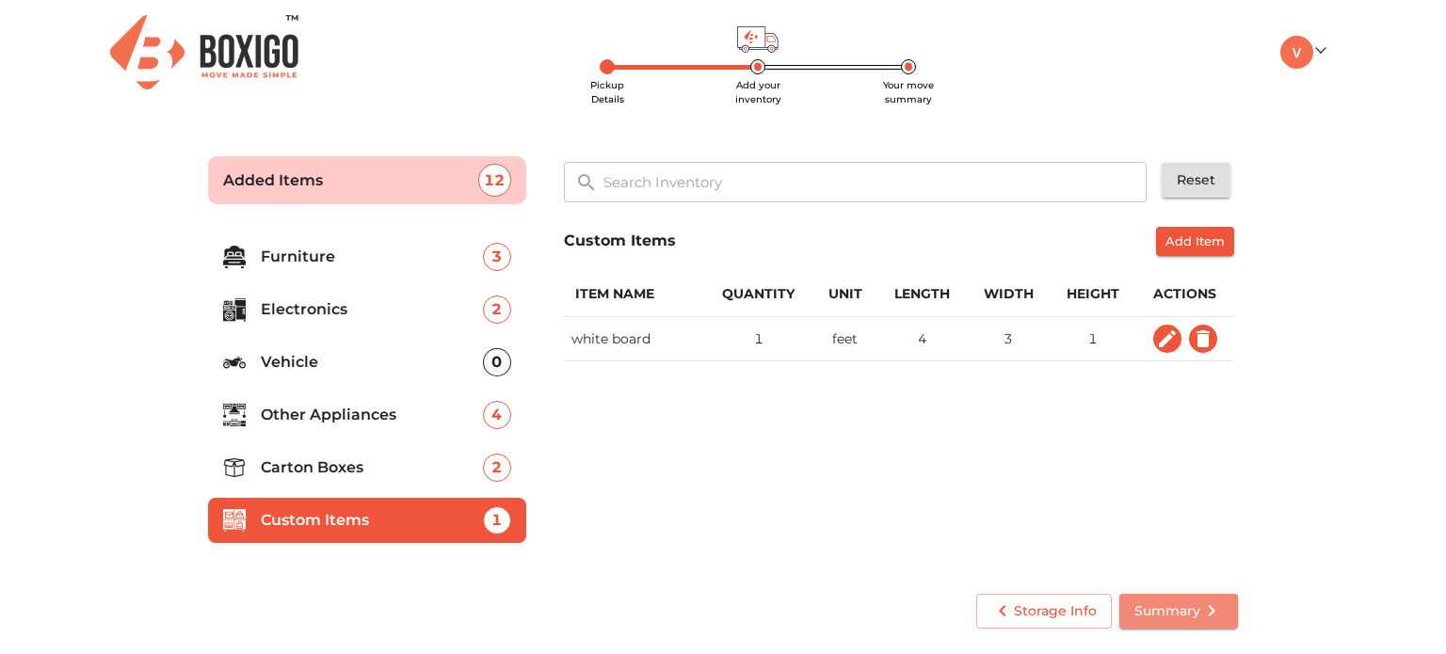
click at [1162, 608] on span "Summary" at bounding box center [1178, 612] width 88 height 24
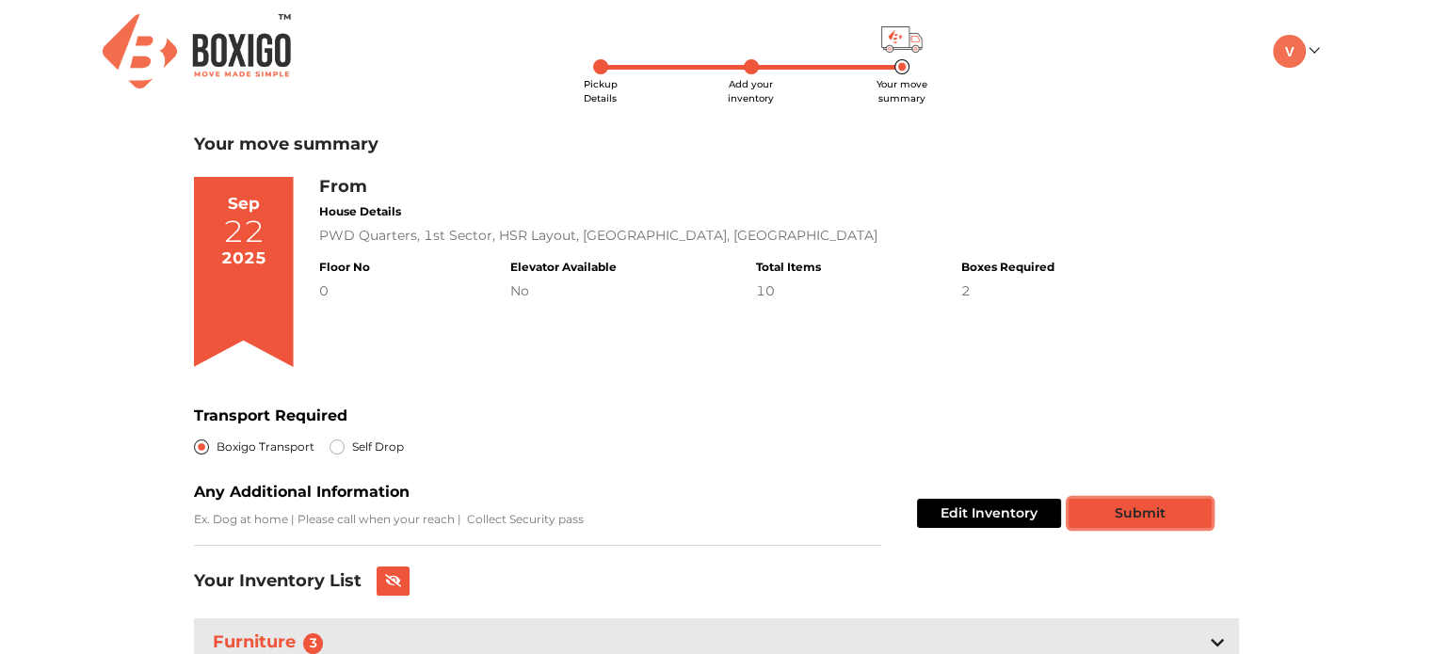
click at [1107, 519] on button "Submit" at bounding box center [1139, 513] width 143 height 29
